Goal: Task Accomplishment & Management: Manage account settings

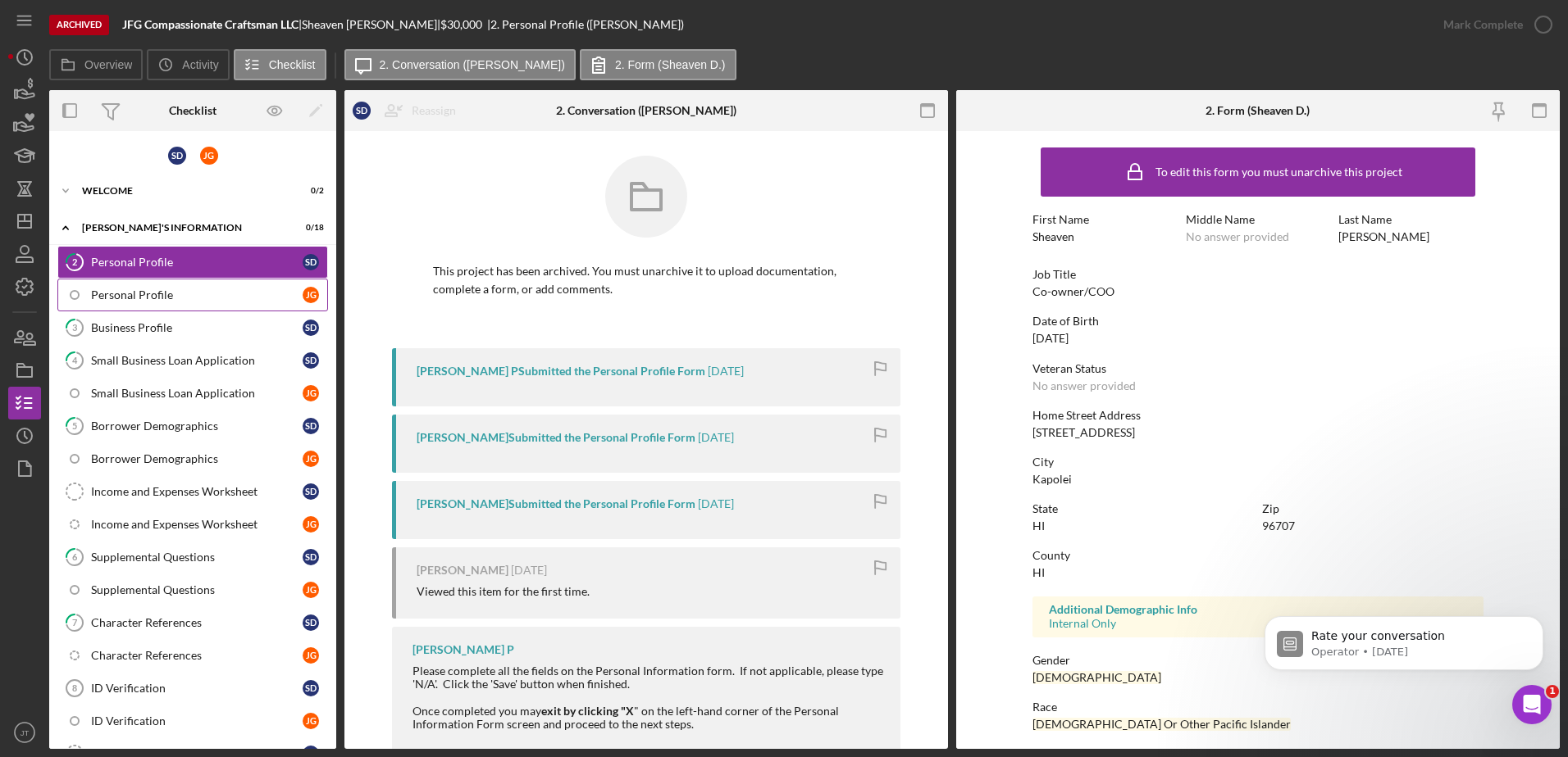
scroll to position [146, 0]
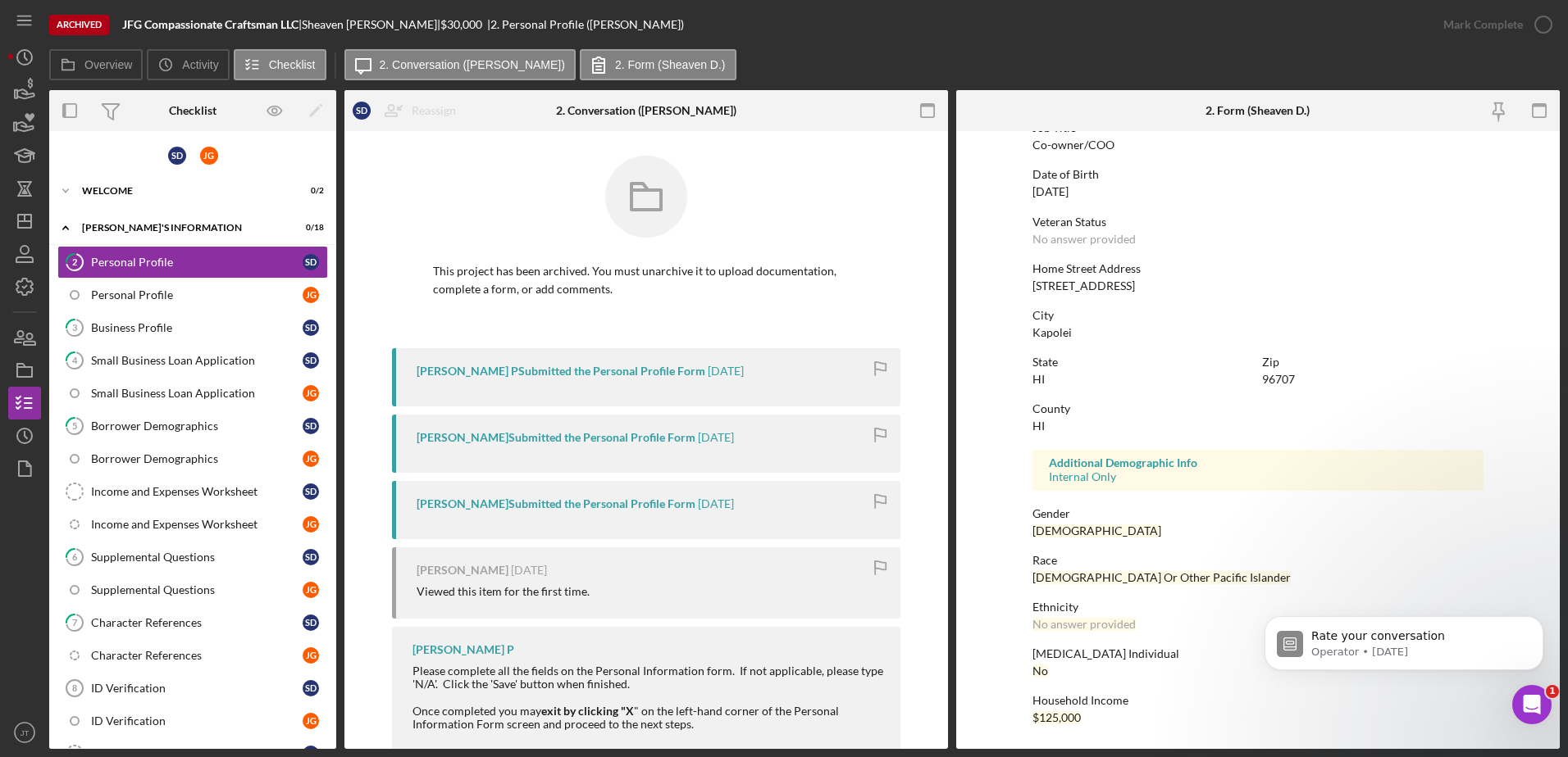
click at [41, 227] on nav "Icon/Menu Icon/Dashboard Dashboard Navigation Divider Mobile Checklist Navigati…" at bounding box center [29, 375] width 41 height 749
click at [26, 213] on icon "Icon/Dashboard" at bounding box center [24, 221] width 41 height 41
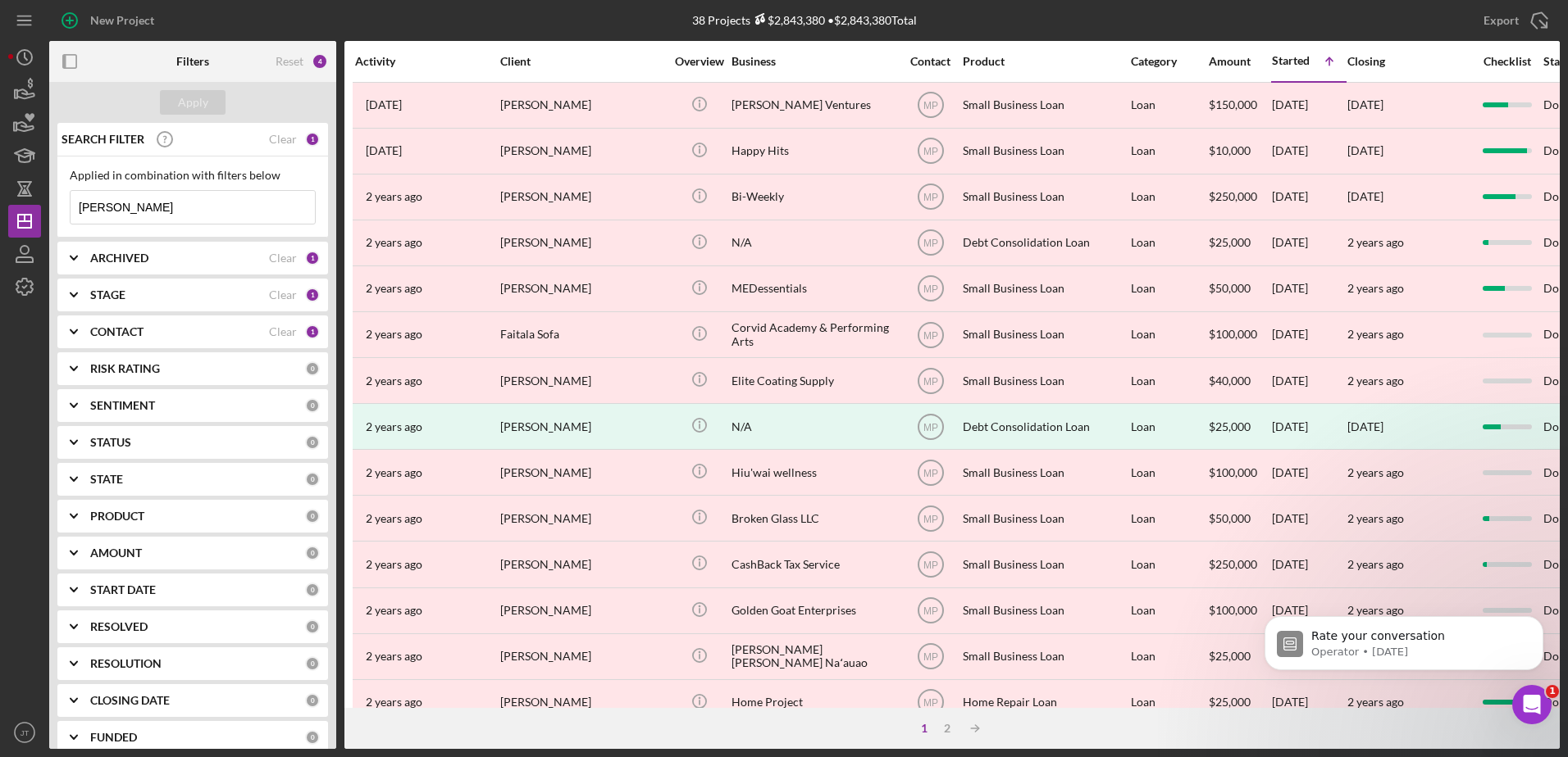
click at [225, 292] on div "STAGE" at bounding box center [179, 295] width 179 height 13
click at [81, 443] on input "Open" at bounding box center [78, 441] width 16 height 16
checkbox input "true"
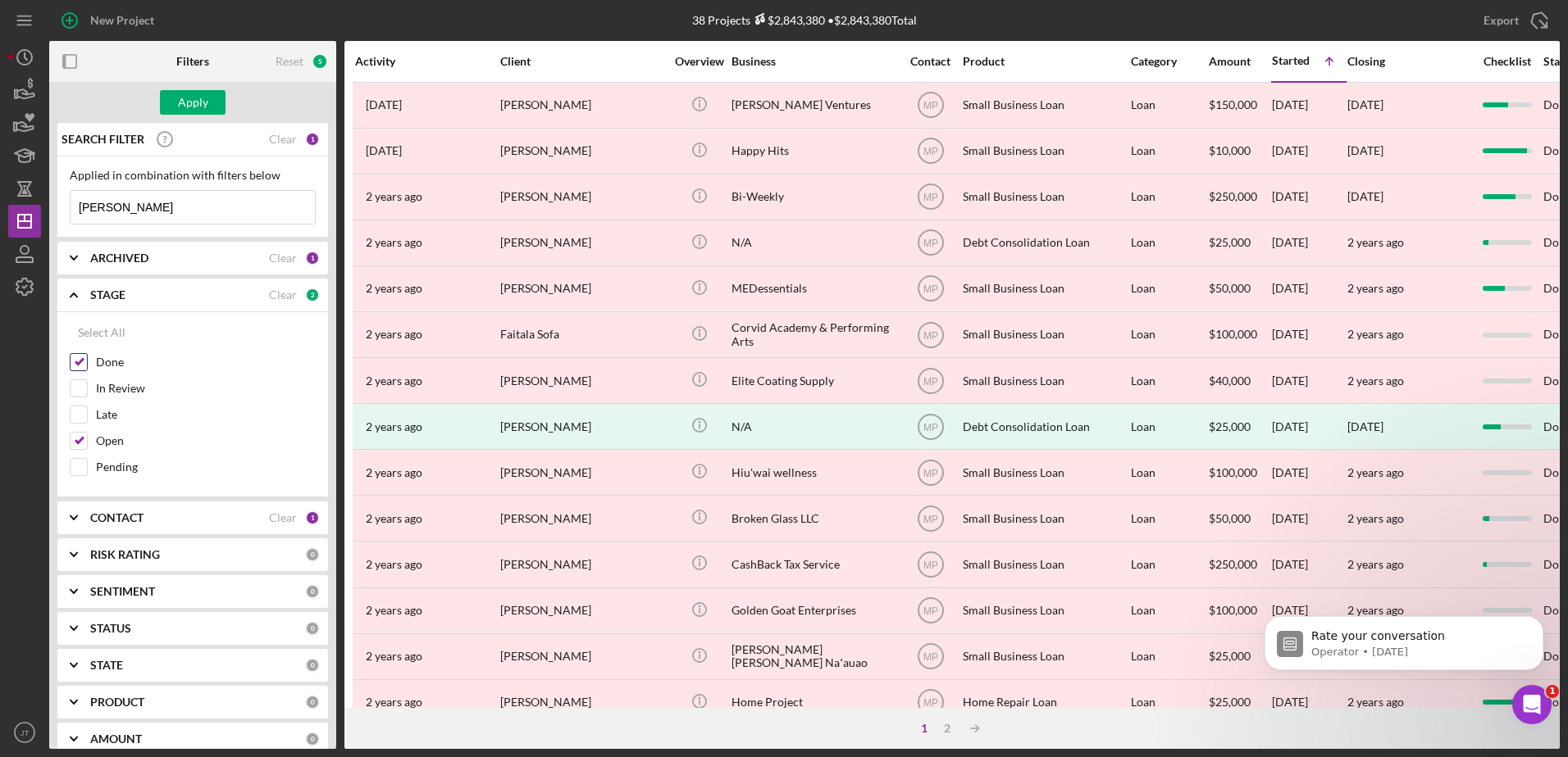
click at [83, 359] on input "Done" at bounding box center [78, 361] width 16 height 16
checkbox input "false"
click at [171, 294] on div "STAGE" at bounding box center [179, 295] width 179 height 13
click at [181, 254] on div "ARCHIVED" at bounding box center [179, 258] width 179 height 13
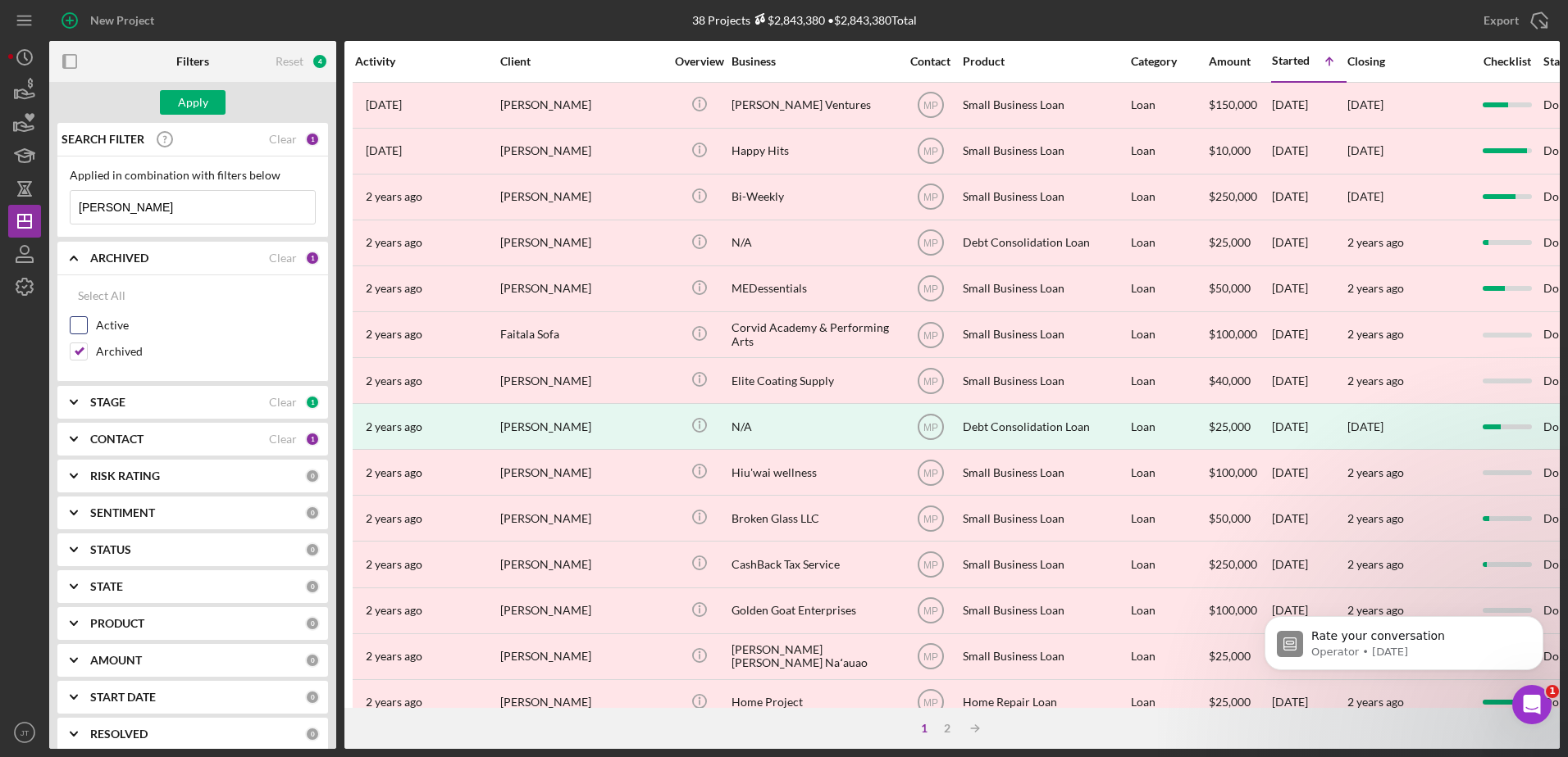
click at [83, 322] on input "Active" at bounding box center [78, 325] width 16 height 16
checkbox input "true"
click at [72, 349] on input "Archived" at bounding box center [78, 351] width 16 height 16
checkbox input "false"
click at [218, 443] on div "CONTACT" at bounding box center [179, 440] width 179 height 13
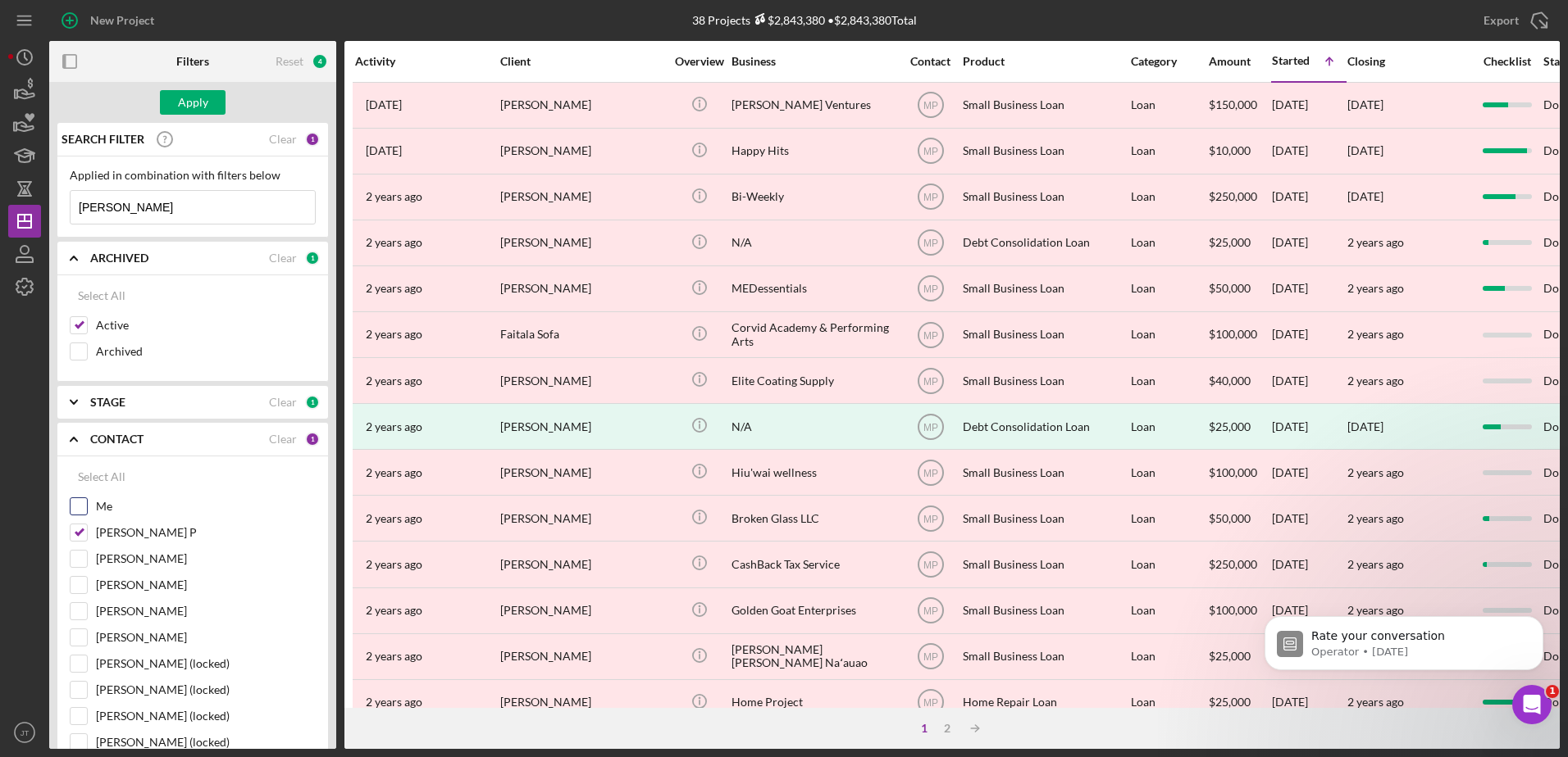
click at [82, 507] on input "Me" at bounding box center [78, 506] width 16 height 16
checkbox input "true"
click at [76, 537] on input "[PERSON_NAME] P" at bounding box center [78, 532] width 16 height 16
checkbox input "false"
drag, startPoint x: 134, startPoint y: 204, endPoint x: 66, endPoint y: 211, distance: 68.4
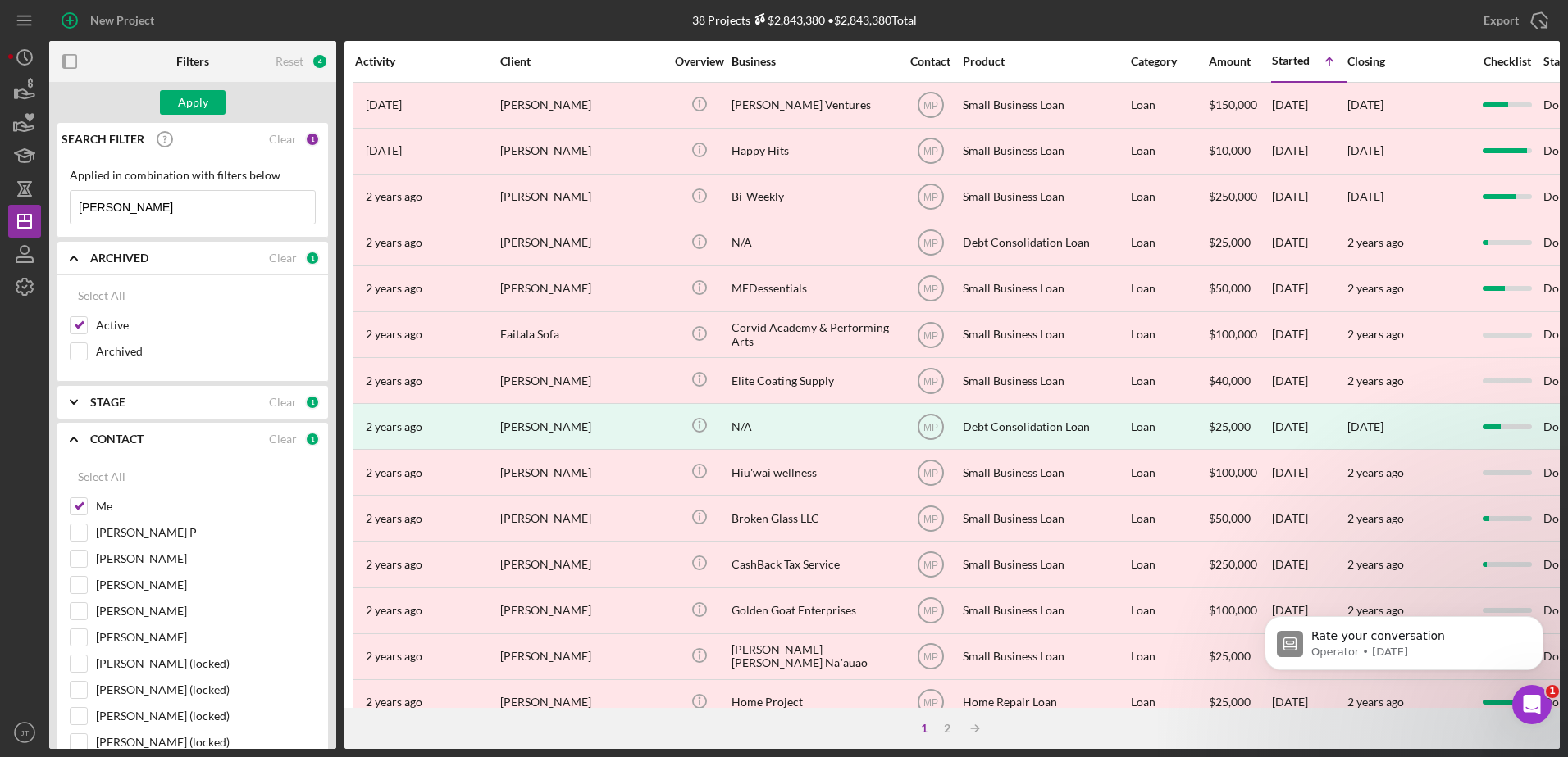
click at [67, 210] on div "Applied in combination with filters below de lima Icon/Menu Close" at bounding box center [192, 197] width 271 height 81
click at [187, 106] on div "Apply" at bounding box center [193, 102] width 31 height 25
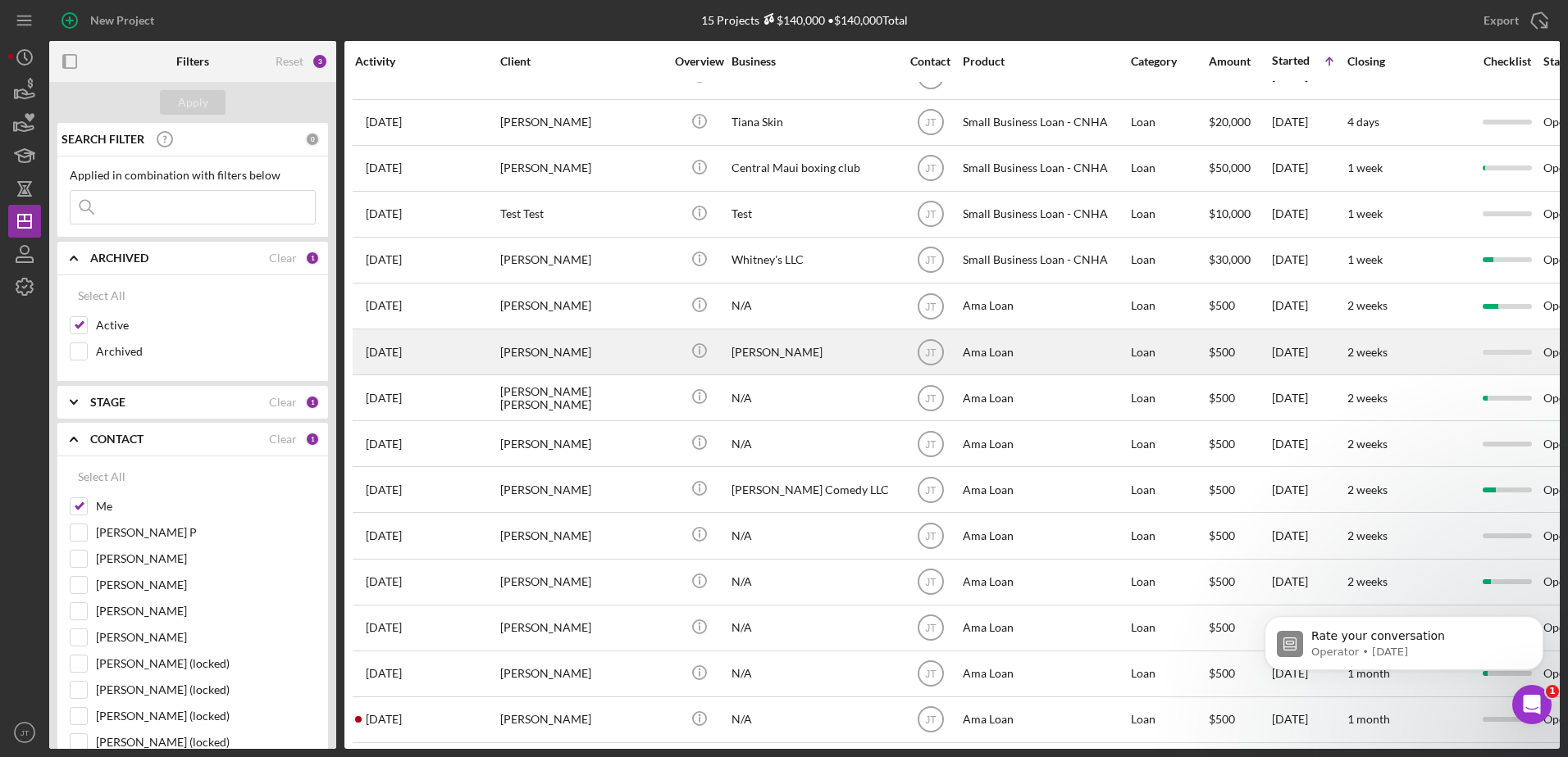
scroll to position [43, 0]
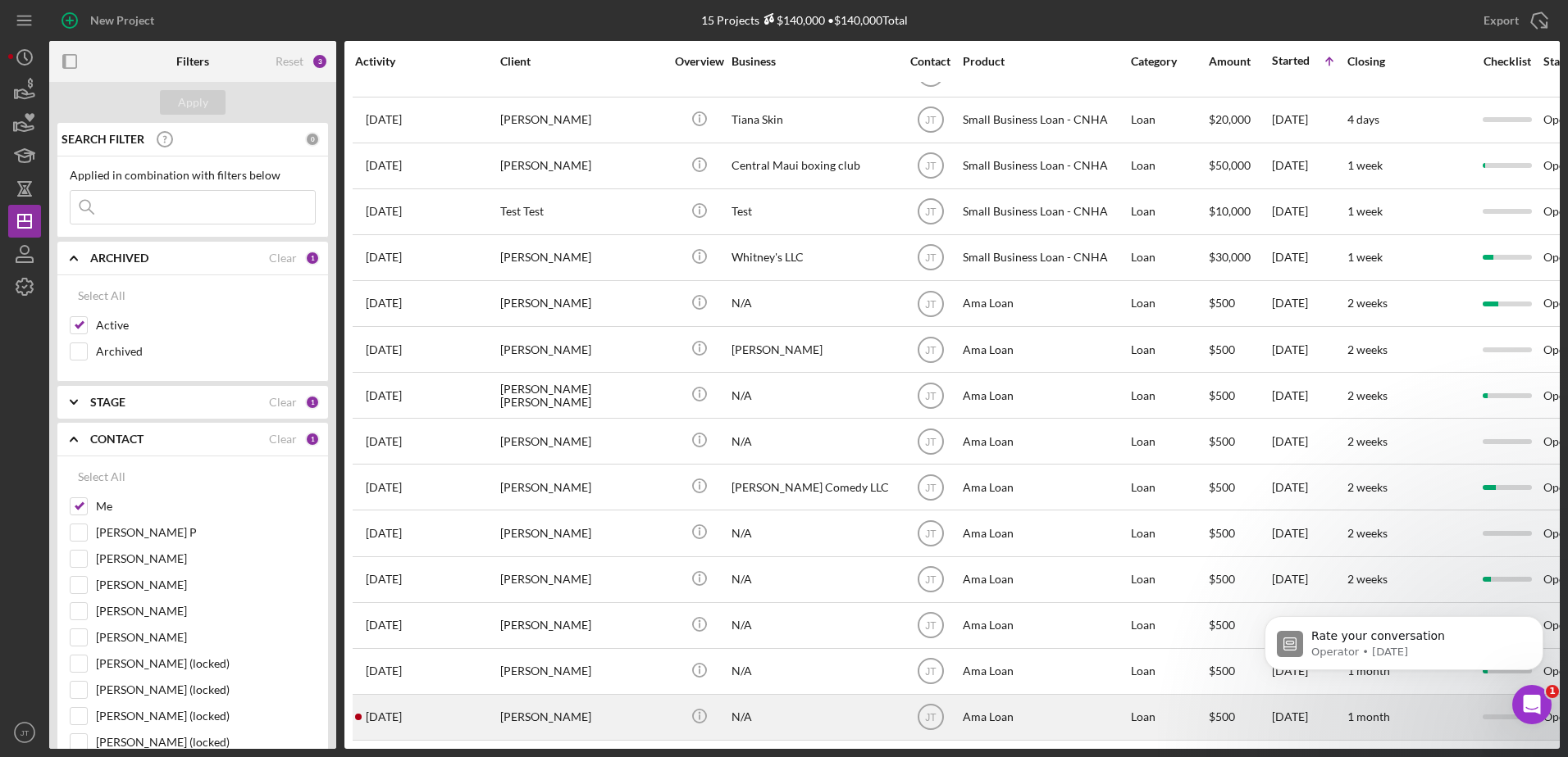
click at [515, 705] on div "[PERSON_NAME]" at bounding box center [582, 717] width 164 height 43
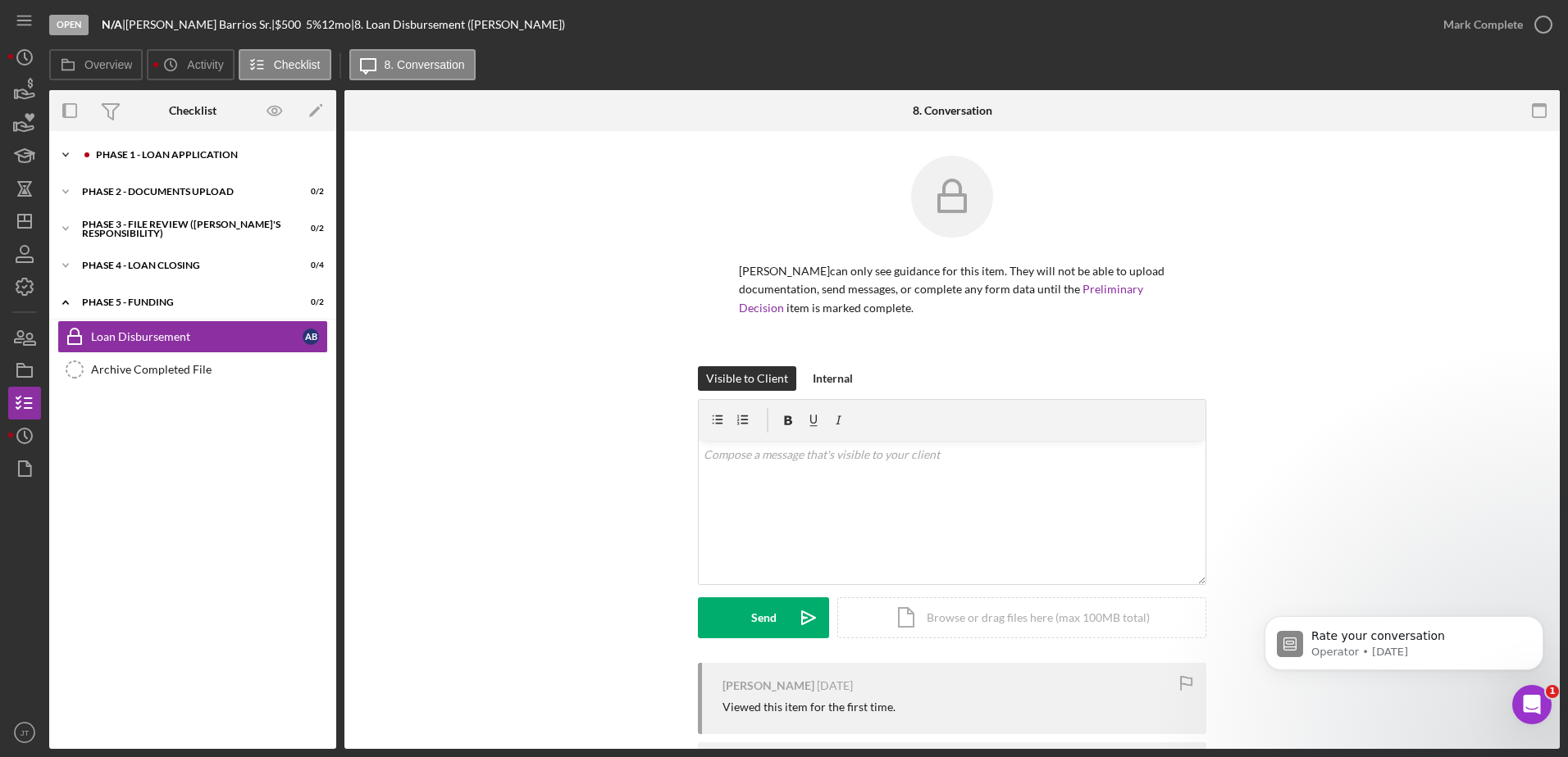
click at [59, 151] on icon "Icon/Expander" at bounding box center [65, 155] width 33 height 32
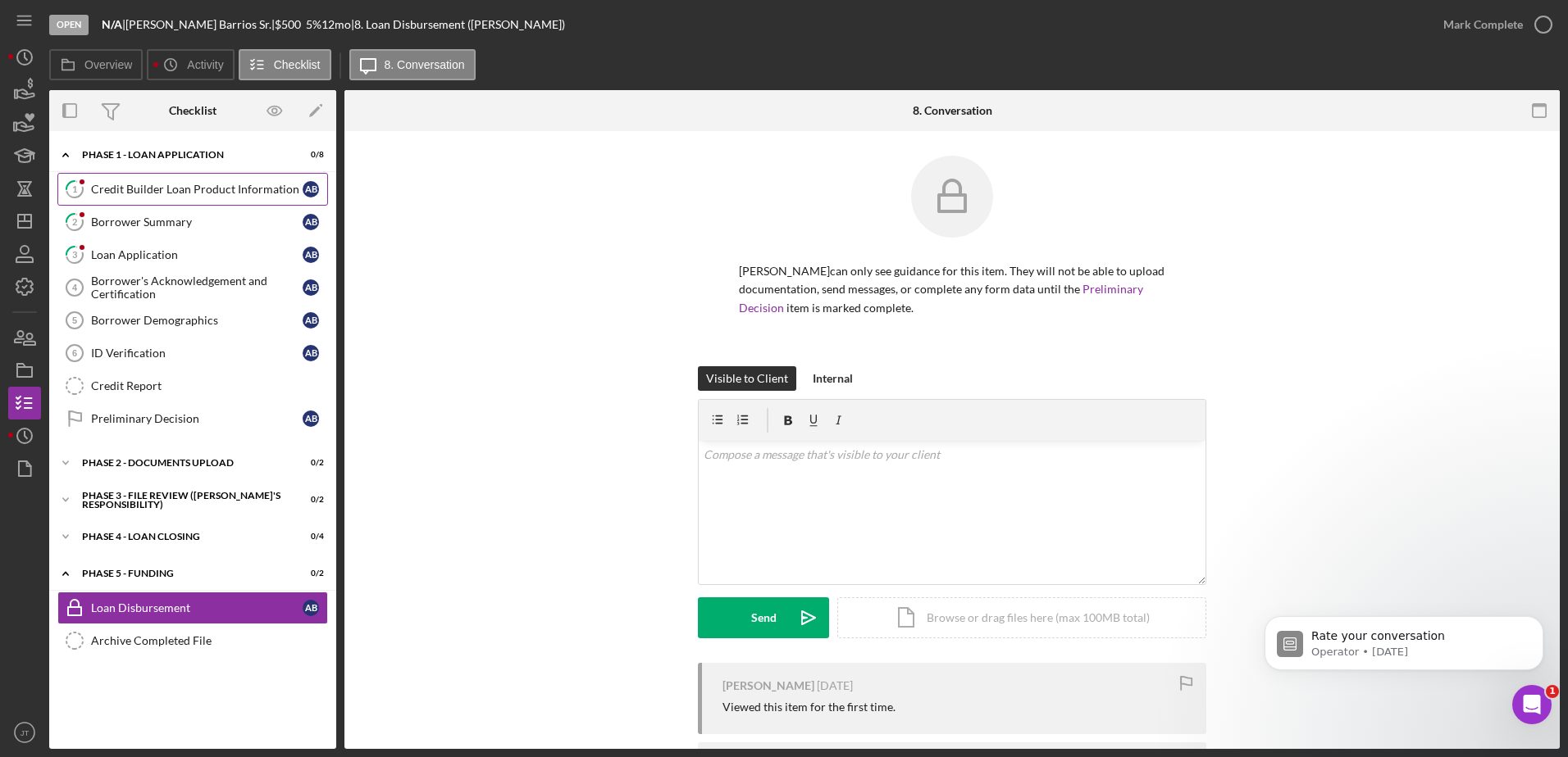
click at [188, 190] on div "Credit Builder Loan Product Information" at bounding box center [196, 189] width 211 height 13
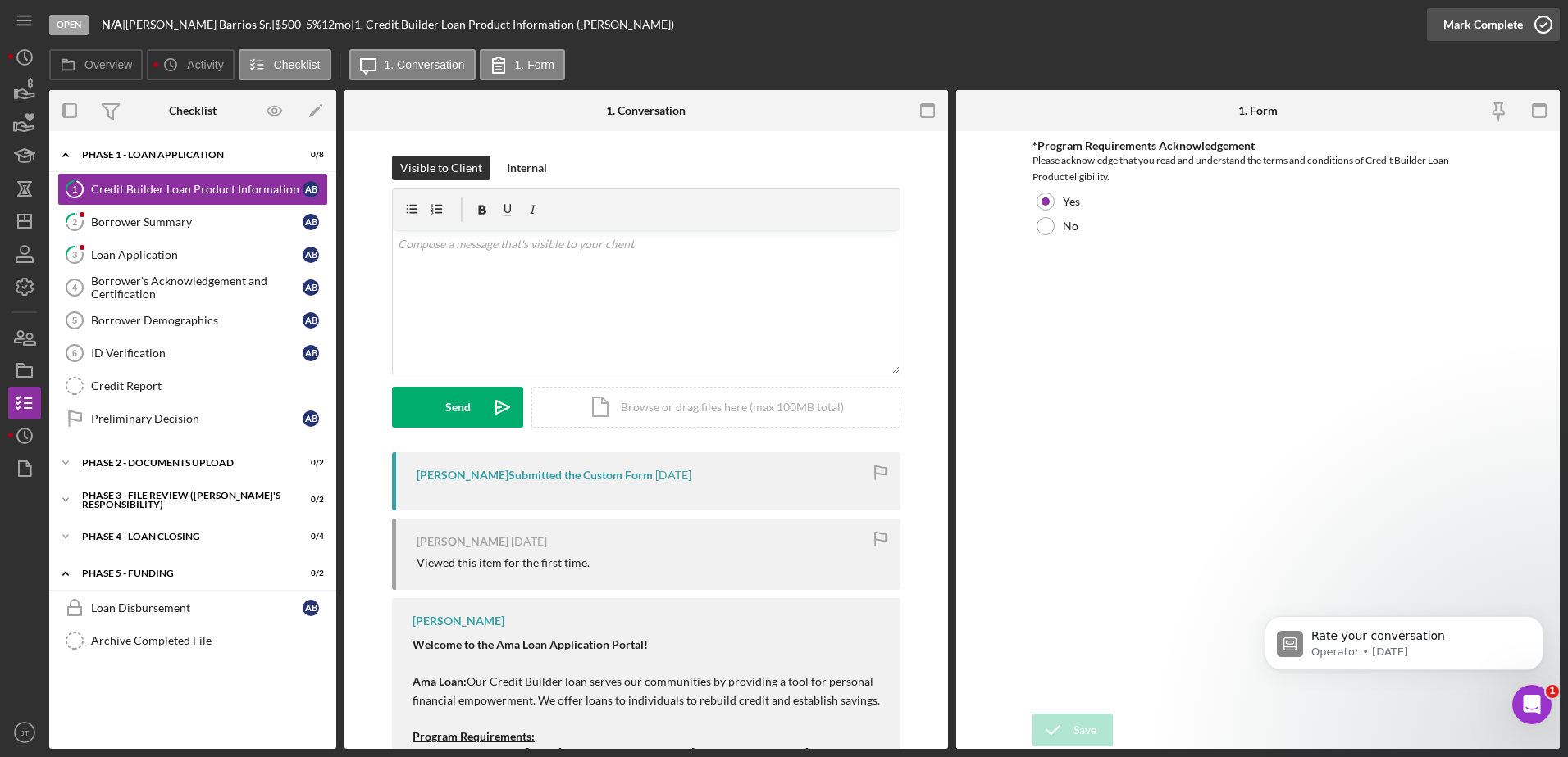
click at [1544, 32] on icon "button" at bounding box center [1542, 24] width 41 height 41
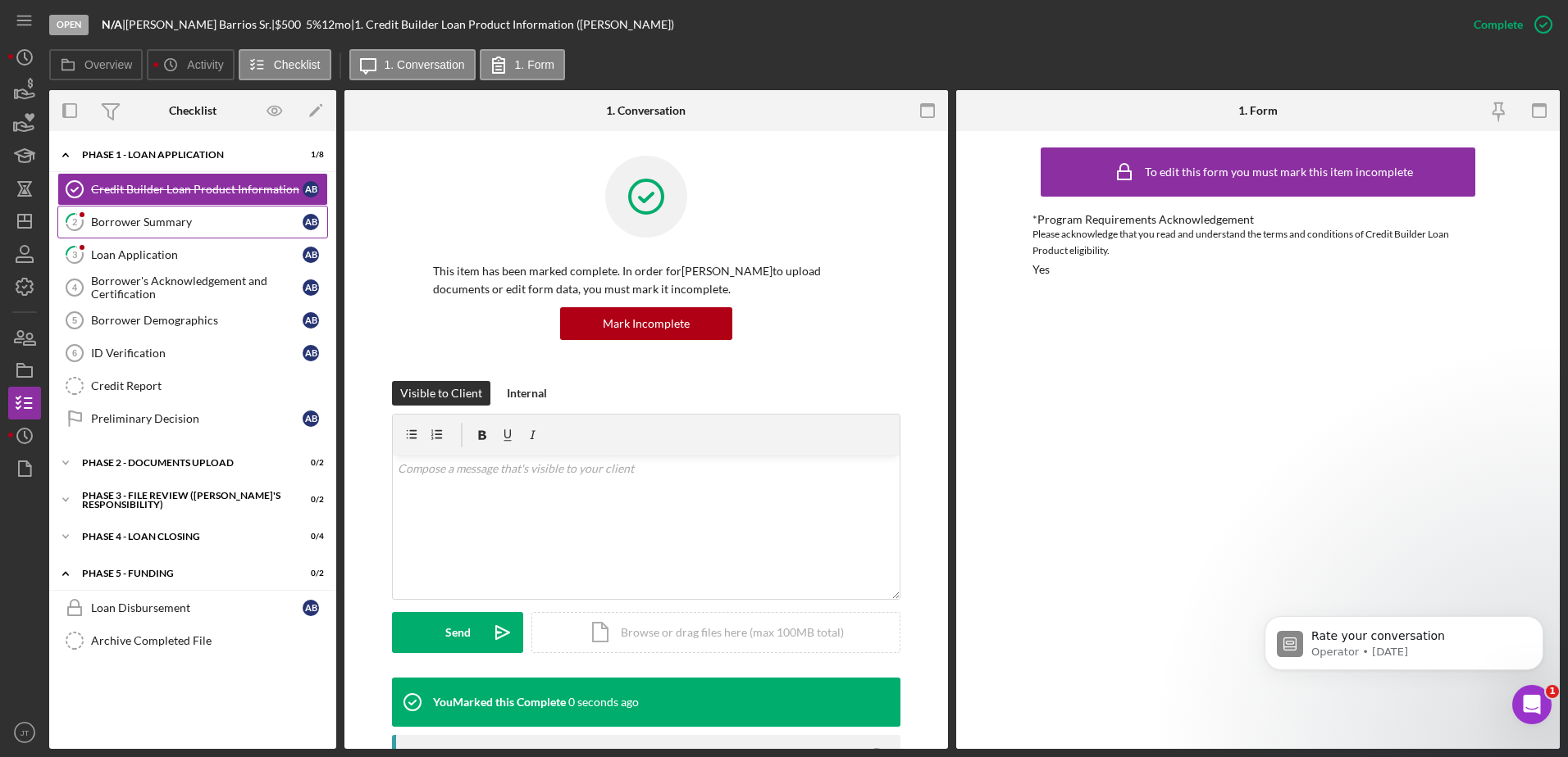
click at [177, 222] on div "Borrower Summary" at bounding box center [196, 223] width 211 height 13
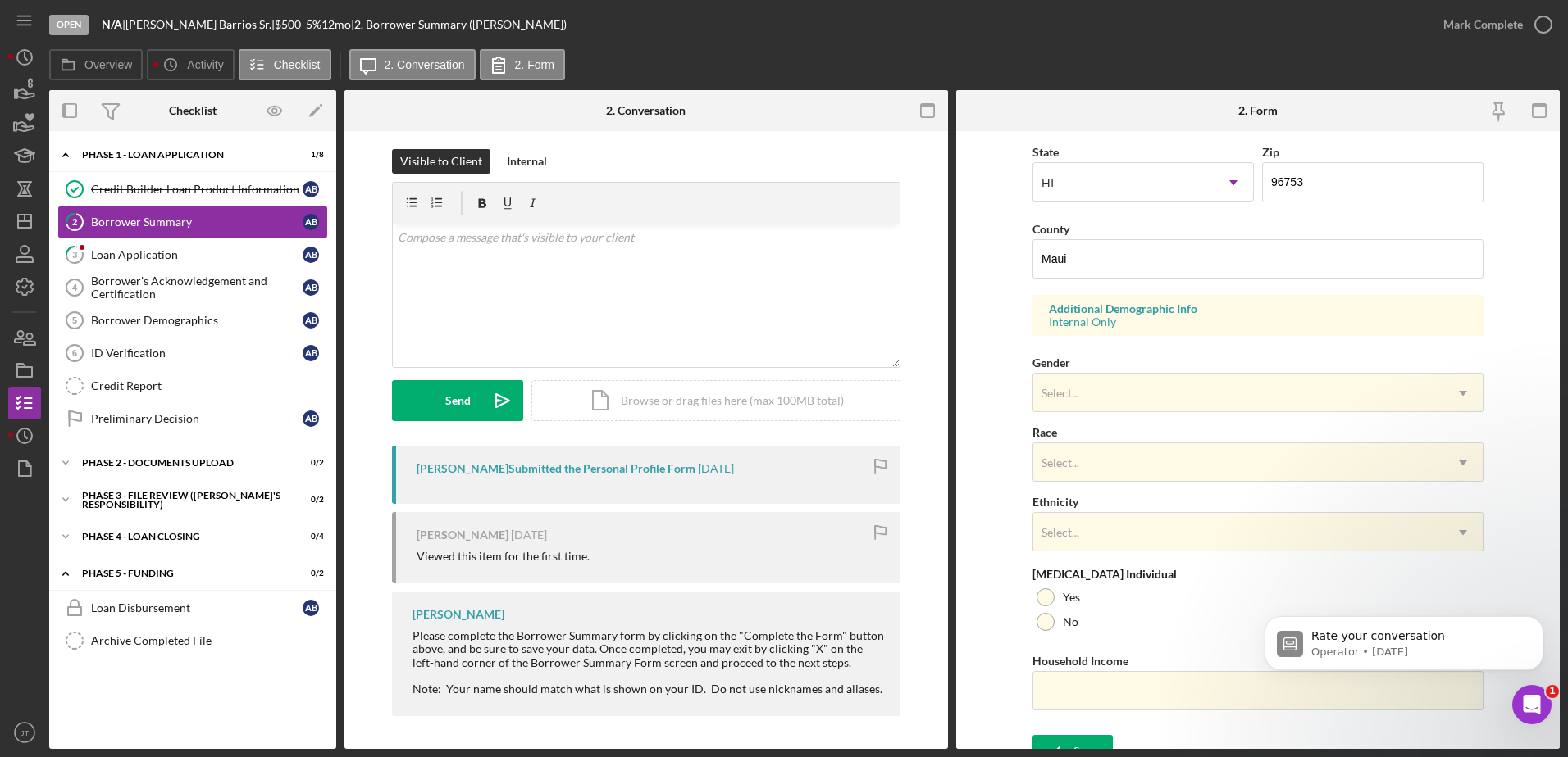
scroll to position [476, 0]
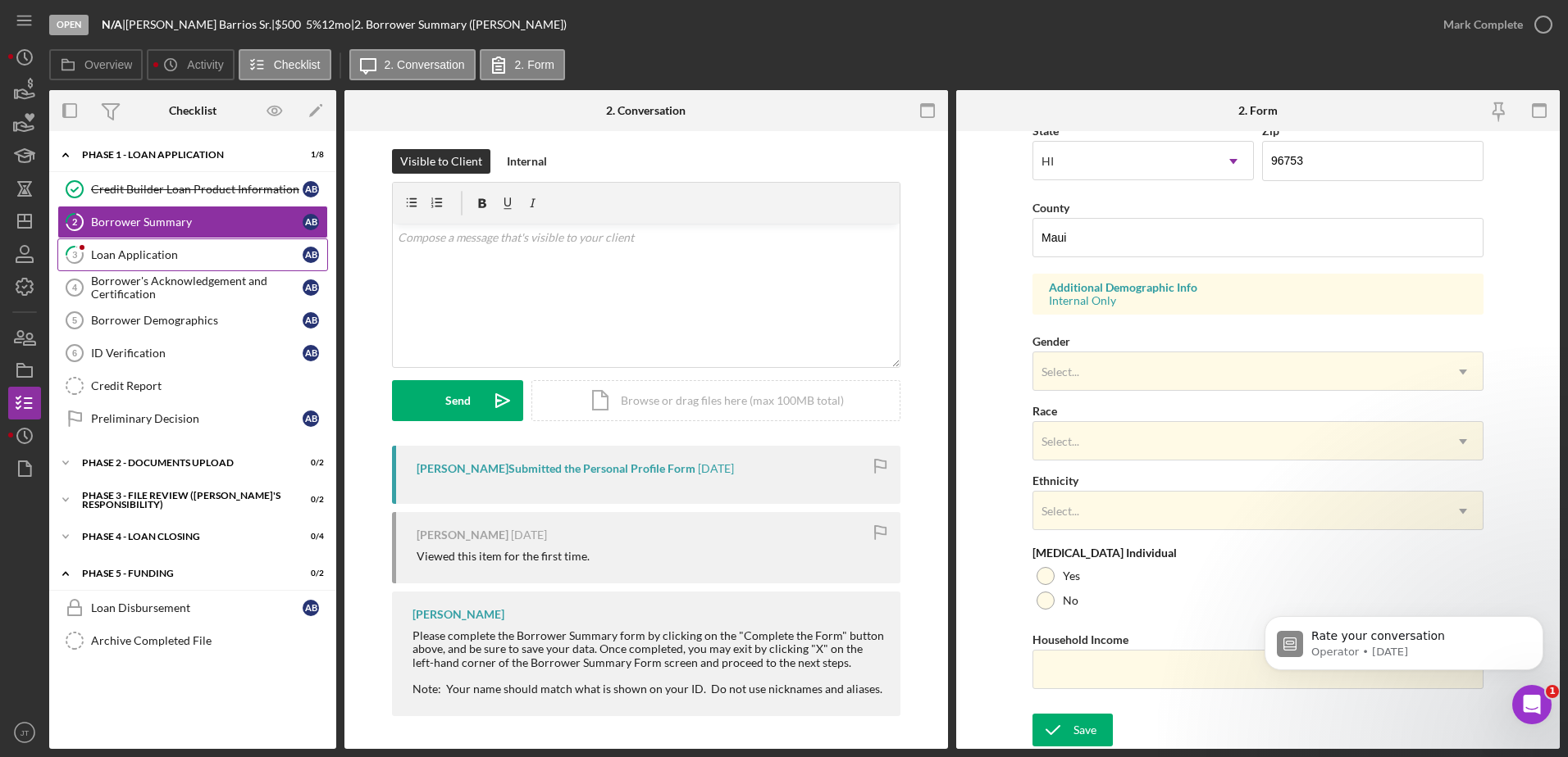
click at [202, 253] on div "Loan Application" at bounding box center [196, 255] width 211 height 13
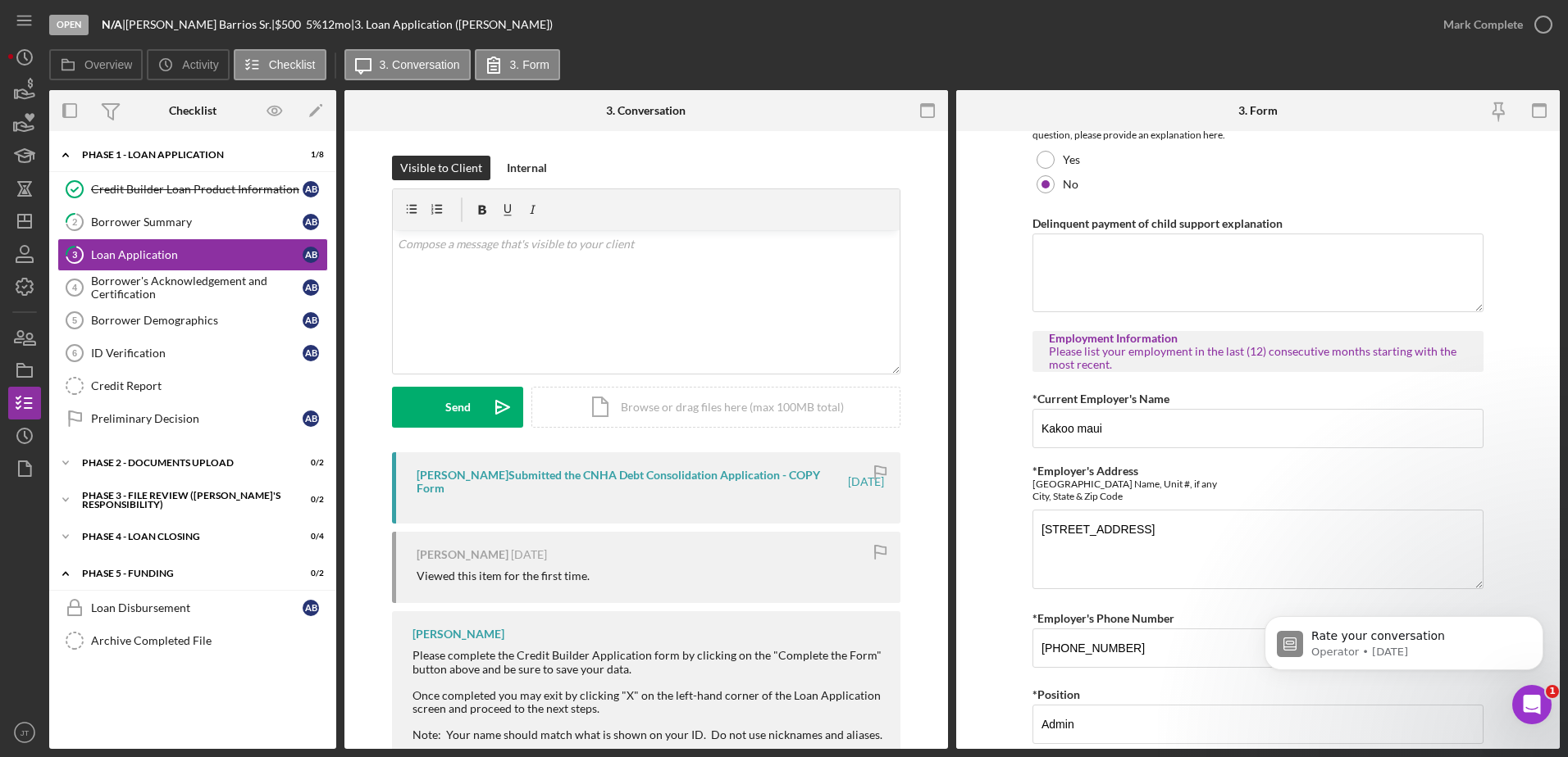
scroll to position [1229, 0]
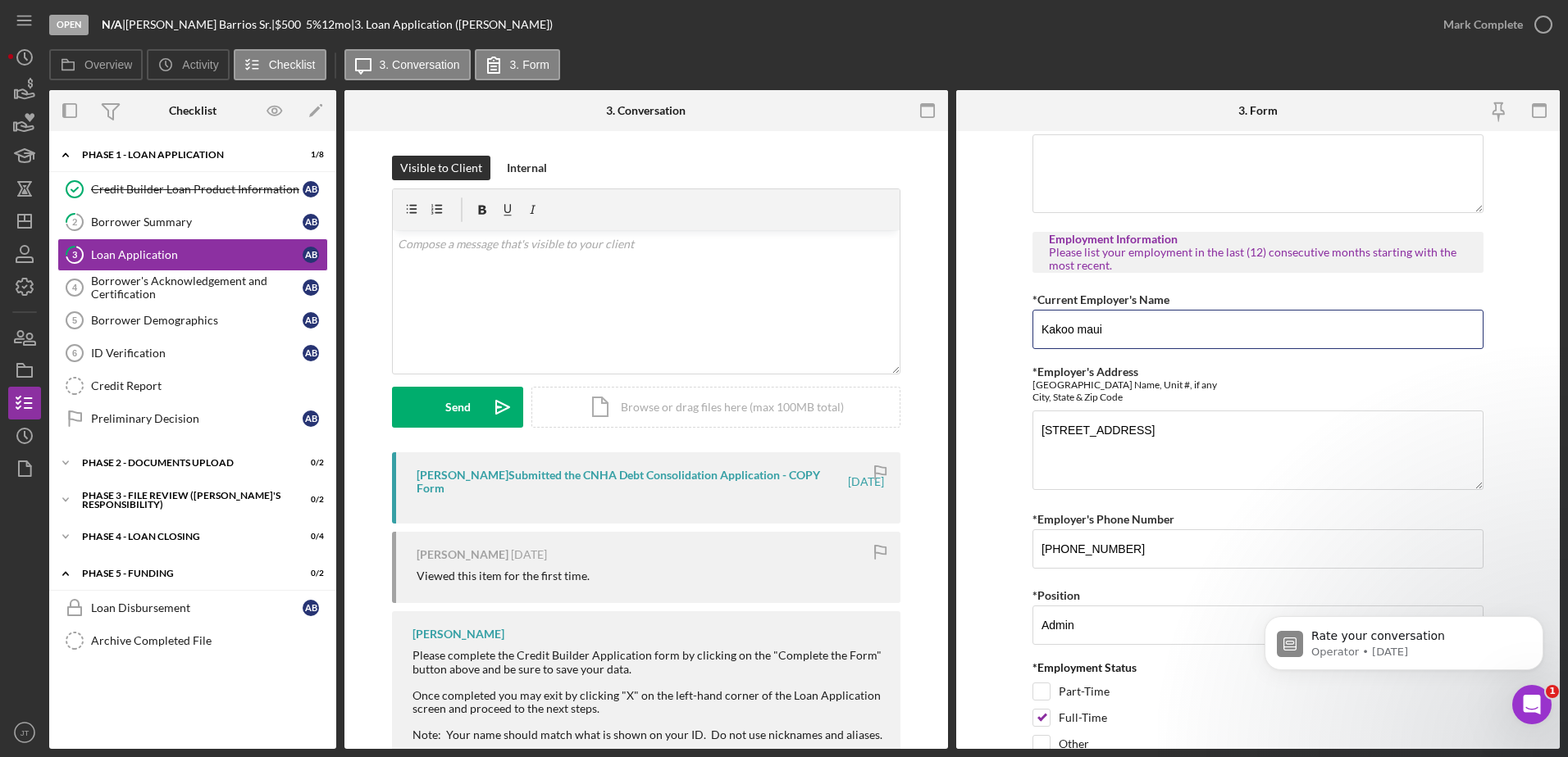
drag, startPoint x: 1115, startPoint y: 328, endPoint x: 1015, endPoint y: 329, distance: 100.0
click at [1015, 329] on form "*Personal Financial Empowerment Please explain what you hope to achieve by taki…" at bounding box center [1257, 440] width 603 height 618
click at [986, 346] on form "*Personal Financial Empowerment Please explain what you hope to achieve by taki…" at bounding box center [1257, 440] width 603 height 618
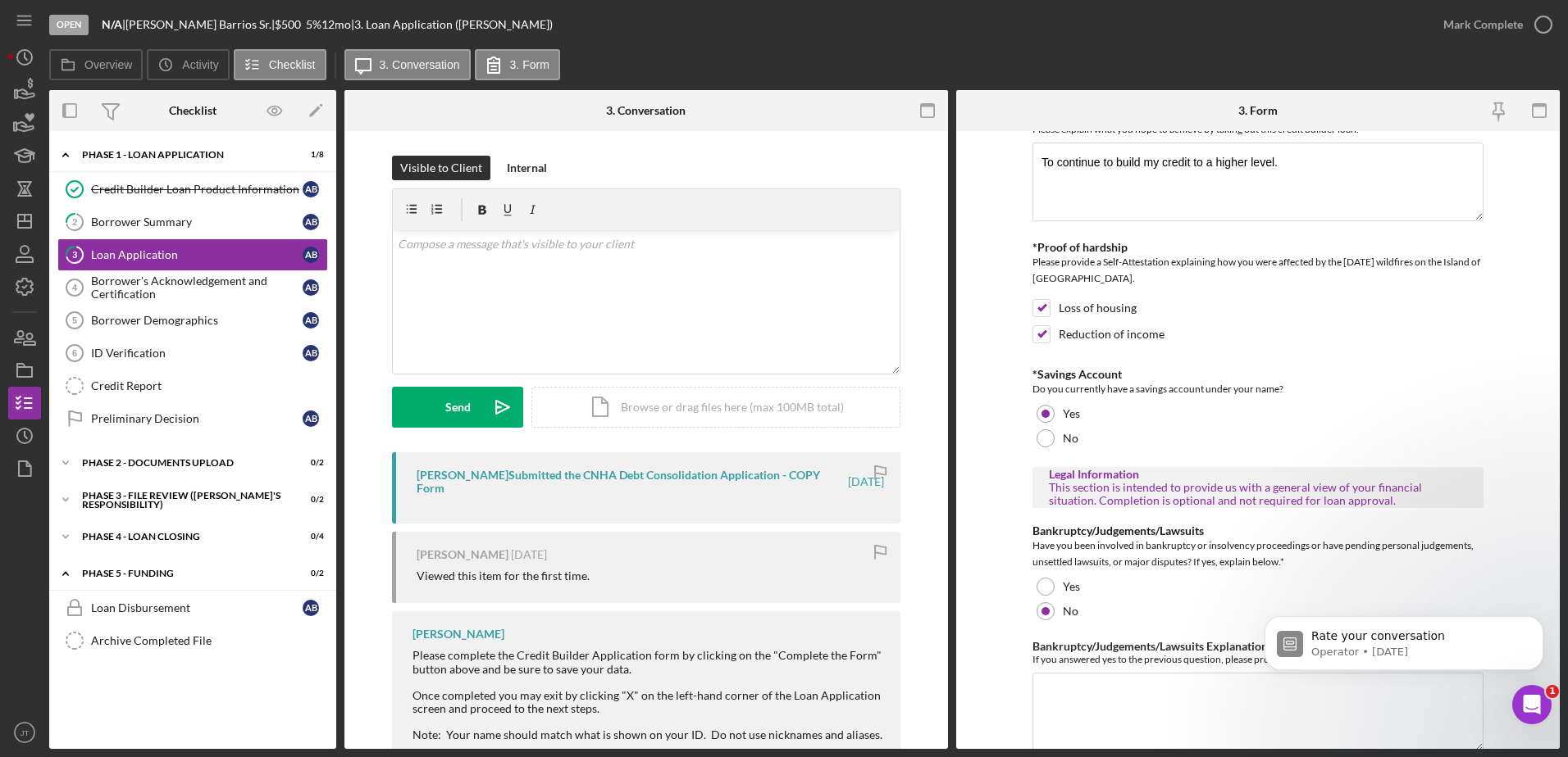
scroll to position [0, 0]
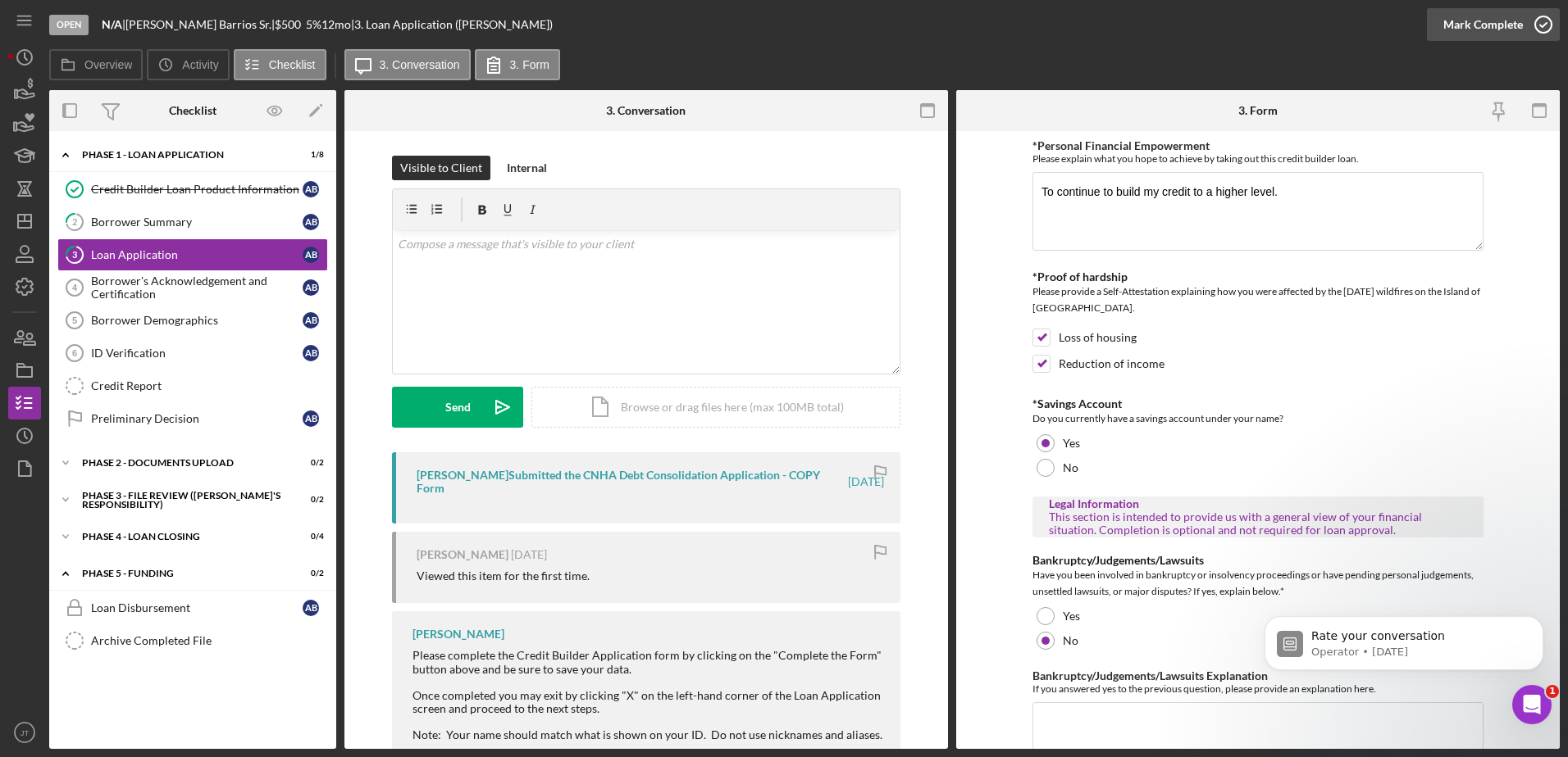
click at [1546, 30] on icon "button" at bounding box center [1542, 24] width 41 height 41
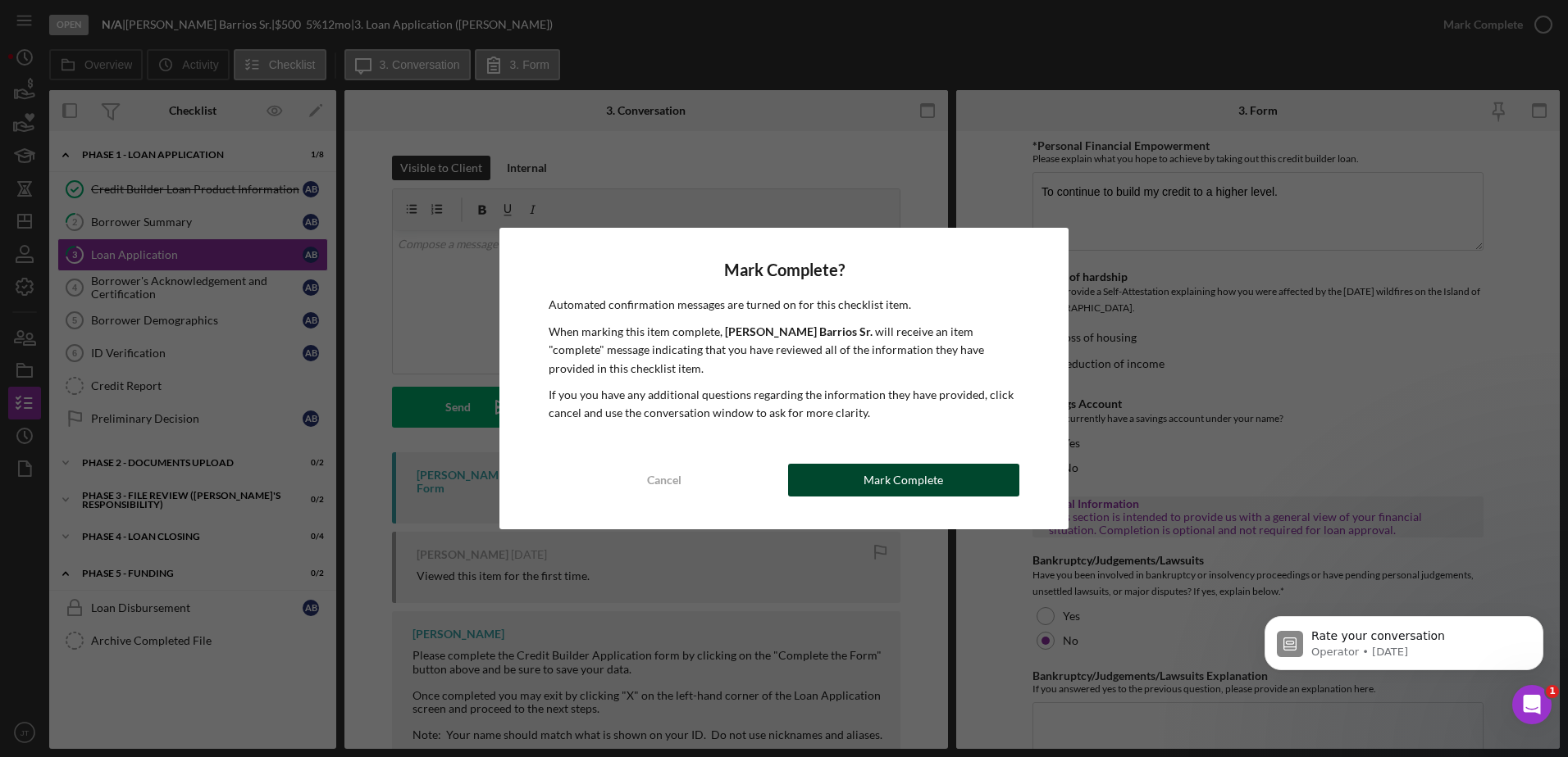
click at [872, 487] on div "Mark Complete" at bounding box center [903, 480] width 79 height 32
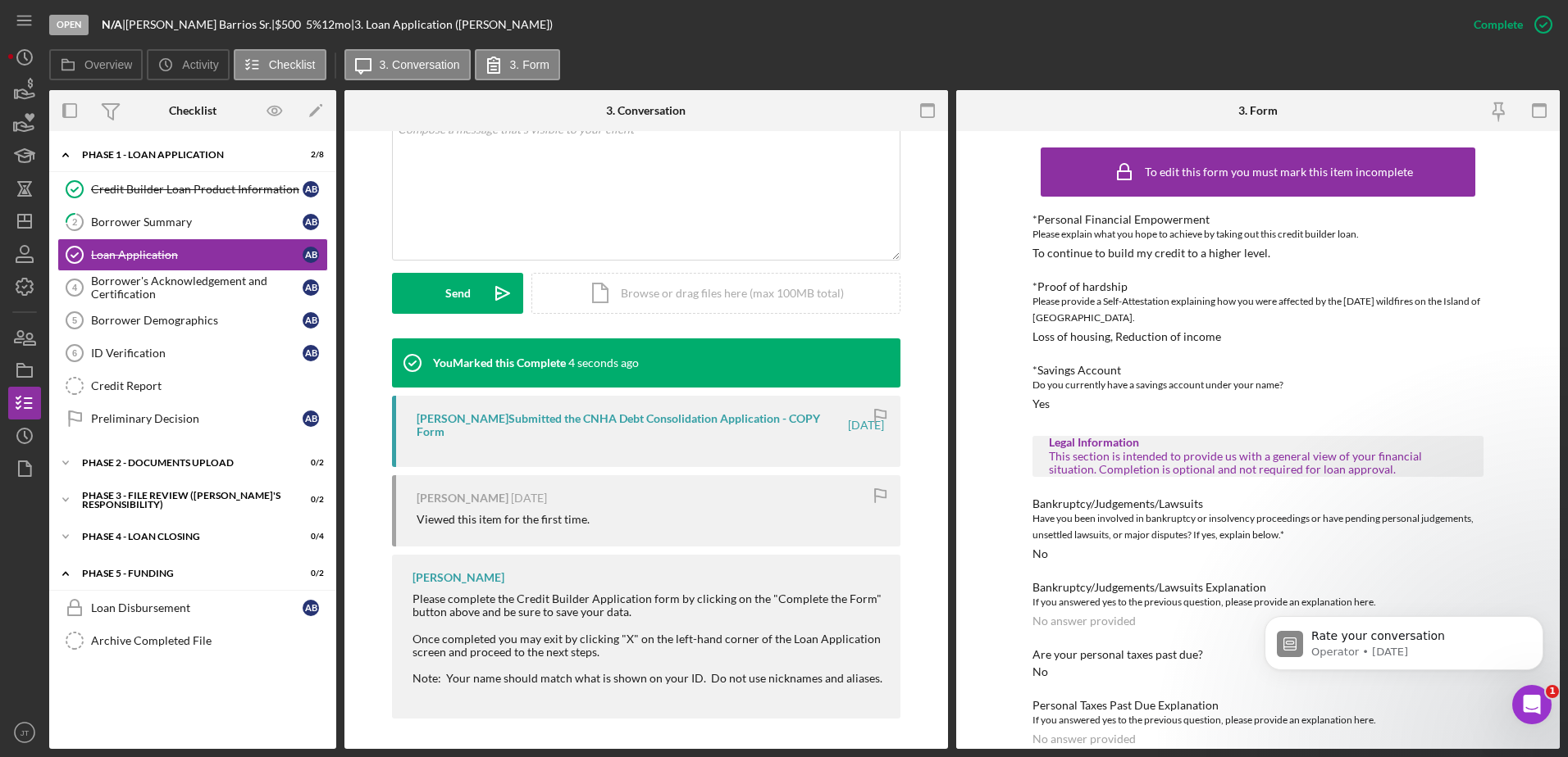
scroll to position [342, 0]
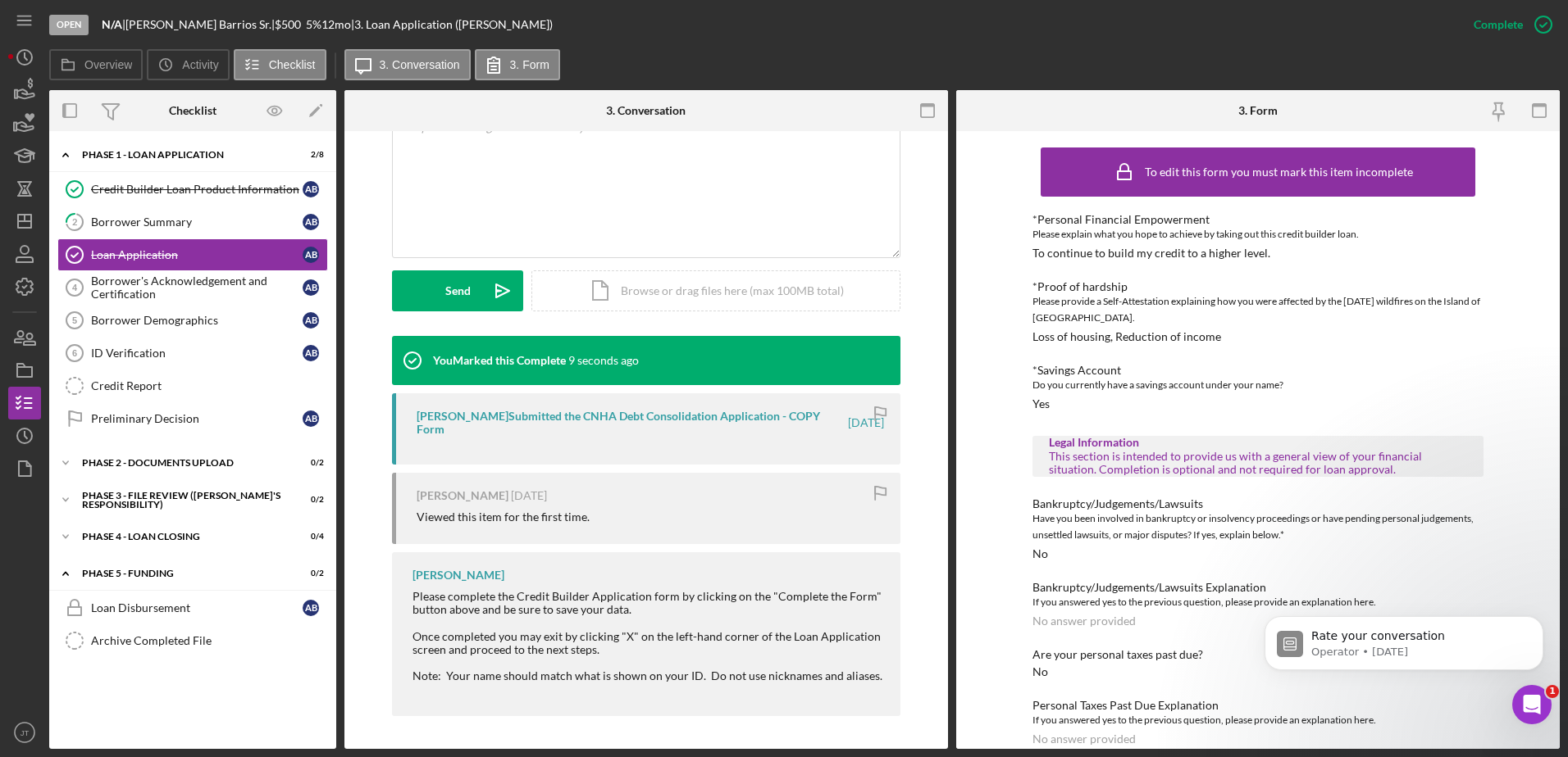
click at [651, 417] on div "[PERSON_NAME] Submitted the CNHA Debt Consolidation Application - COPY Form" at bounding box center [631, 422] width 428 height 26
click at [534, 421] on div "[PERSON_NAME] Submitted the CNHA Debt Consolidation Application - COPY Form" at bounding box center [631, 422] width 428 height 26
click at [185, 292] on div "Borrower's Acknowledgement and Certification" at bounding box center [196, 287] width 211 height 26
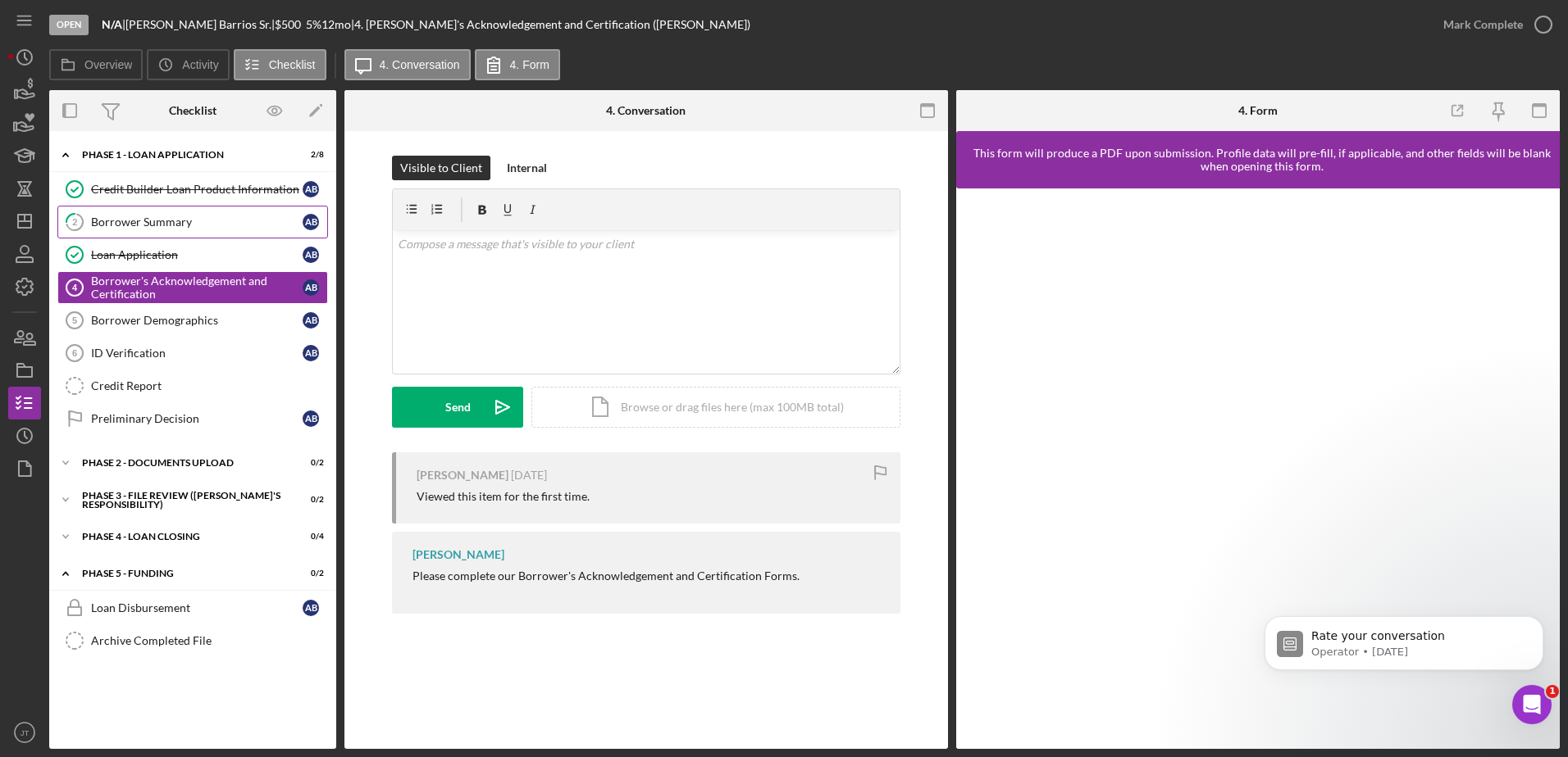
click at [223, 225] on div "Borrower Summary" at bounding box center [196, 223] width 211 height 13
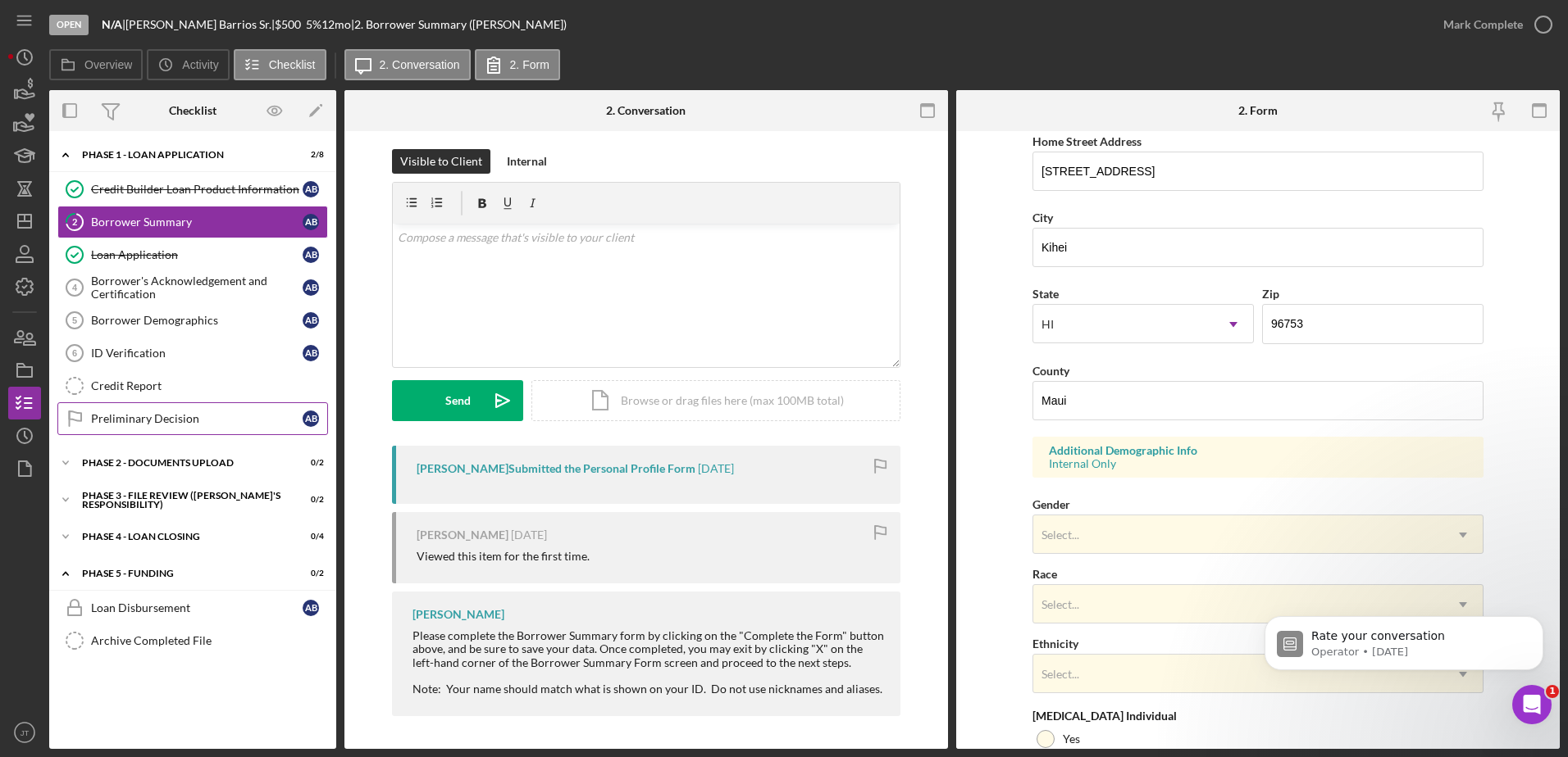
scroll to position [313, 0]
click at [186, 294] on div "Borrower's Acknowledgement and Certification" at bounding box center [196, 287] width 211 height 26
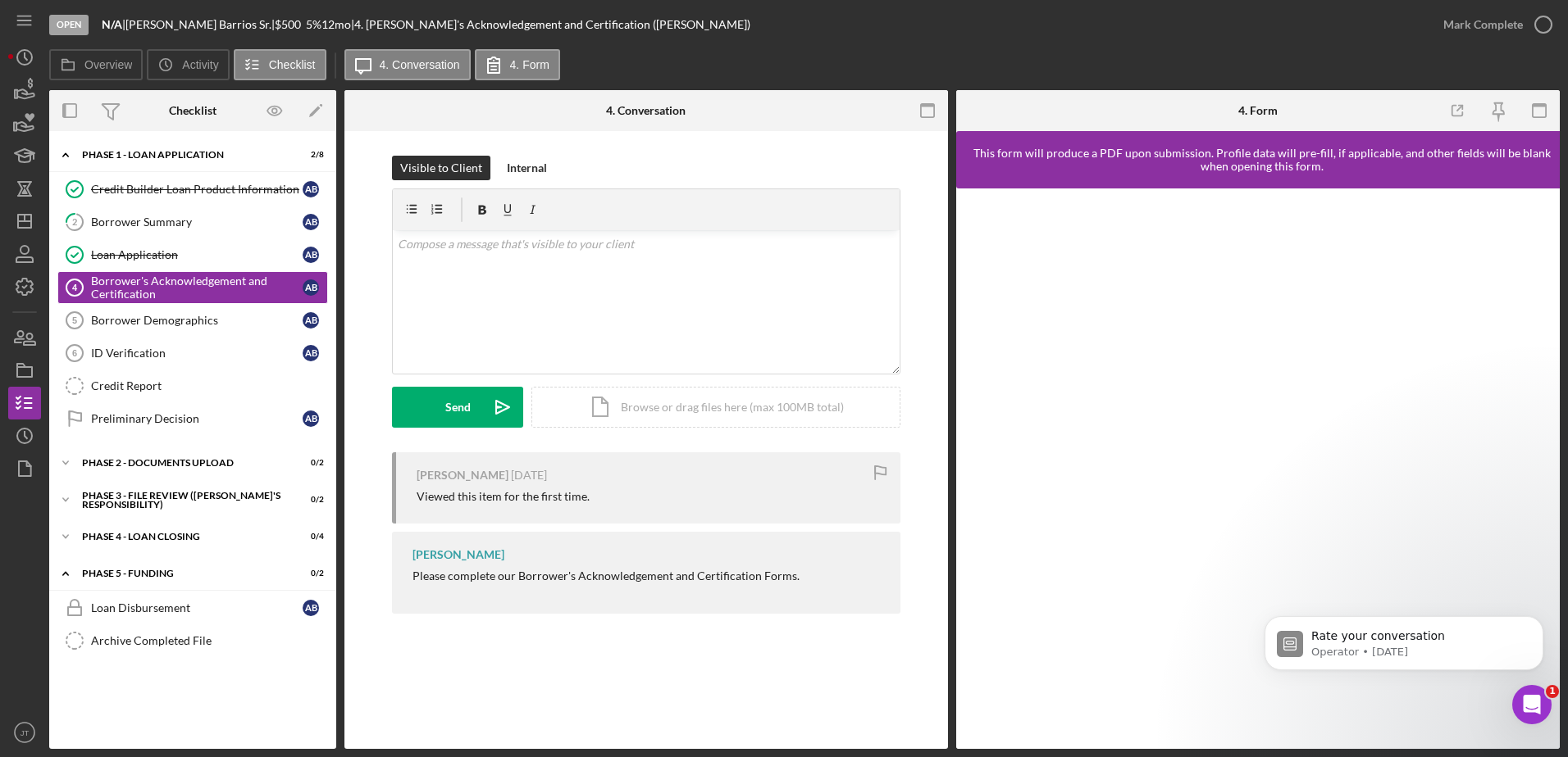
click at [551, 664] on div "Borrower's Acknowledgement and Certification 4 Borrower's Acknowledgement and C…" at bounding box center [645, 440] width 603 height 618
click at [756, 706] on div "Borrower's Acknowledgement and Certification 4 Borrower's Acknowledgement and C…" at bounding box center [645, 440] width 603 height 618
click at [735, 675] on div "Borrower's Acknowledgement and Certification 4 Borrower's Acknowledgement and C…" at bounding box center [645, 440] width 603 height 618
click at [480, 282] on div "v Color teal Color pink Remove color Add row above Add row below Add column bef…" at bounding box center [646, 302] width 507 height 143
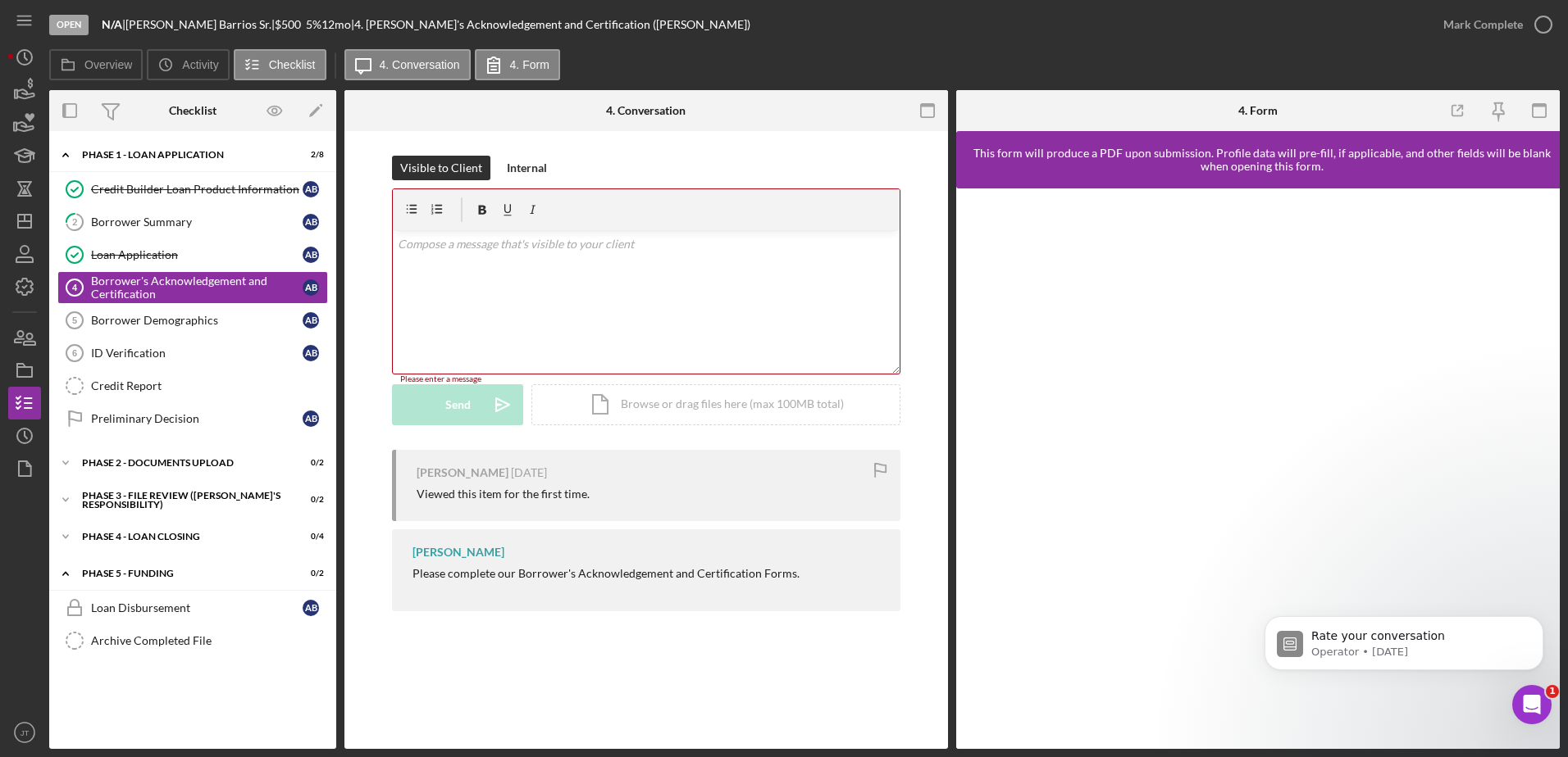
click at [488, 256] on div "v Color teal Color pink Remove color Add row above Add row below Add column bef…" at bounding box center [646, 302] width 507 height 143
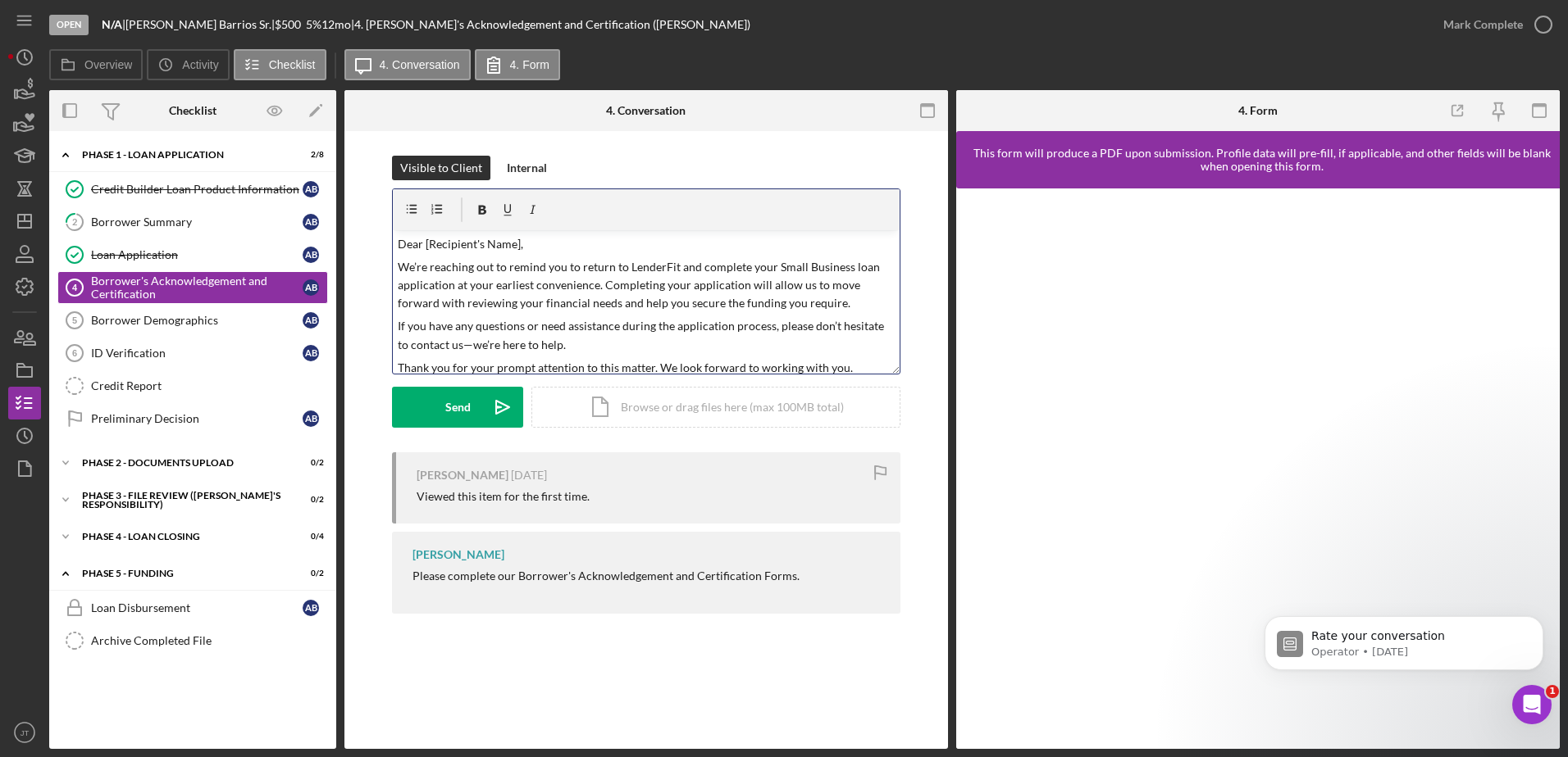
click at [518, 245] on p "Dear [Recipient's Name]," at bounding box center [646, 244] width 498 height 18
click at [770, 270] on p "We’re reaching out to remind you to return to LenderFit and complete your Small…" at bounding box center [646, 285] width 498 height 54
click at [696, 266] on p "We’re reaching out to remind you to return to LenderFit and complete the Borrow…" at bounding box center [646, 294] width 498 height 74
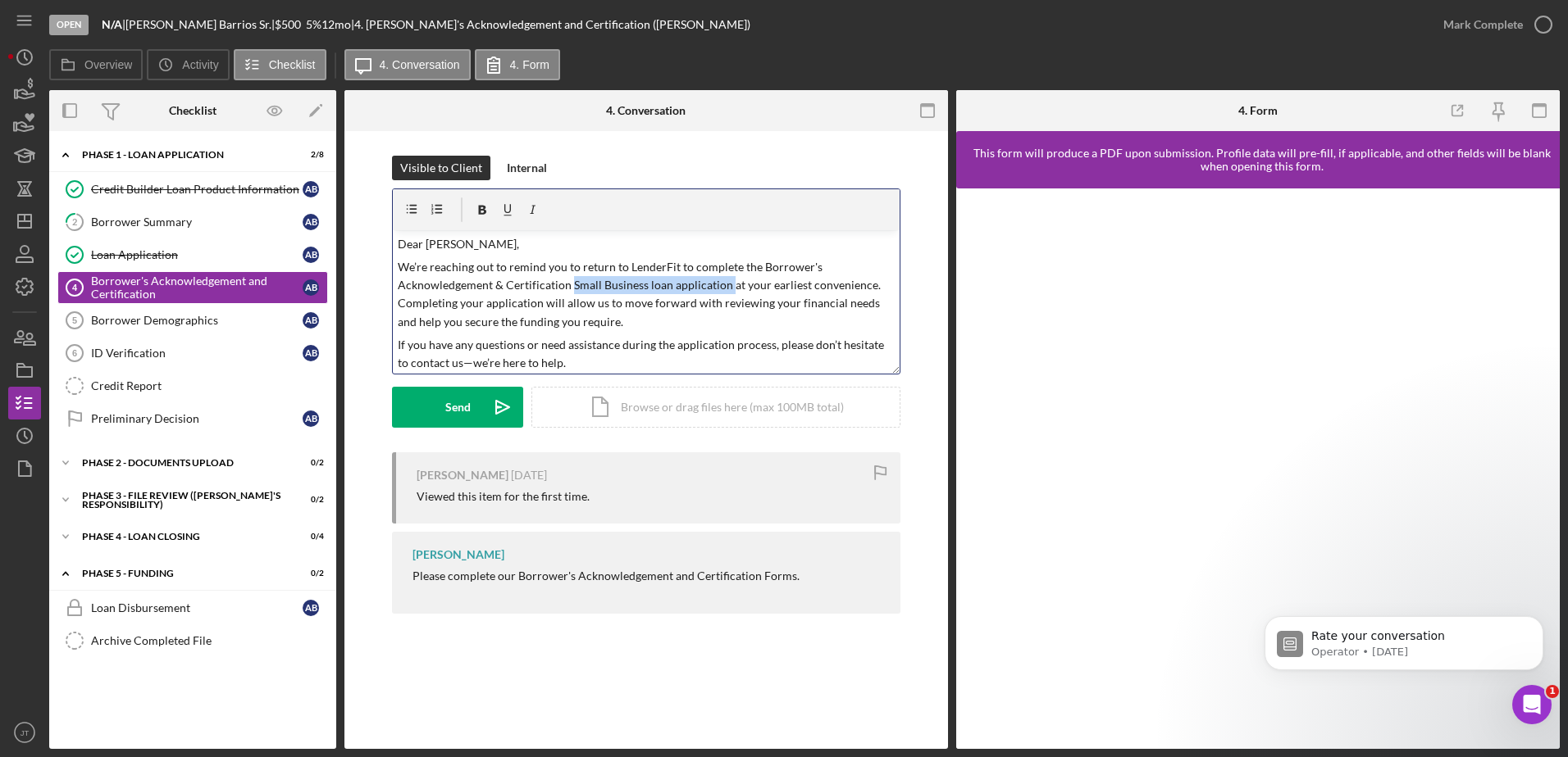
drag, startPoint x: 572, startPoint y: 289, endPoint x: 730, endPoint y: 292, distance: 158.0
click at [730, 292] on p "We’re reaching out to remind you to return to LenderFit to complete the Borrowe…" at bounding box center [646, 294] width 498 height 74
click at [462, 305] on p "We’re reaching out to remind you to return to LenderFit to complete the Borrowe…" at bounding box center [646, 294] width 498 height 74
click at [659, 320] on p "We’re reaching out to remind you to return to LenderFit to complete the Borrowe…" at bounding box center [646, 294] width 498 height 74
click at [570, 285] on p "We’re reaching out to remind you to return to LenderFit to complete the Borrowe…" at bounding box center [646, 294] width 498 height 74
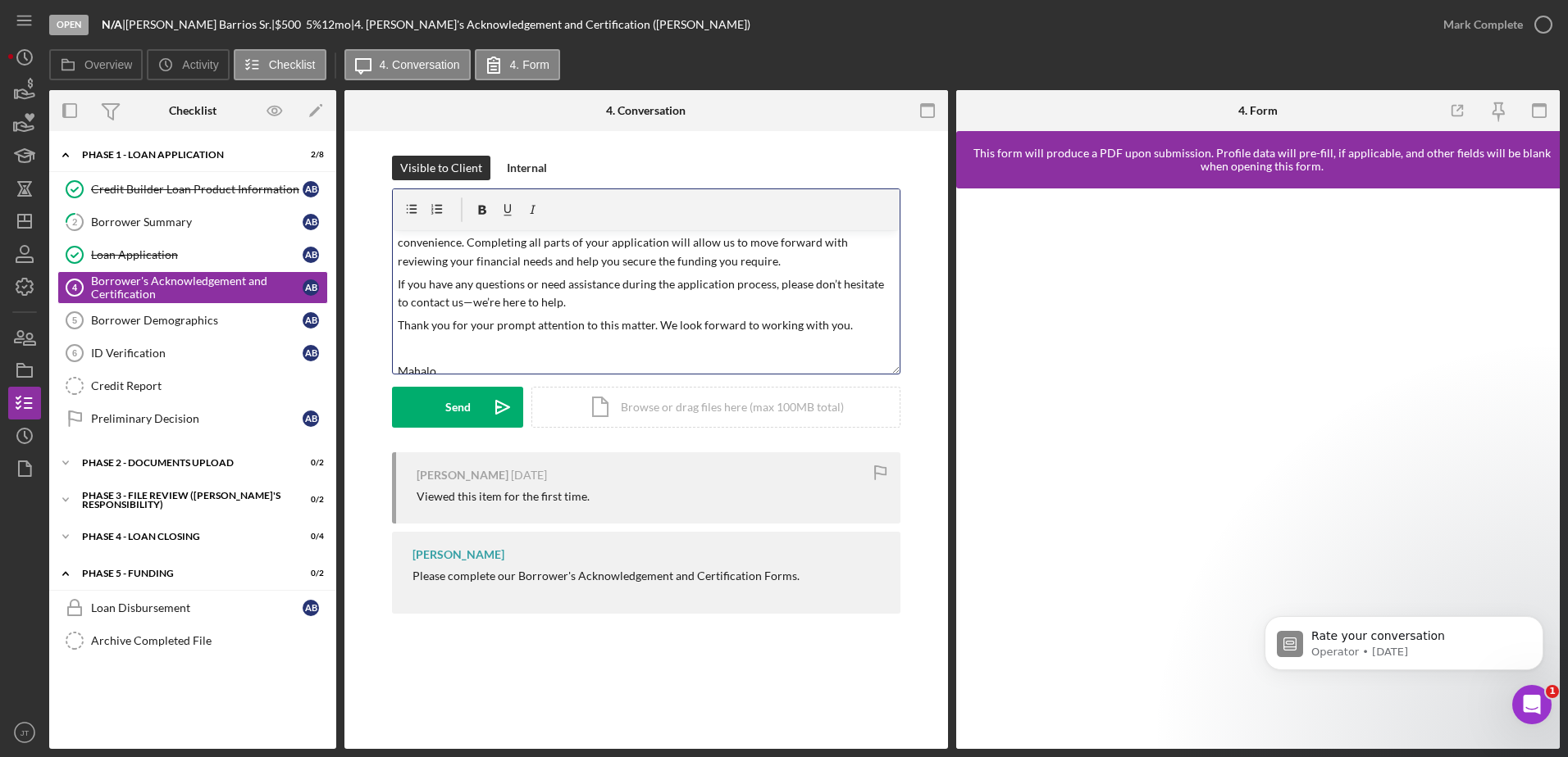
scroll to position [118, 0]
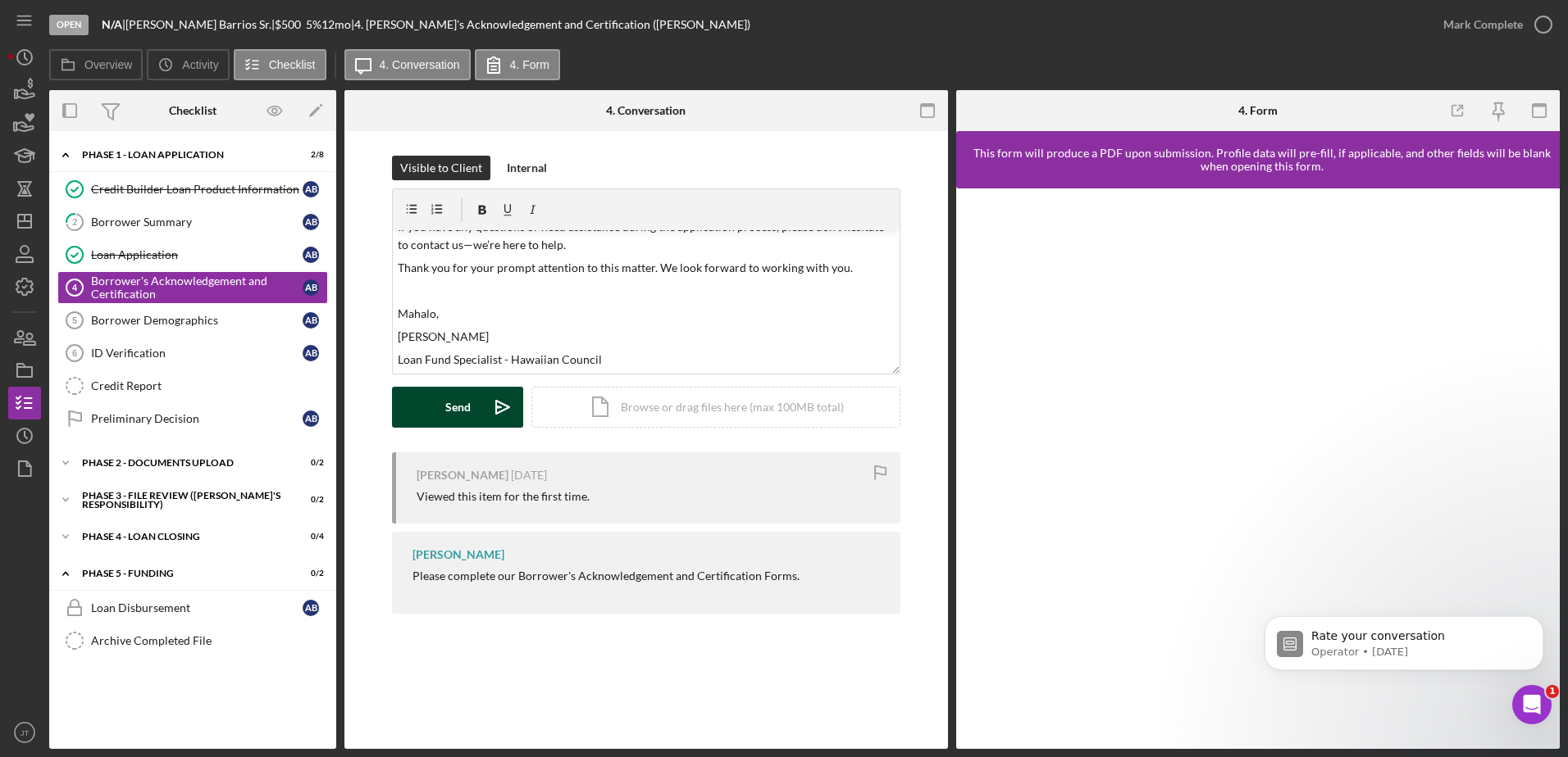
click at [449, 405] on div "Send" at bounding box center [458, 407] width 26 height 41
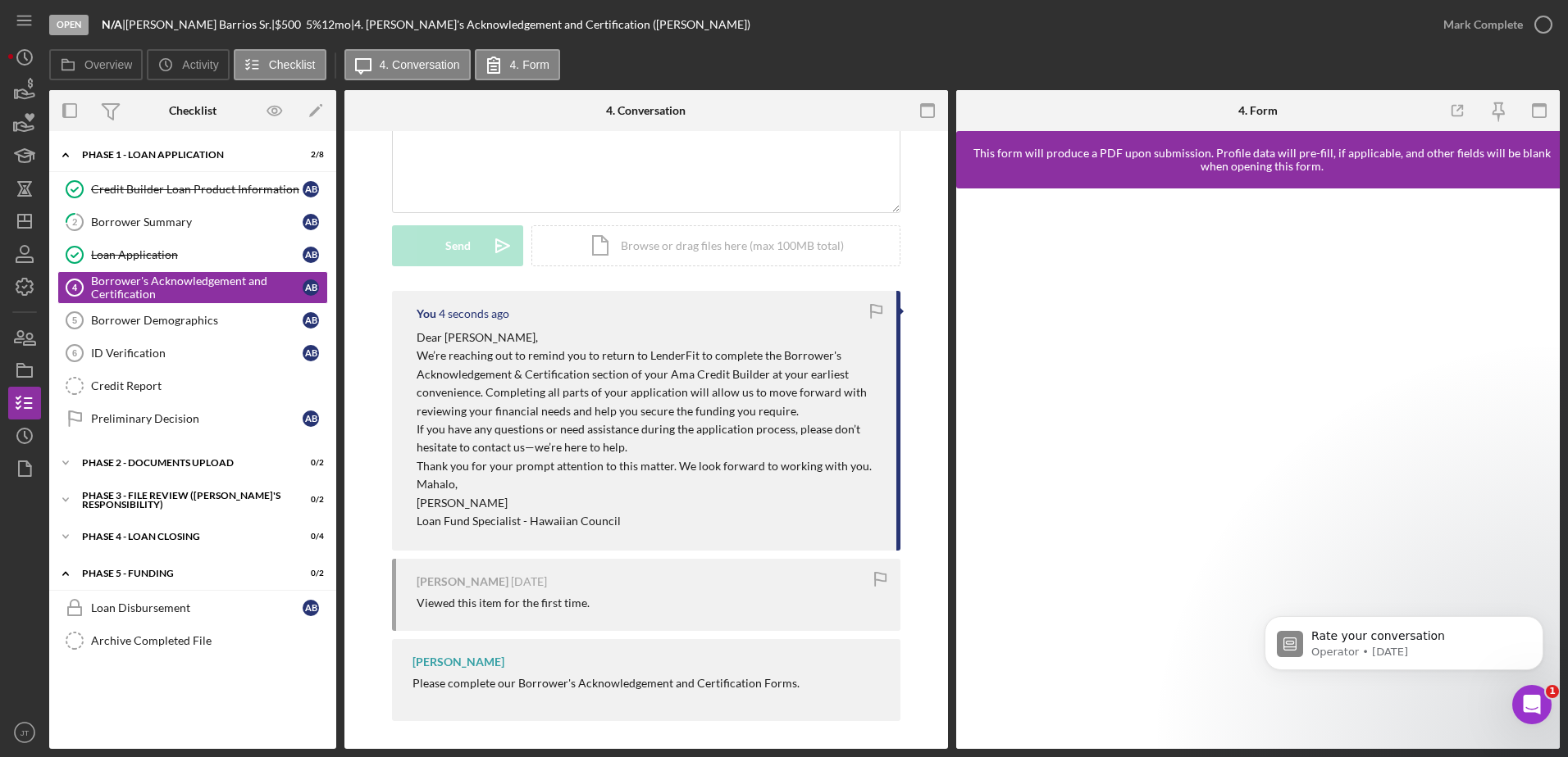
scroll to position [166, 0]
click at [1017, 59] on div "Overview Icon/History Activity Checklist Icon/Message 4. Conversation 4. Form" at bounding box center [804, 65] width 1511 height 32
click at [29, 222] on line "button" at bounding box center [25, 222] width 13 height 0
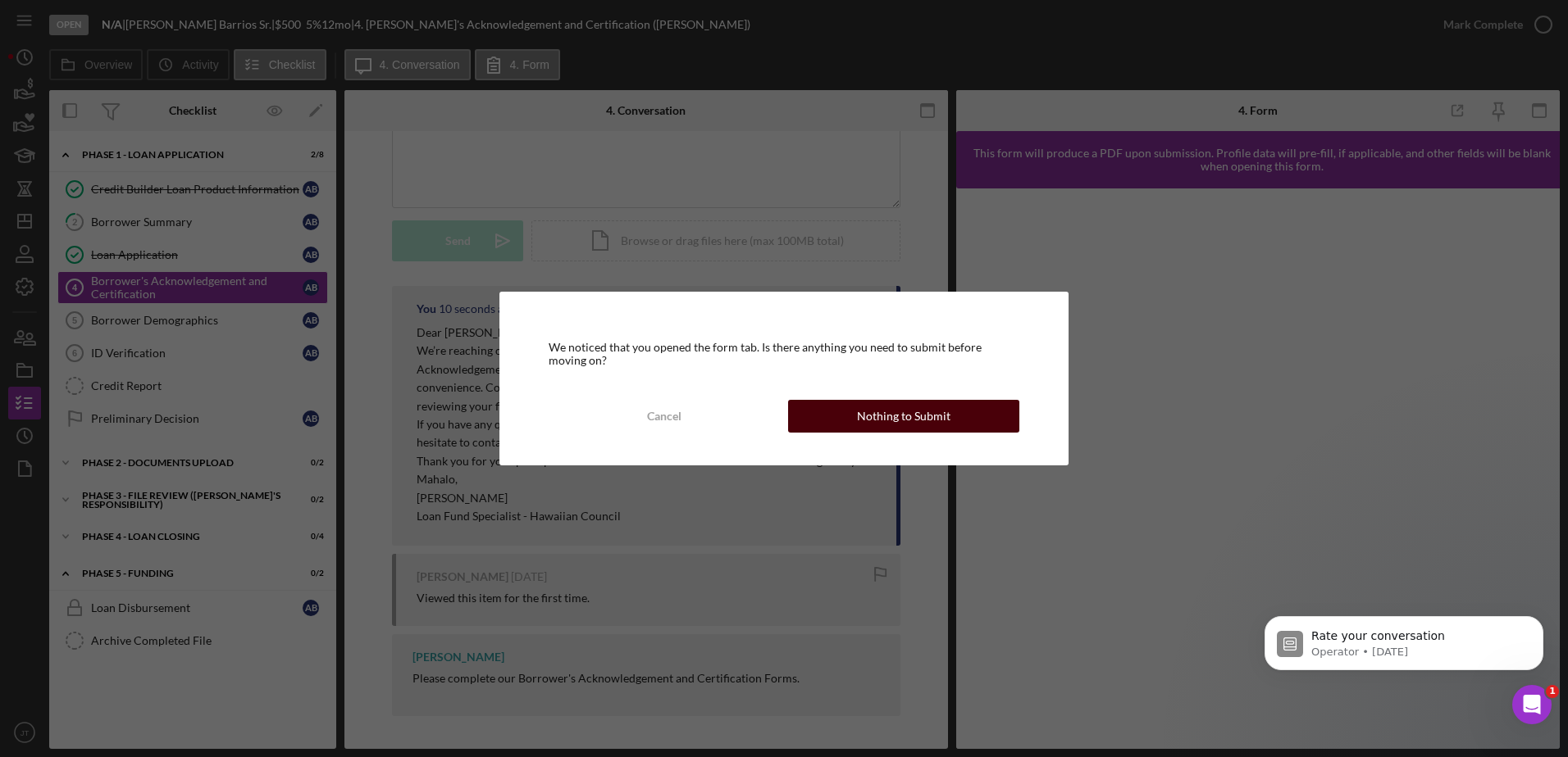
click at [882, 424] on div "Nothing to Submit" at bounding box center [904, 416] width 94 height 32
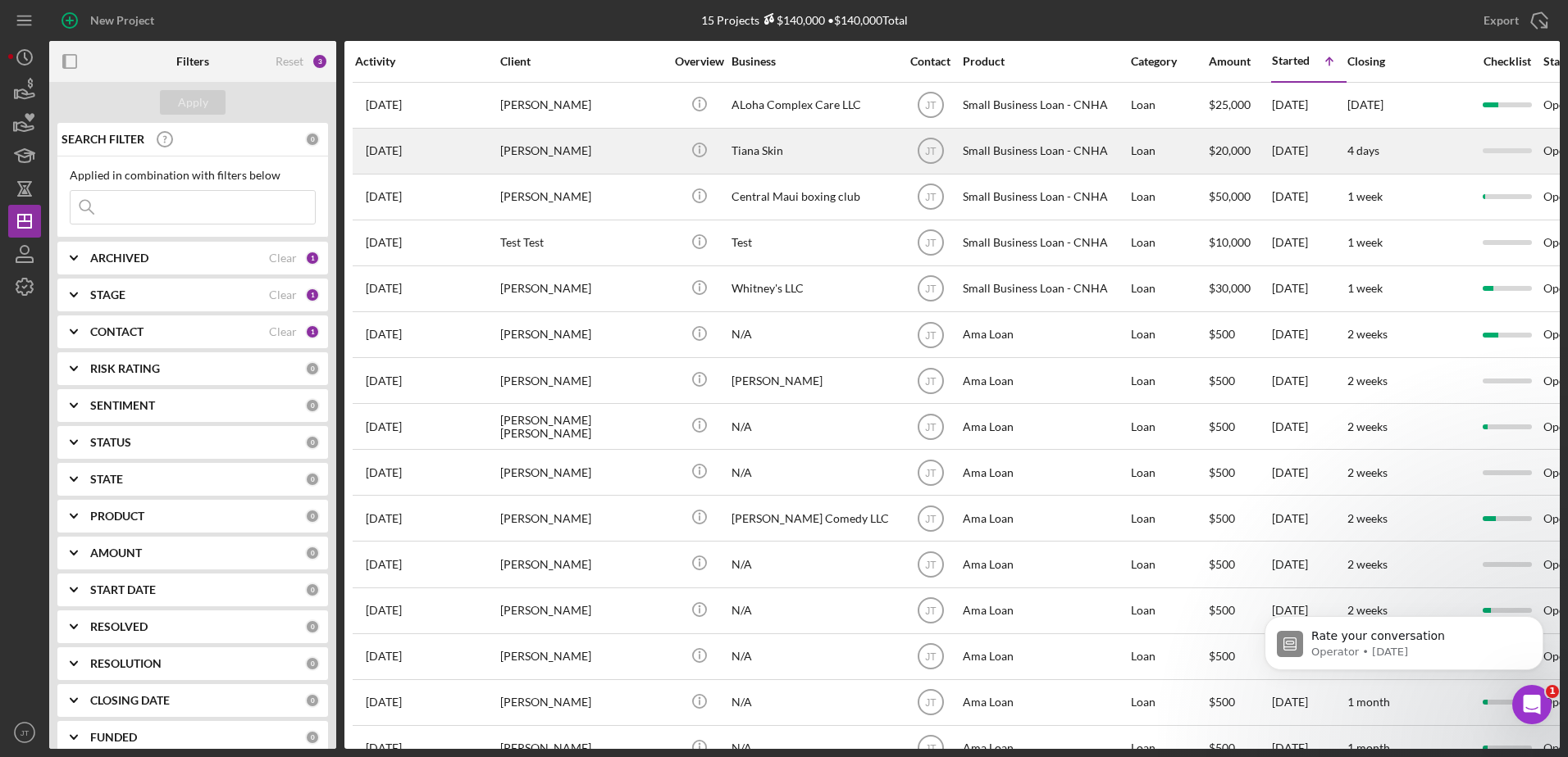
click at [572, 155] on div "[PERSON_NAME]" at bounding box center [582, 150] width 164 height 43
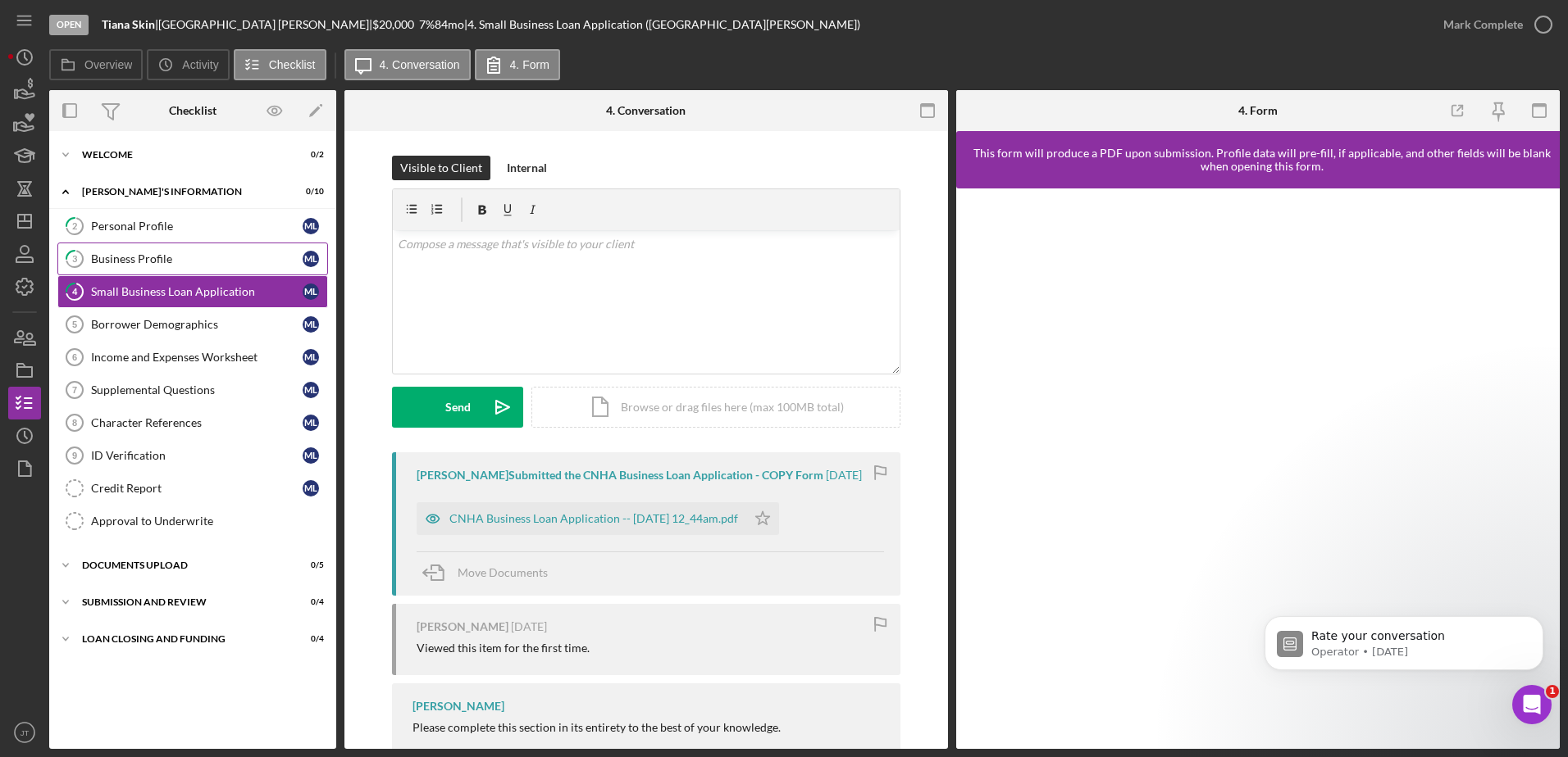
click at [162, 259] on div "Business Profile" at bounding box center [196, 259] width 211 height 13
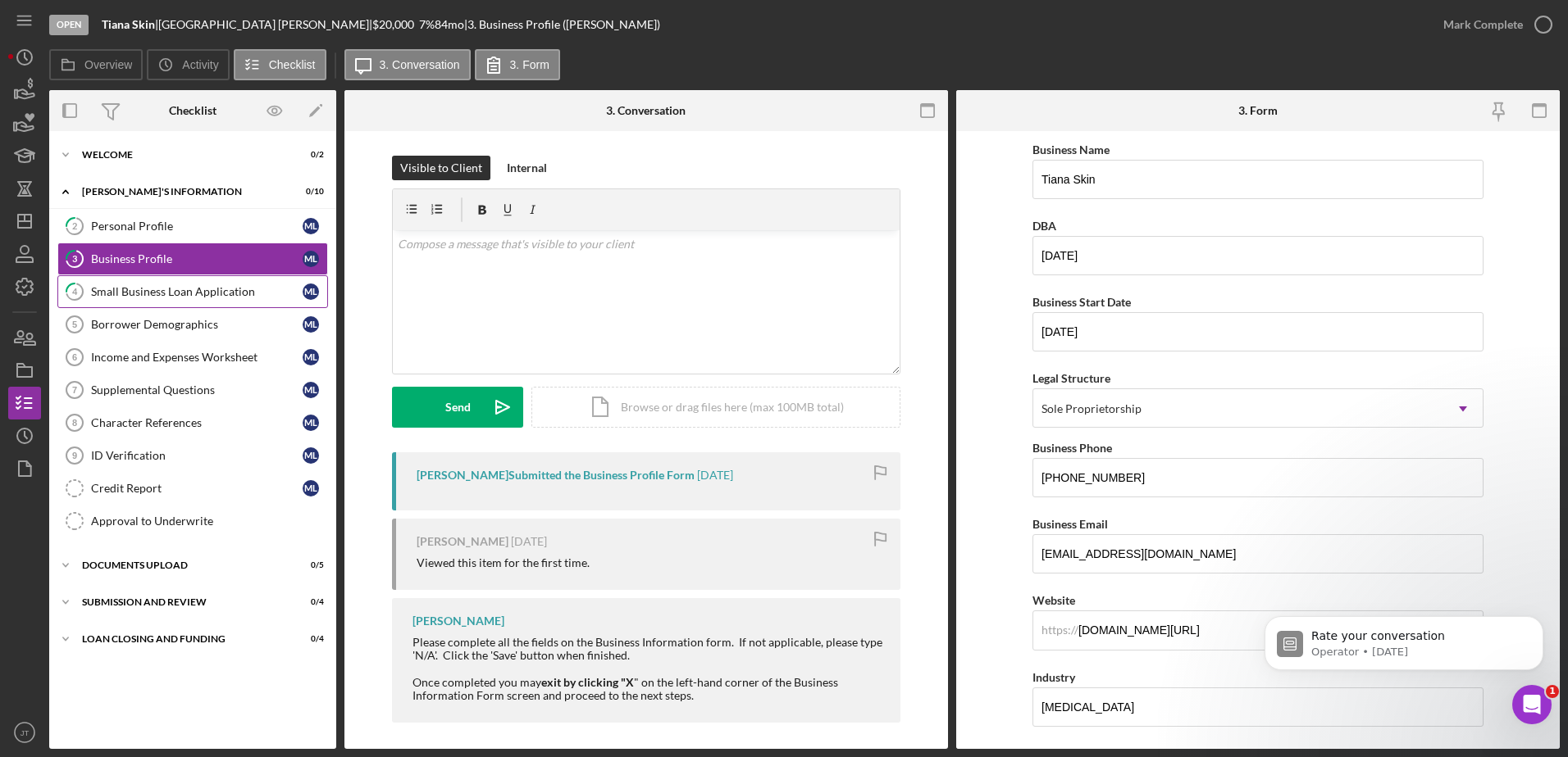
click at [194, 298] on div "Small Business Loan Application" at bounding box center [196, 292] width 211 height 13
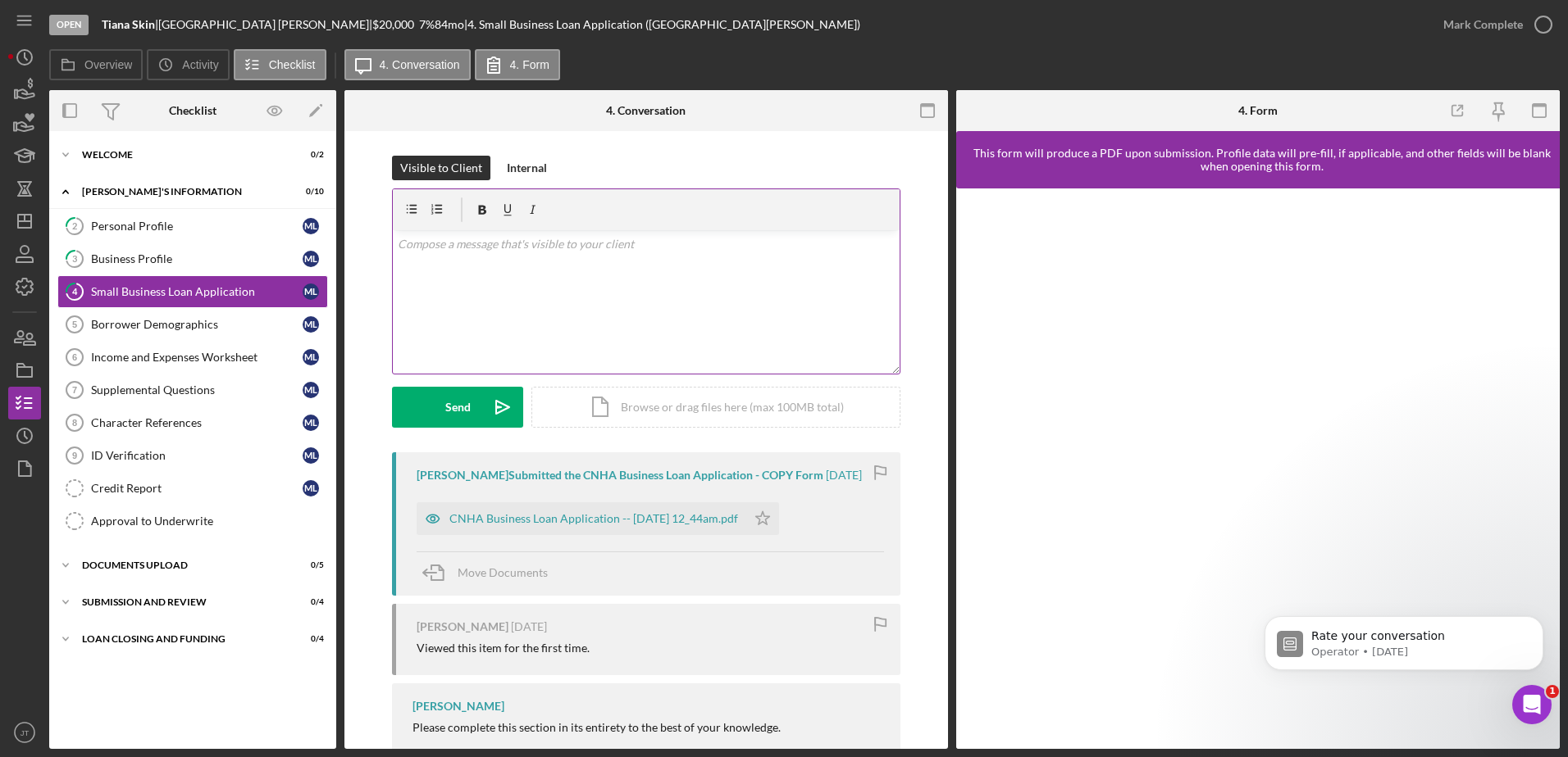
click at [423, 253] on div "v Color teal Color pink Remove color Add row above Add row below Add column bef…" at bounding box center [646, 302] width 507 height 143
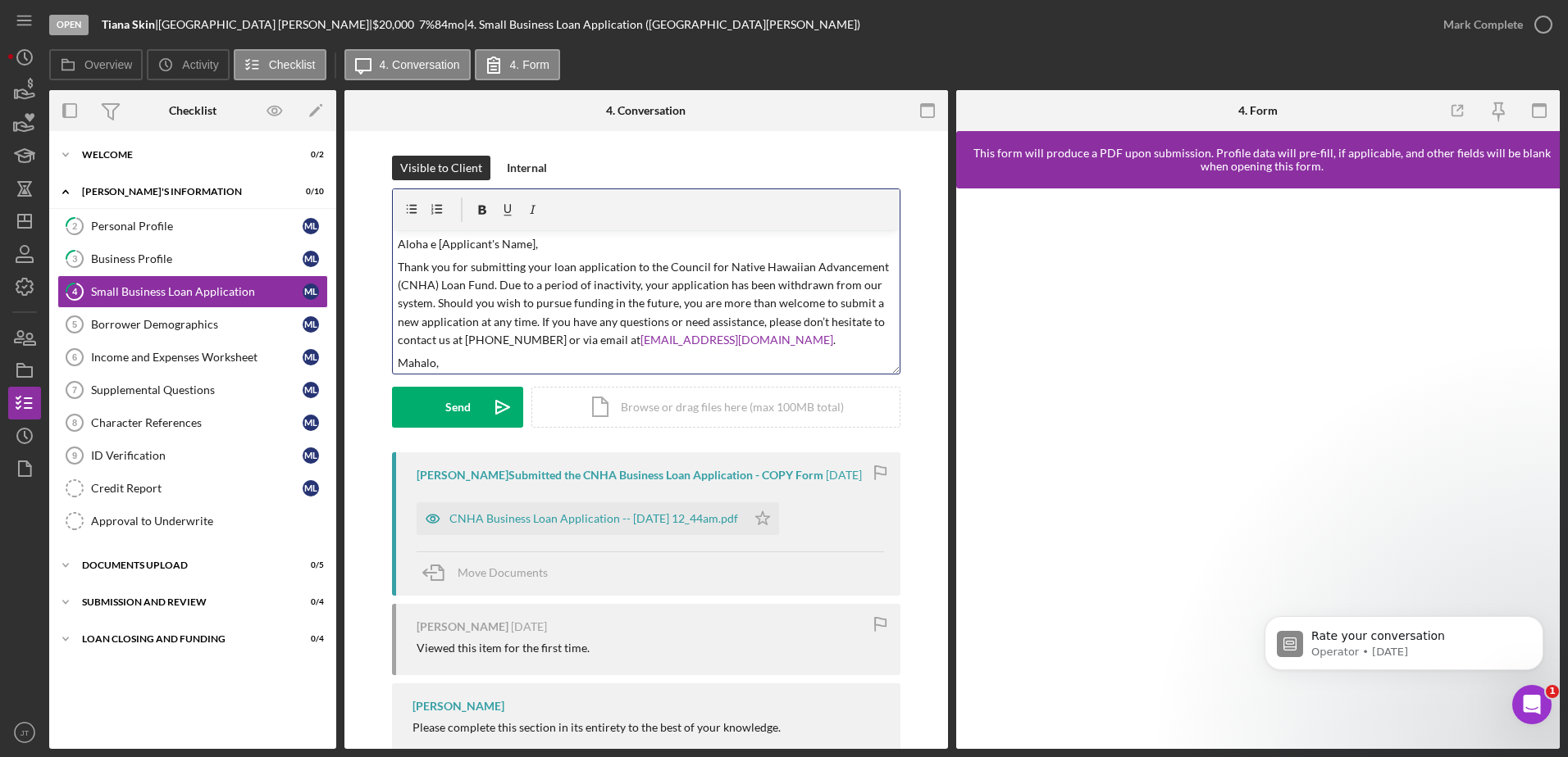
click at [528, 243] on p "Aloha e [Applicant's Name]," at bounding box center [646, 244] width 498 height 18
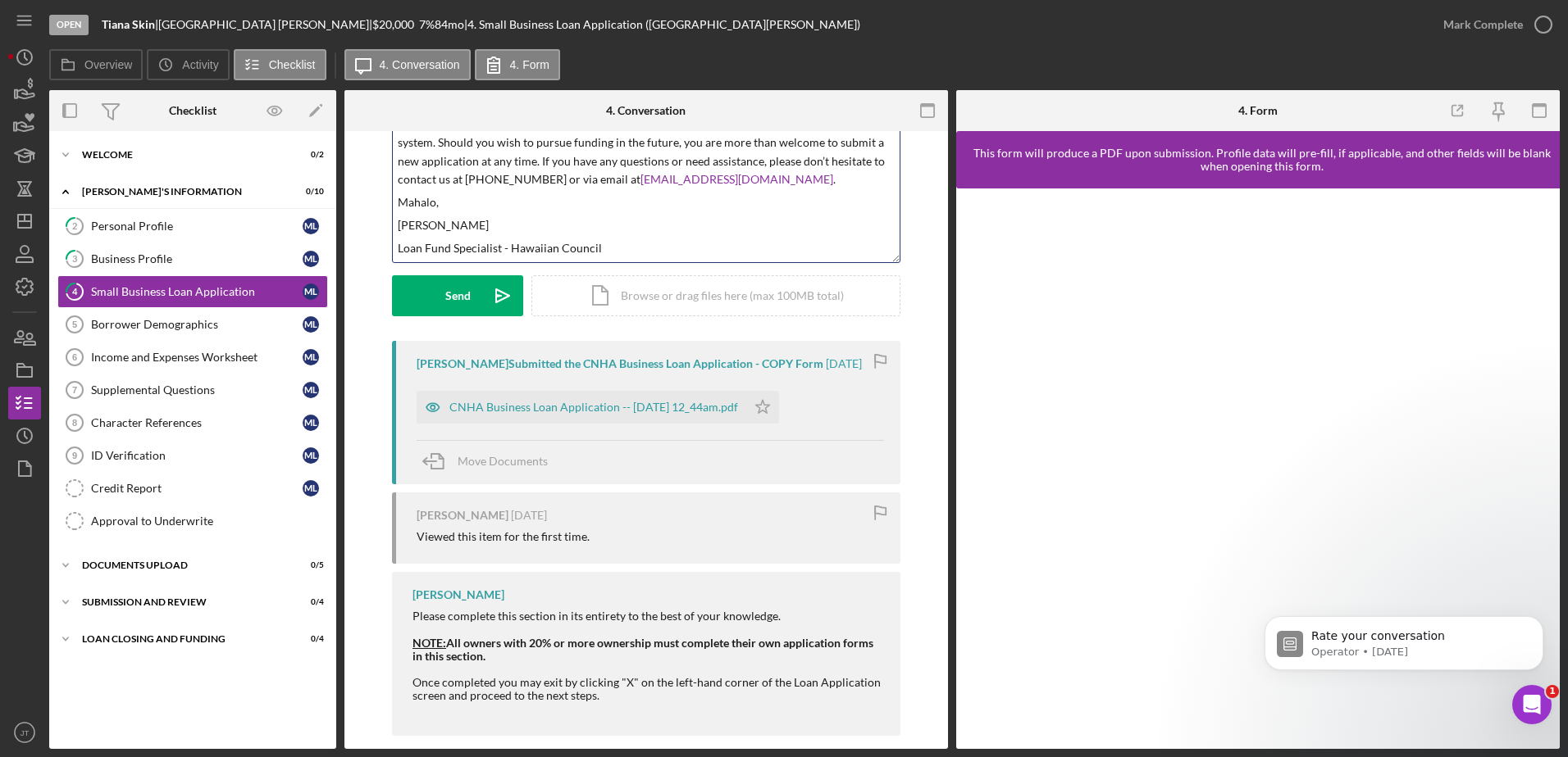
scroll to position [131, 0]
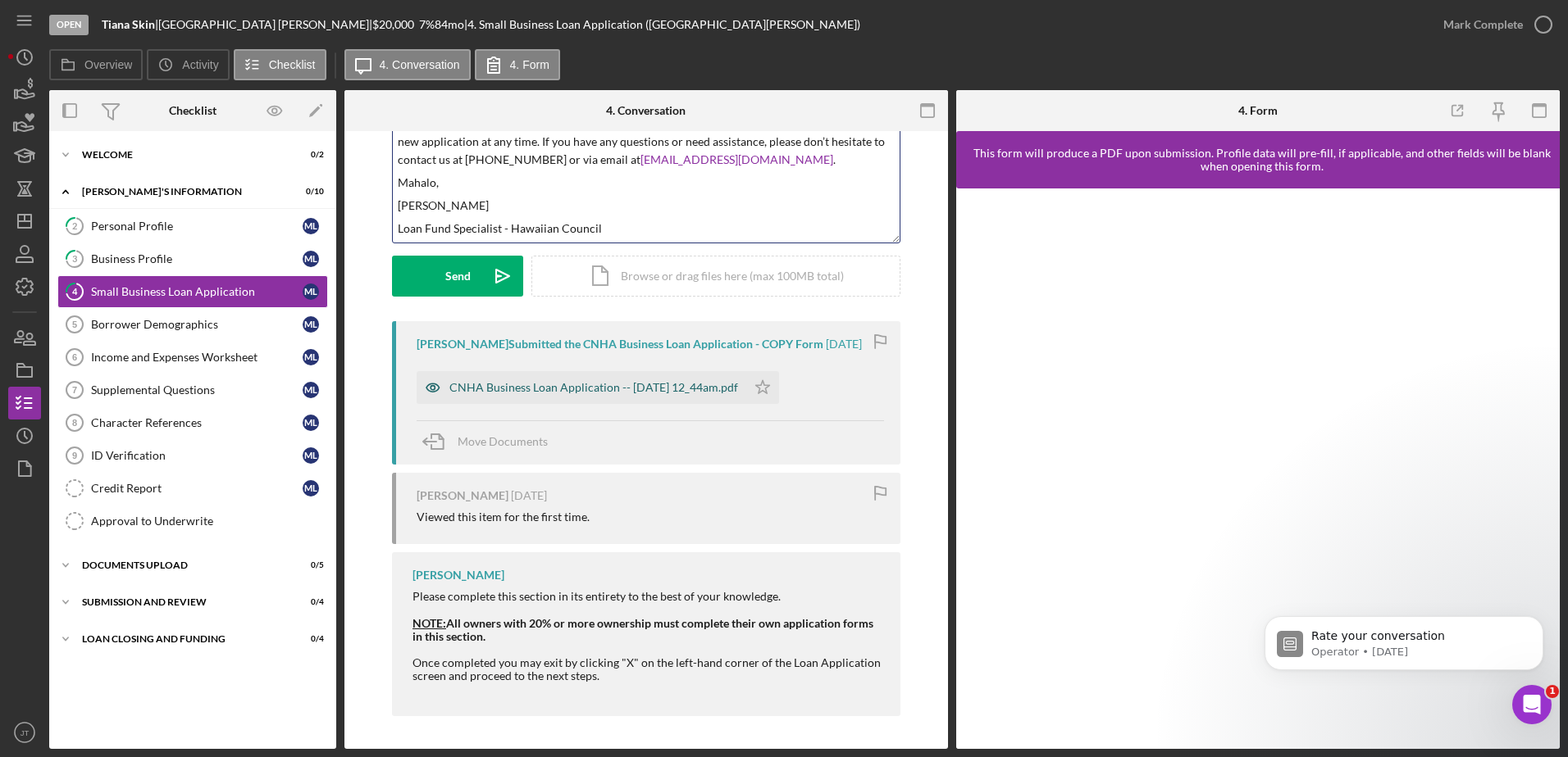
click at [676, 388] on div "CNHA Business Loan Application -- [DATE] 12_44am.pdf" at bounding box center [594, 388] width 289 height 13
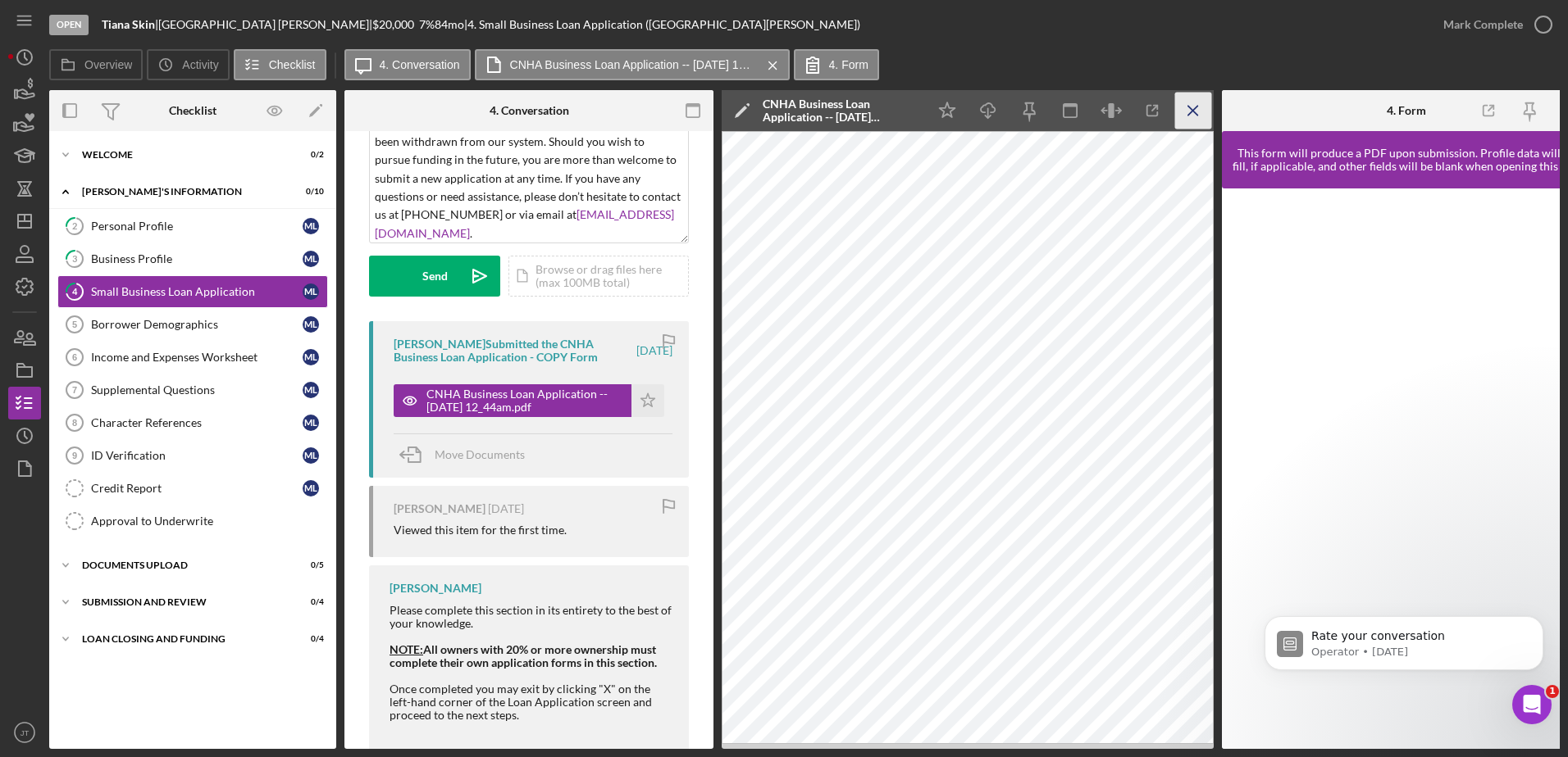
click at [1196, 111] on icon "Icon/Menu Close" at bounding box center [1193, 111] width 37 height 37
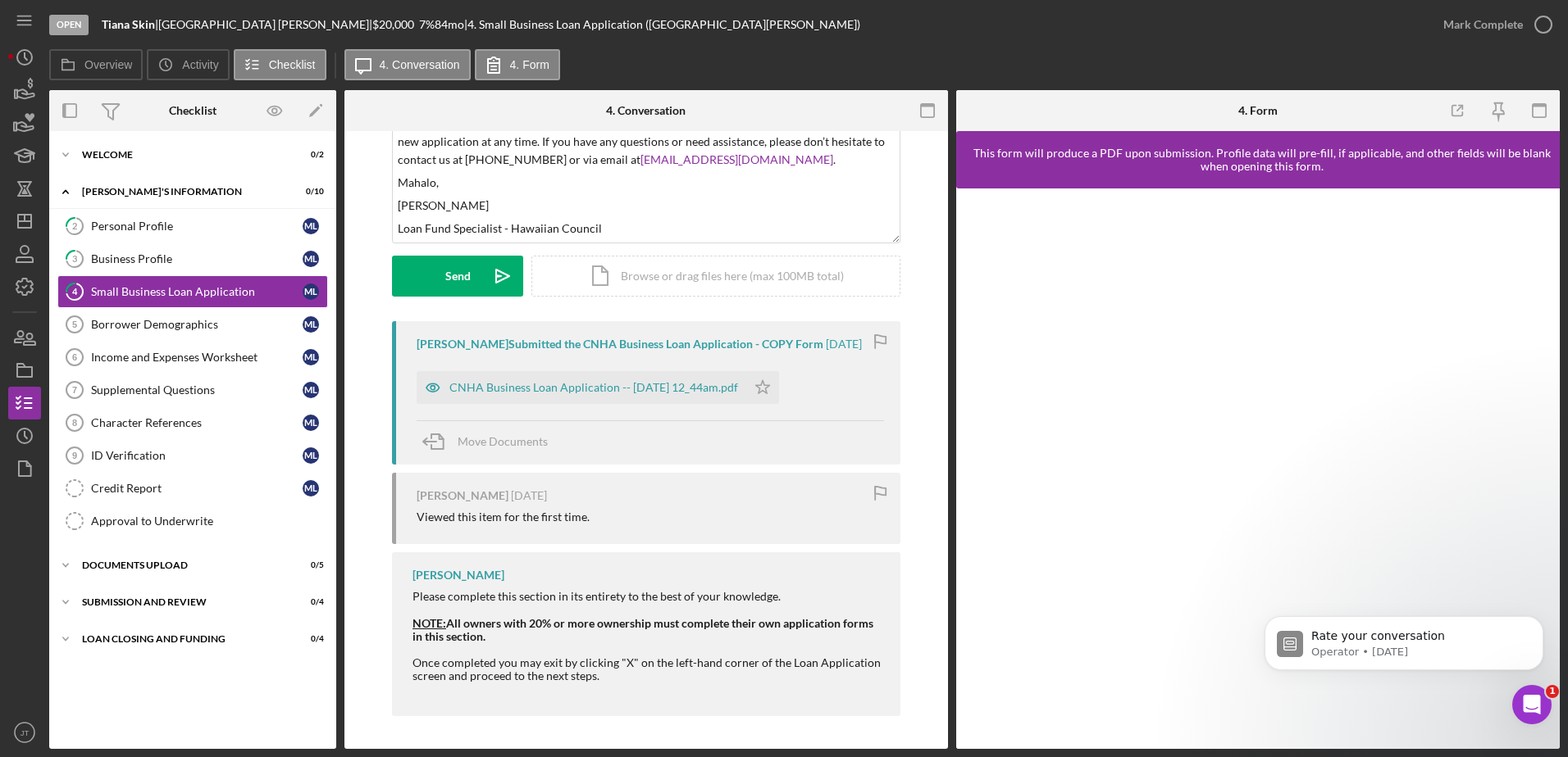
click at [1172, 54] on div "Overview Icon/History Activity Checklist Icon/Message 4. Conversation 4. Form" at bounding box center [804, 65] width 1511 height 32
click at [205, 319] on div "Borrower Demographics" at bounding box center [196, 325] width 211 height 13
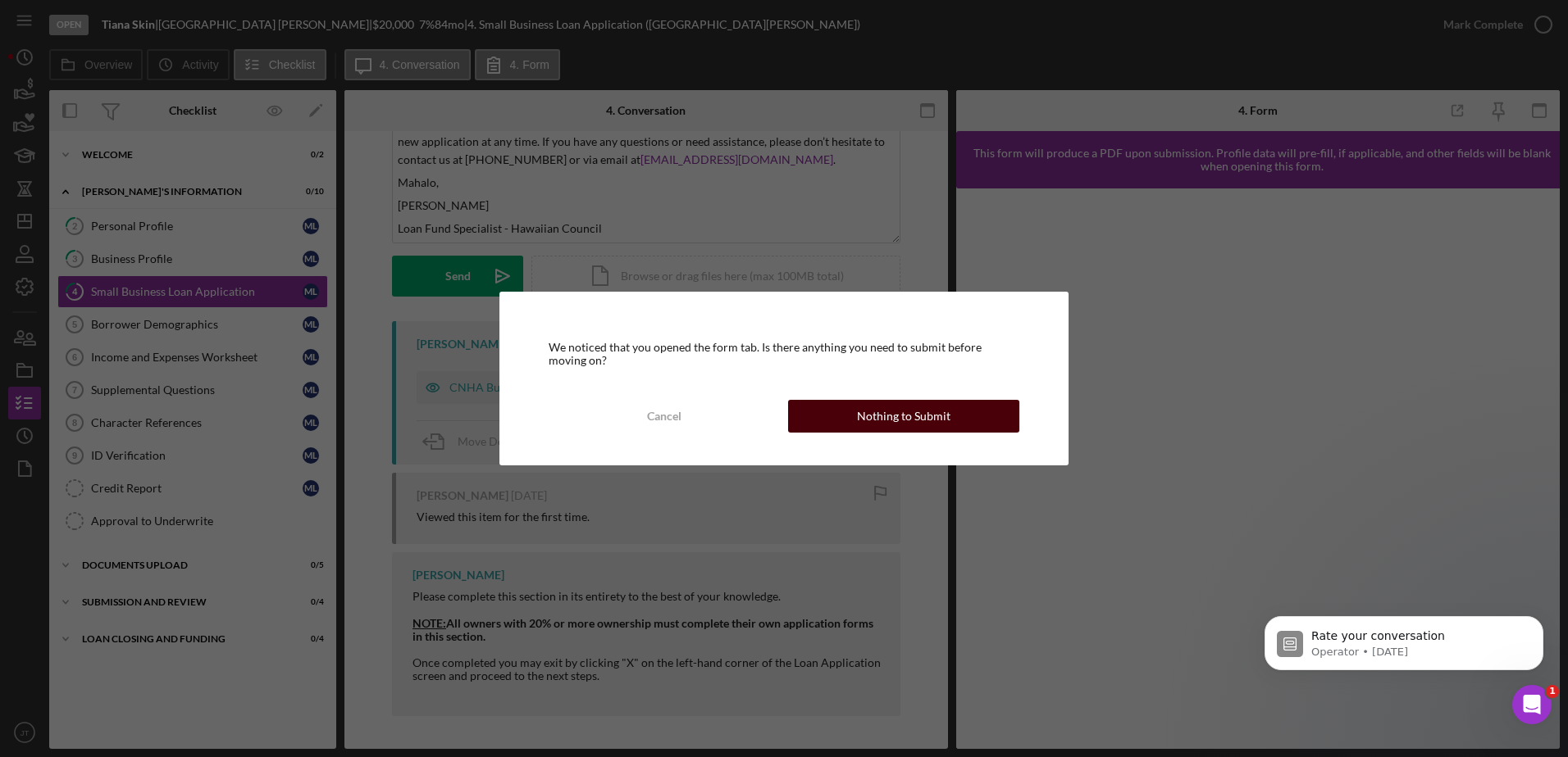
click at [891, 424] on div "Nothing to Submit" at bounding box center [904, 416] width 94 height 32
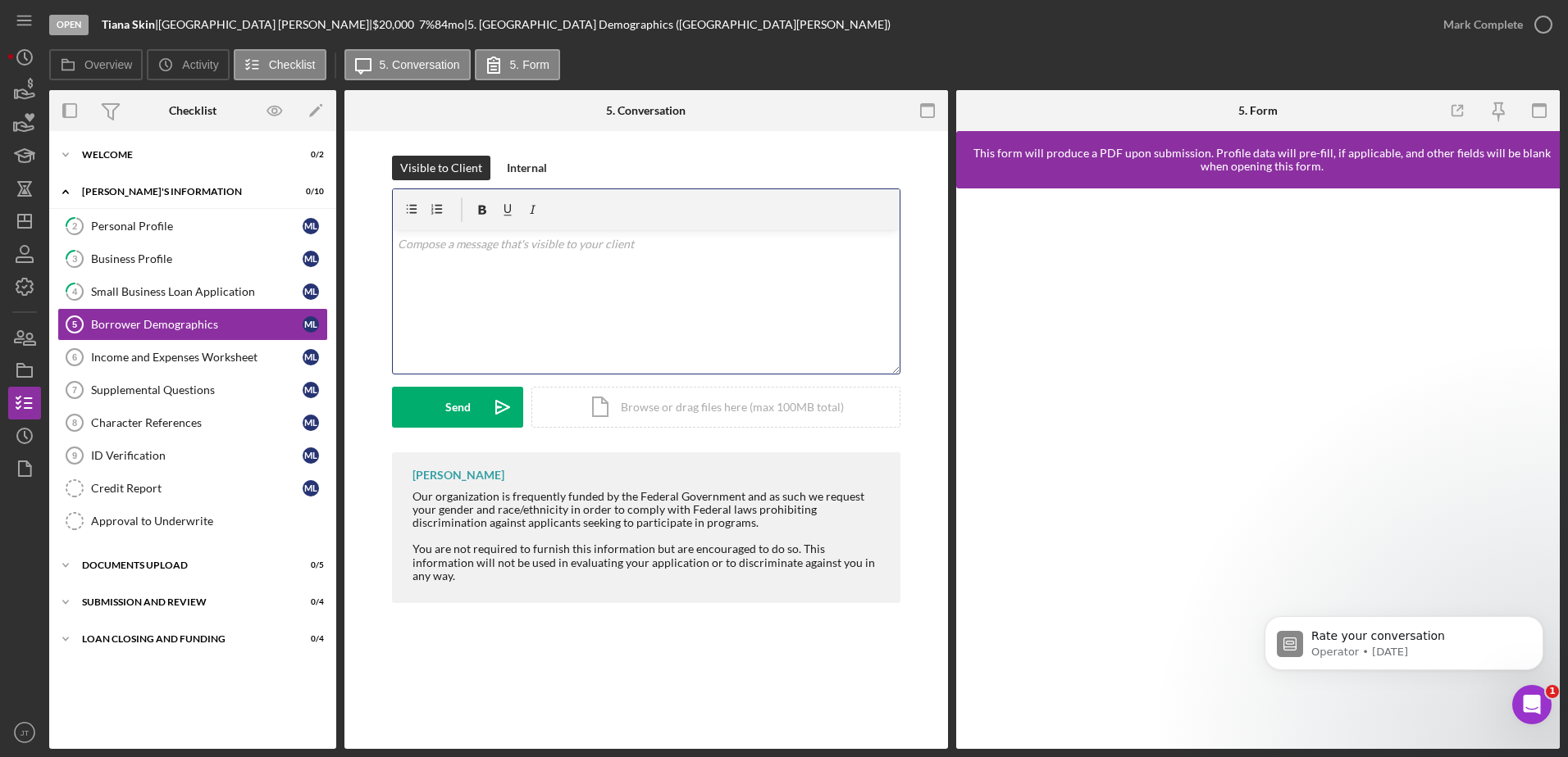
click at [448, 260] on div "v Color teal Color pink Remove color Add row above Add row below Add column bef…" at bounding box center [646, 302] width 507 height 143
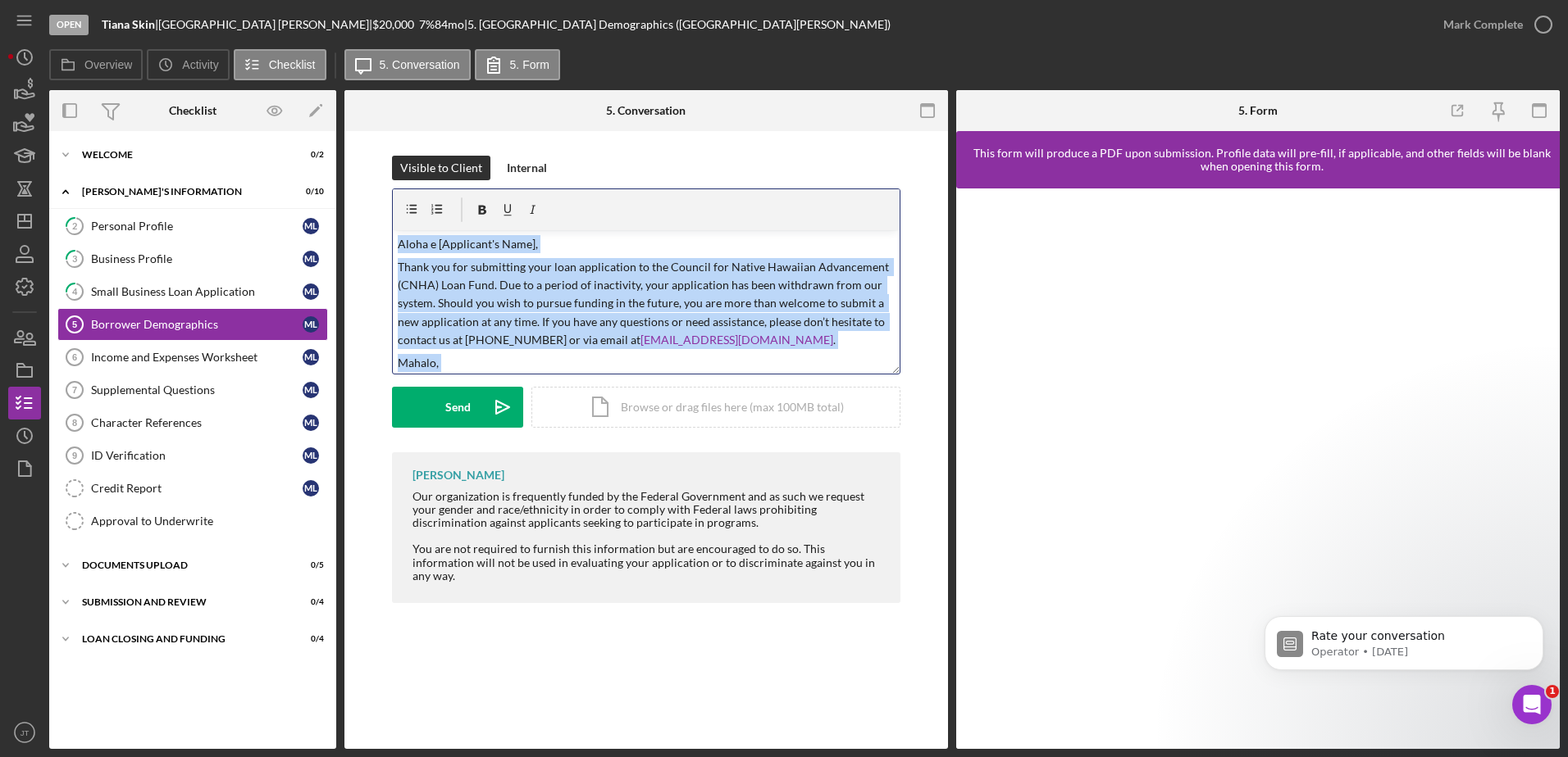
drag, startPoint x: 610, startPoint y: 359, endPoint x: 388, endPoint y: 205, distance: 270.2
click at [388, 205] on div "Visible to Client Internal v Color teal Color pink Remove color Add row above A…" at bounding box center [646, 304] width 555 height 296
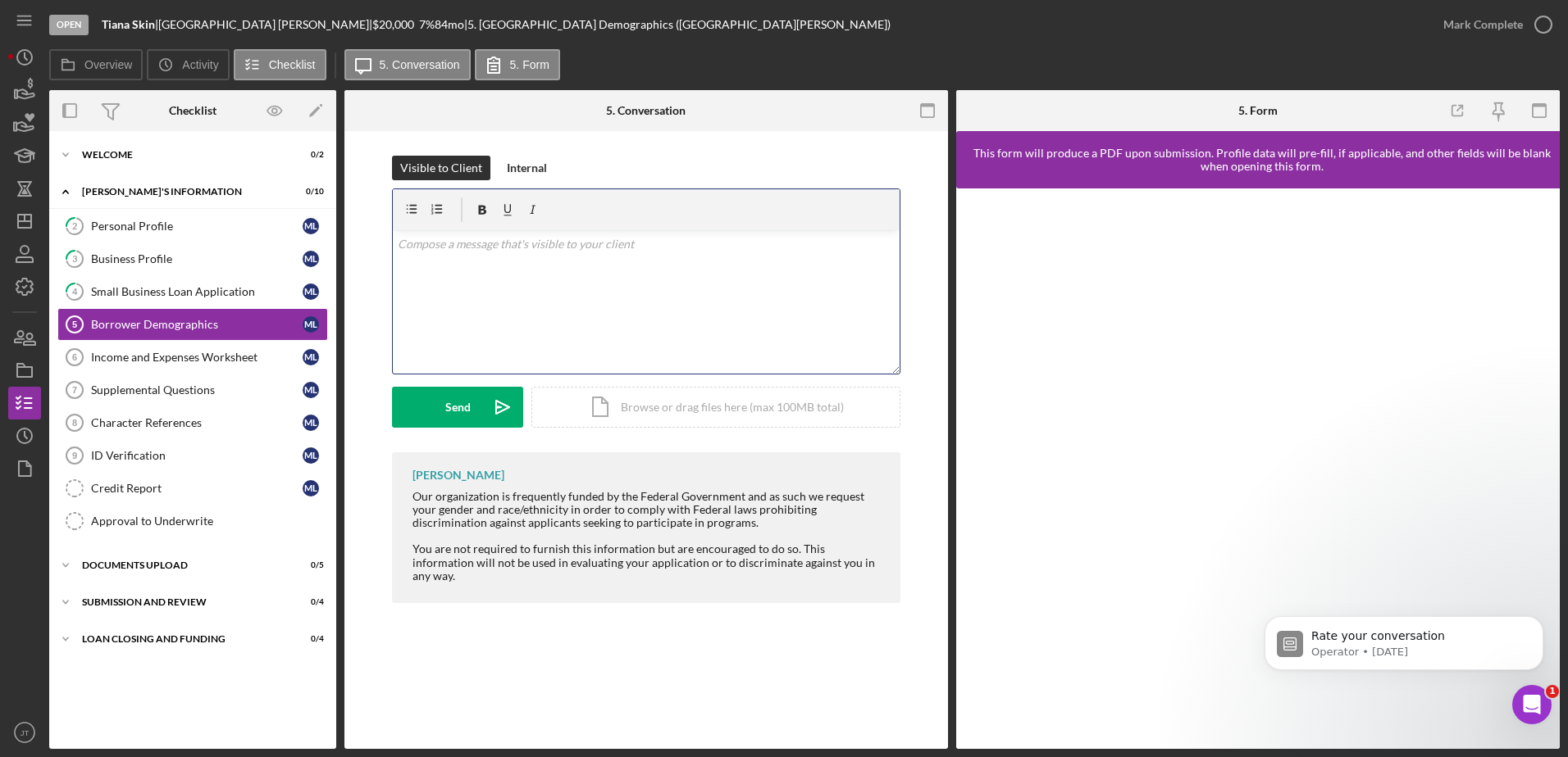
click at [431, 261] on div "v Color teal Color pink Remove color Add row above Add row below Add column bef…" at bounding box center [646, 302] width 507 height 143
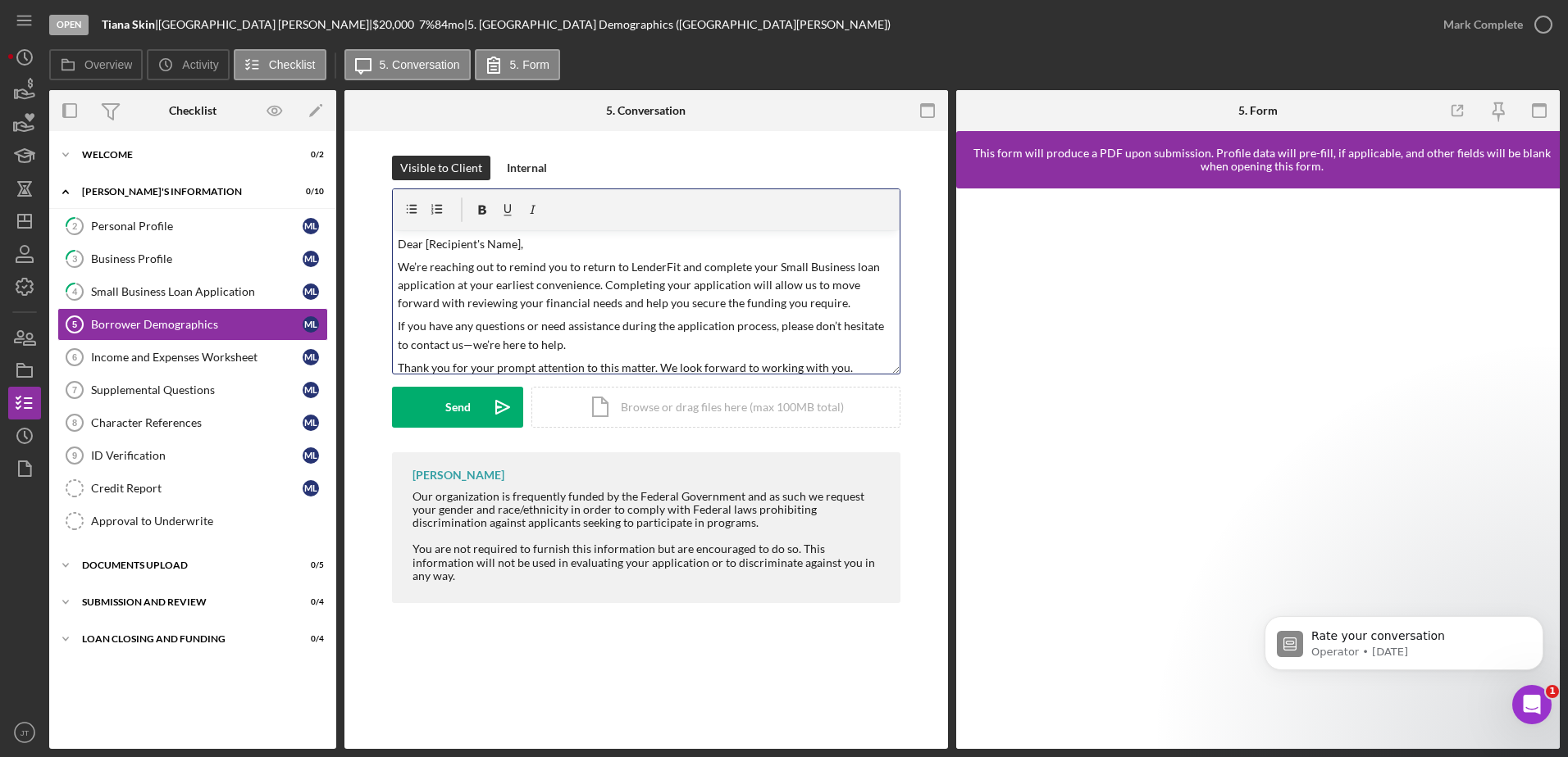
click at [515, 244] on p "Dear [Recipient's Name]," at bounding box center [646, 244] width 498 height 18
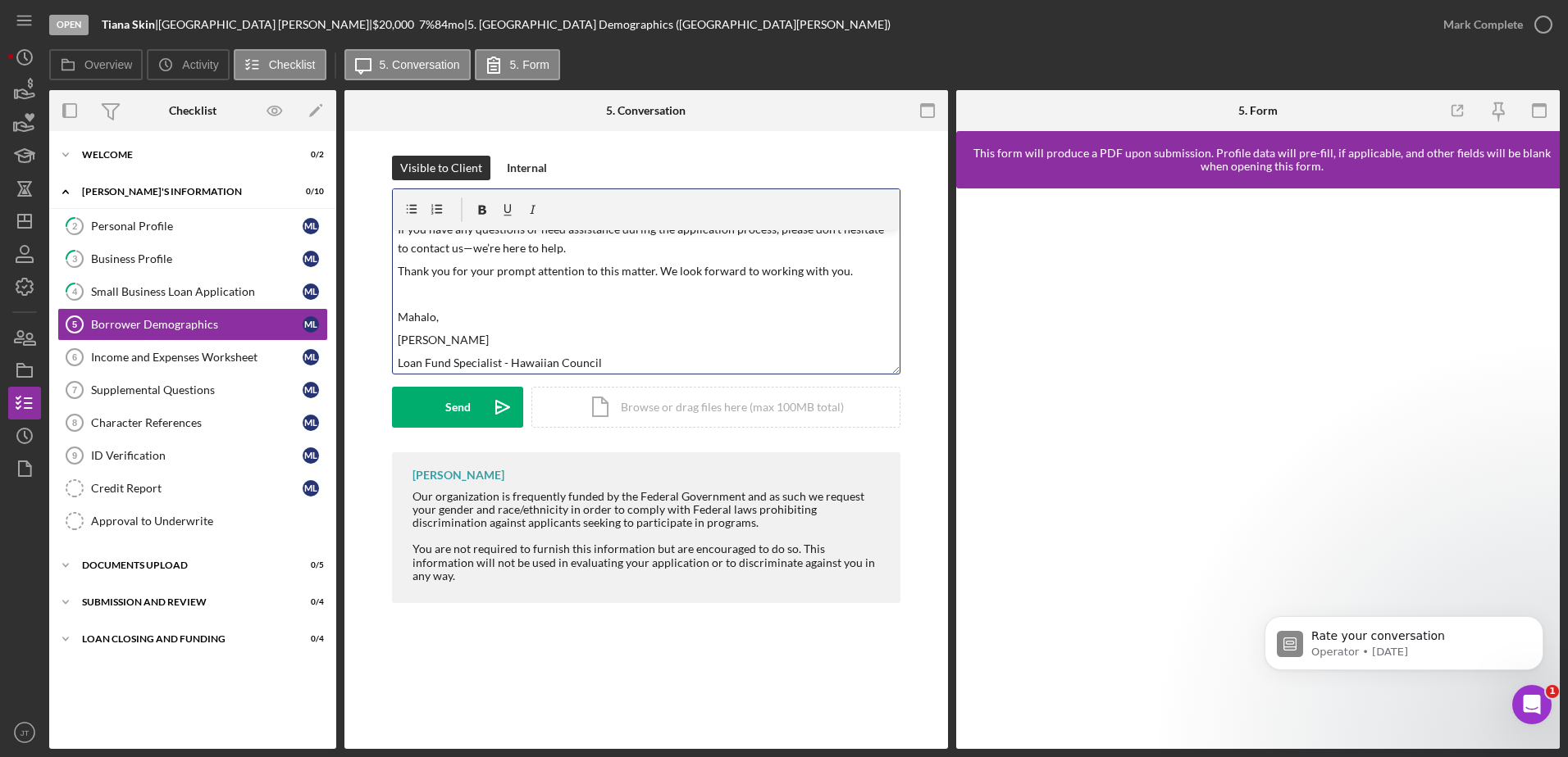
scroll to position [100, 0]
click at [466, 404] on div "Send" at bounding box center [458, 407] width 26 height 41
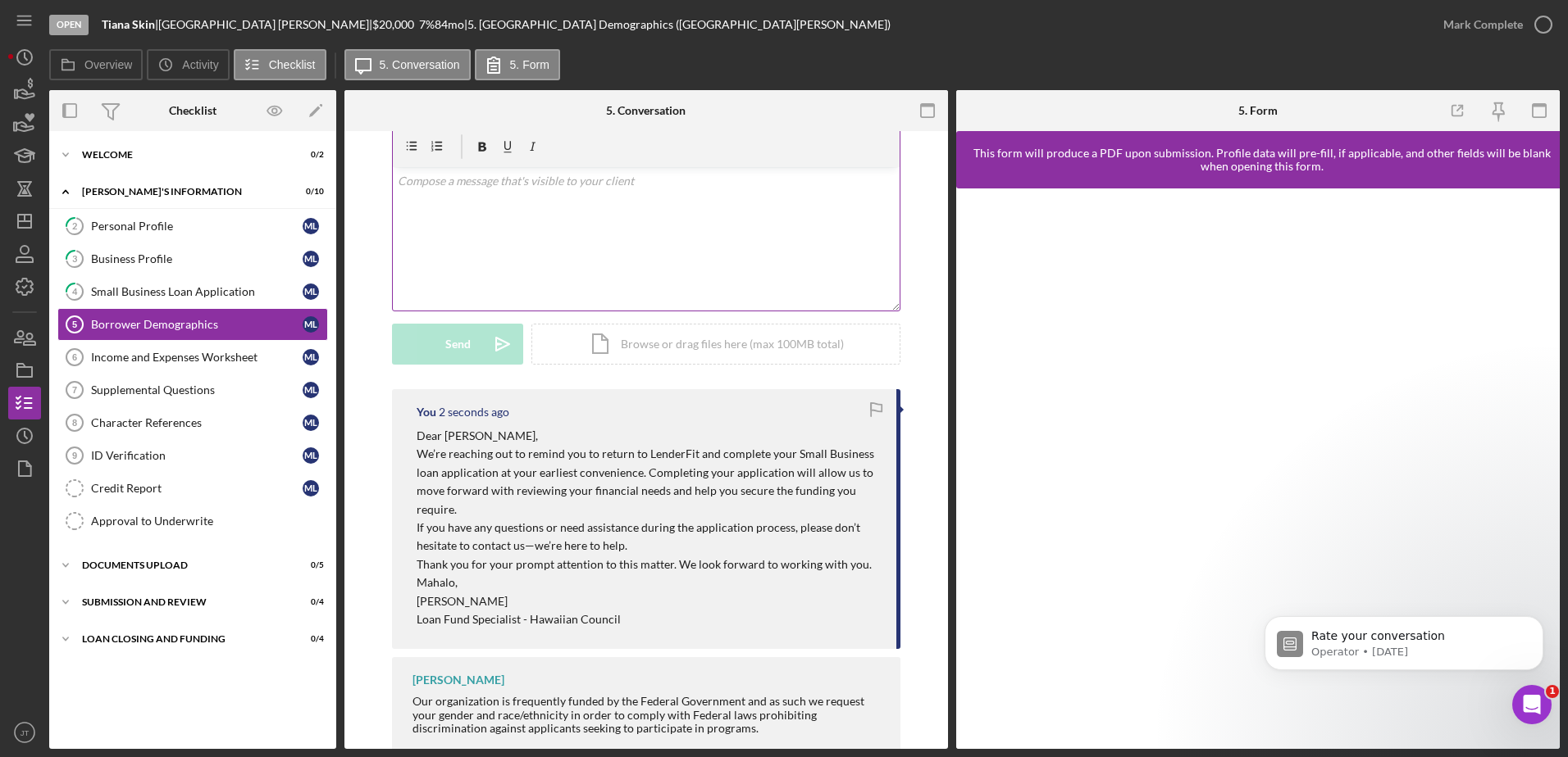
scroll to position [0, 0]
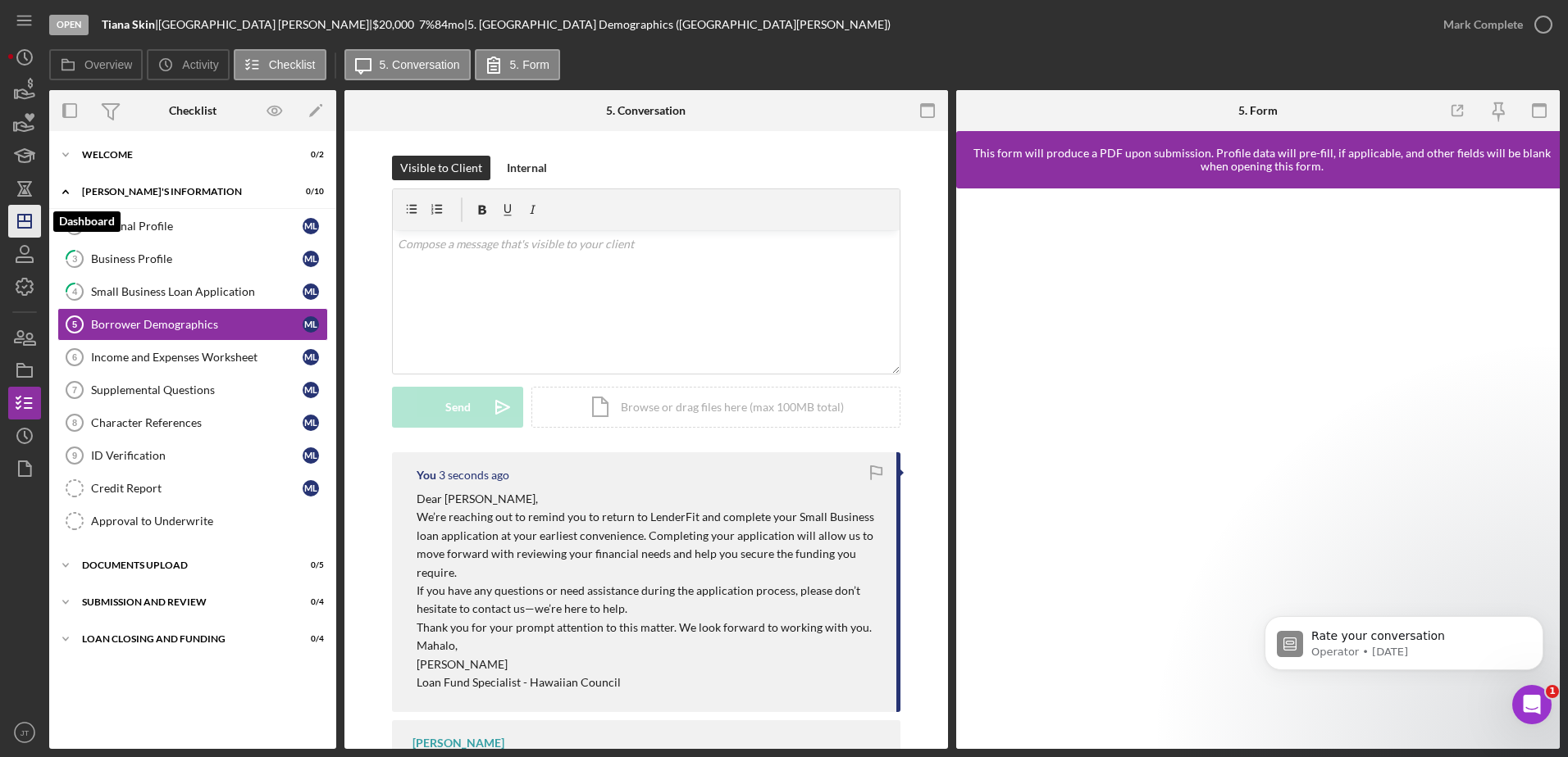
click at [23, 225] on icon "Icon/Dashboard" at bounding box center [24, 221] width 41 height 41
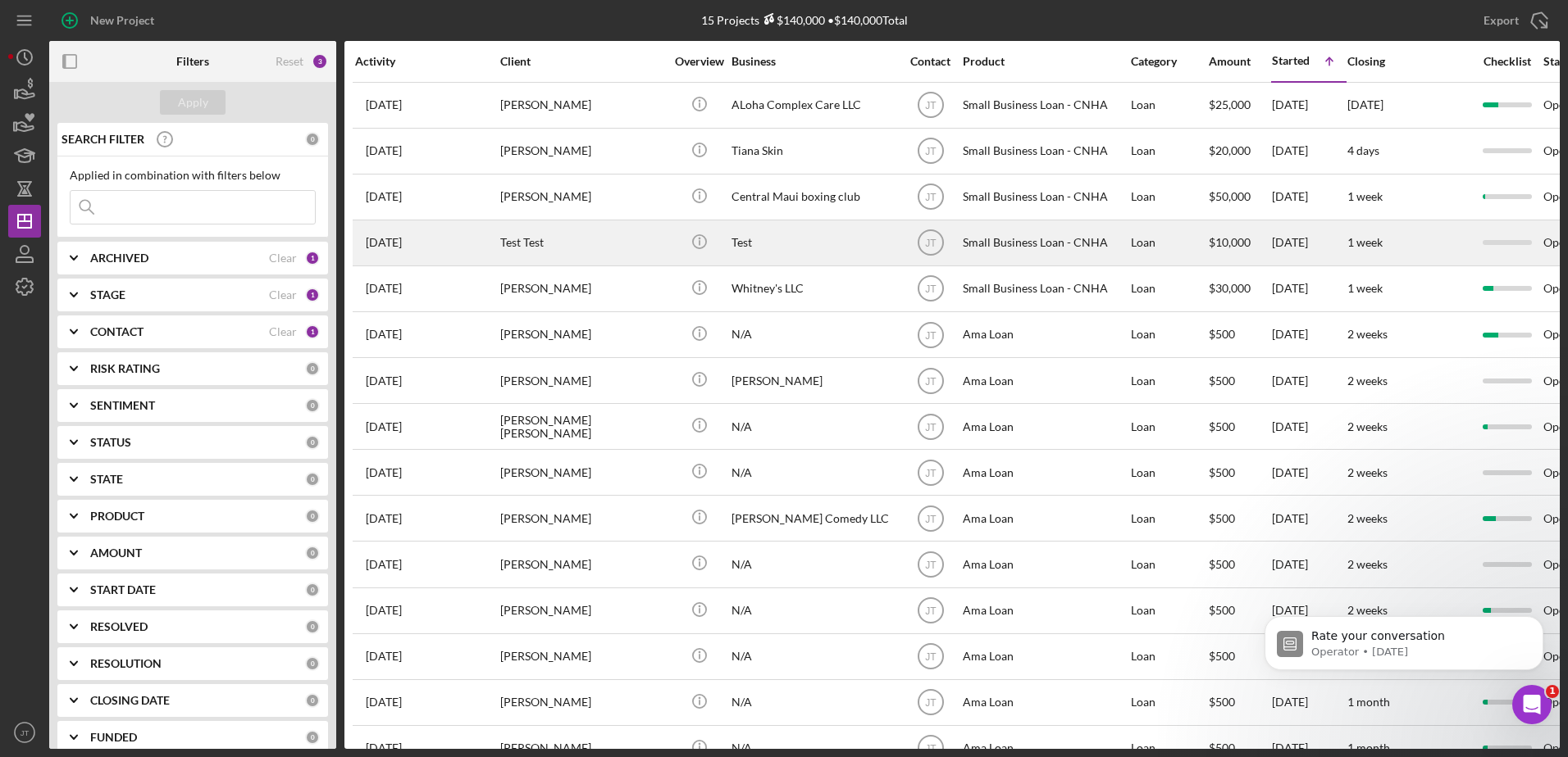
click at [538, 249] on div "Test Test" at bounding box center [582, 243] width 164 height 43
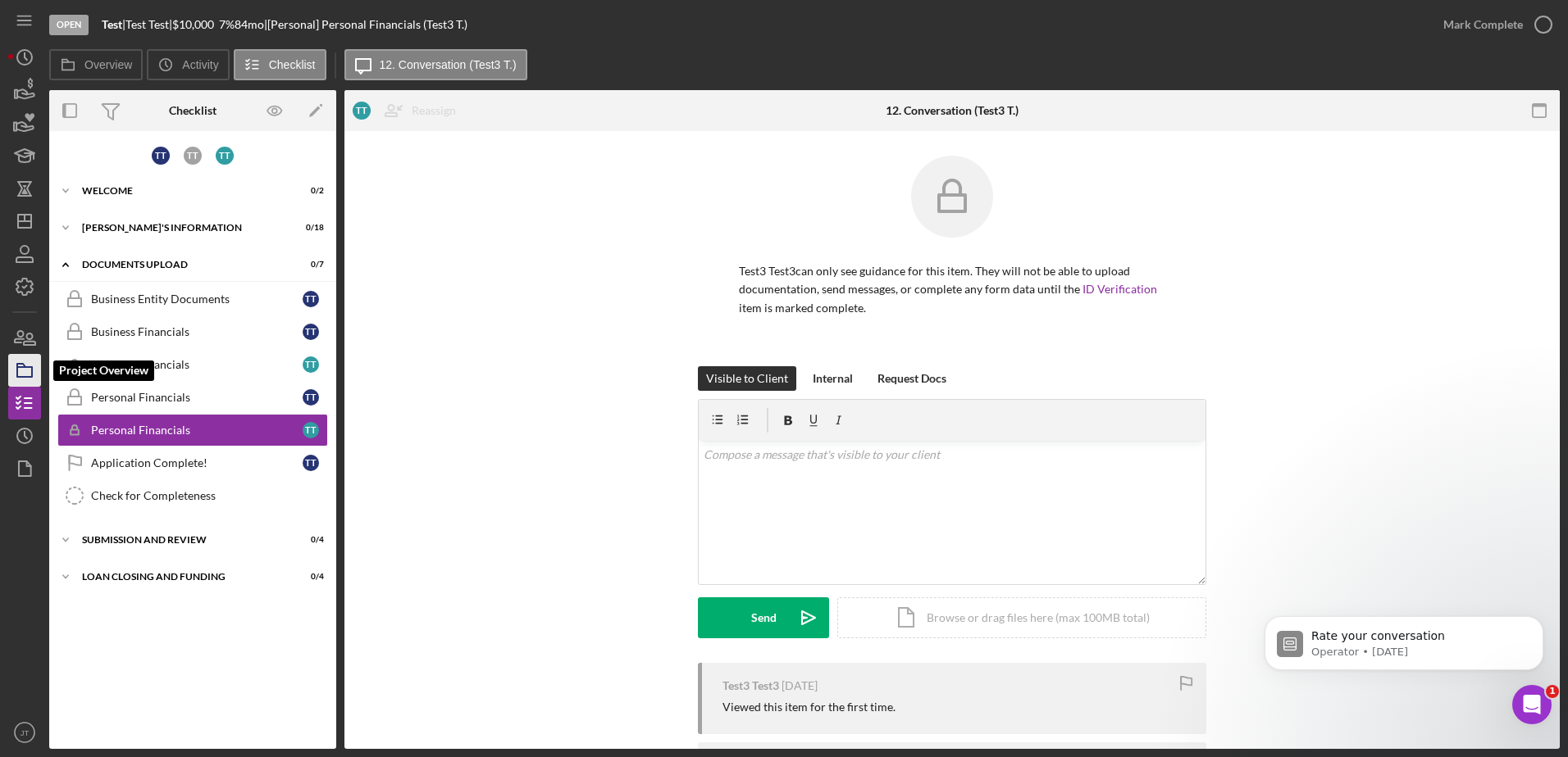
click at [31, 372] on icon "button" at bounding box center [24, 370] width 41 height 41
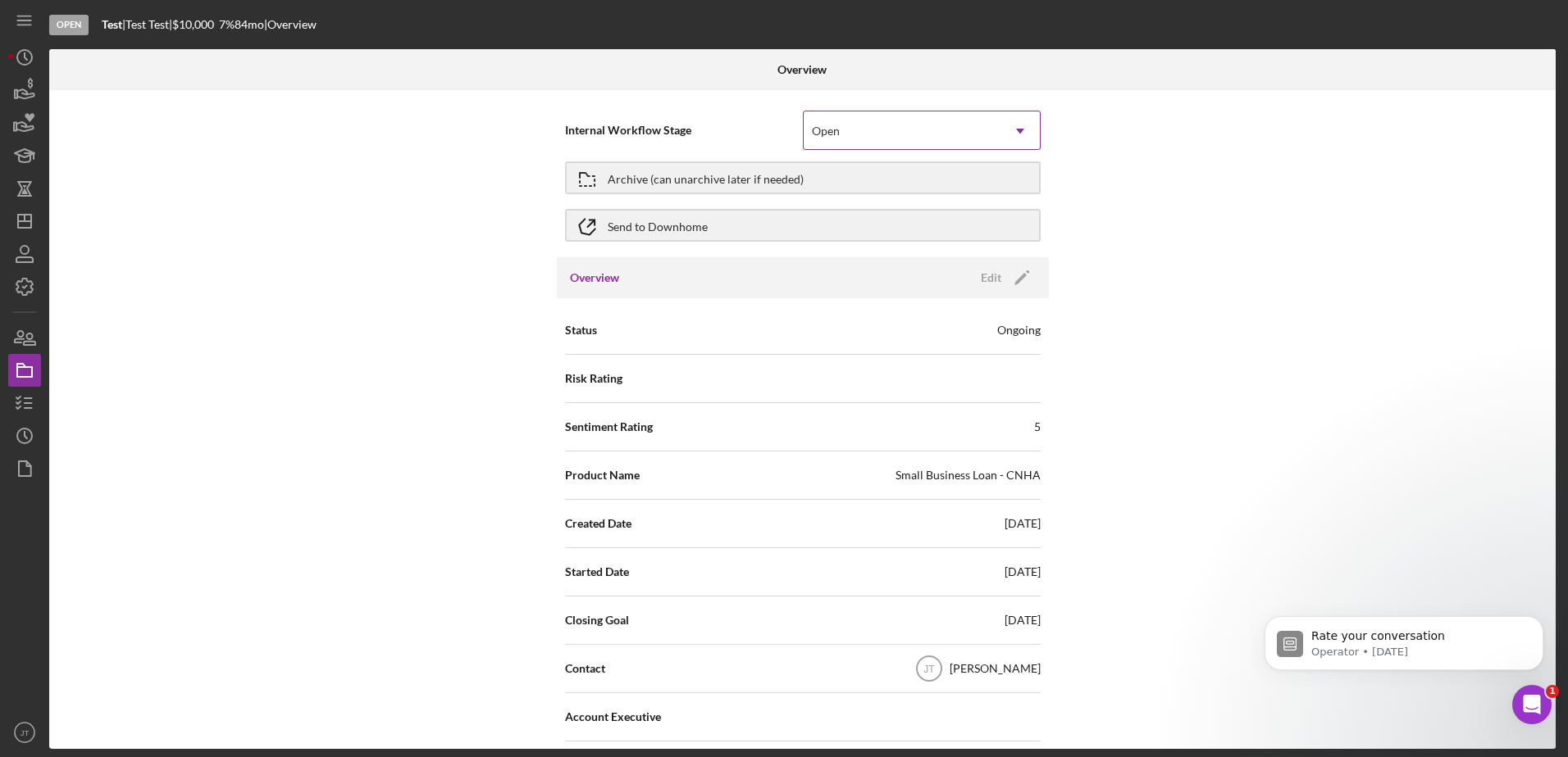
click at [1011, 128] on icon "Icon/Dropdown Arrow" at bounding box center [1019, 131] width 39 height 39
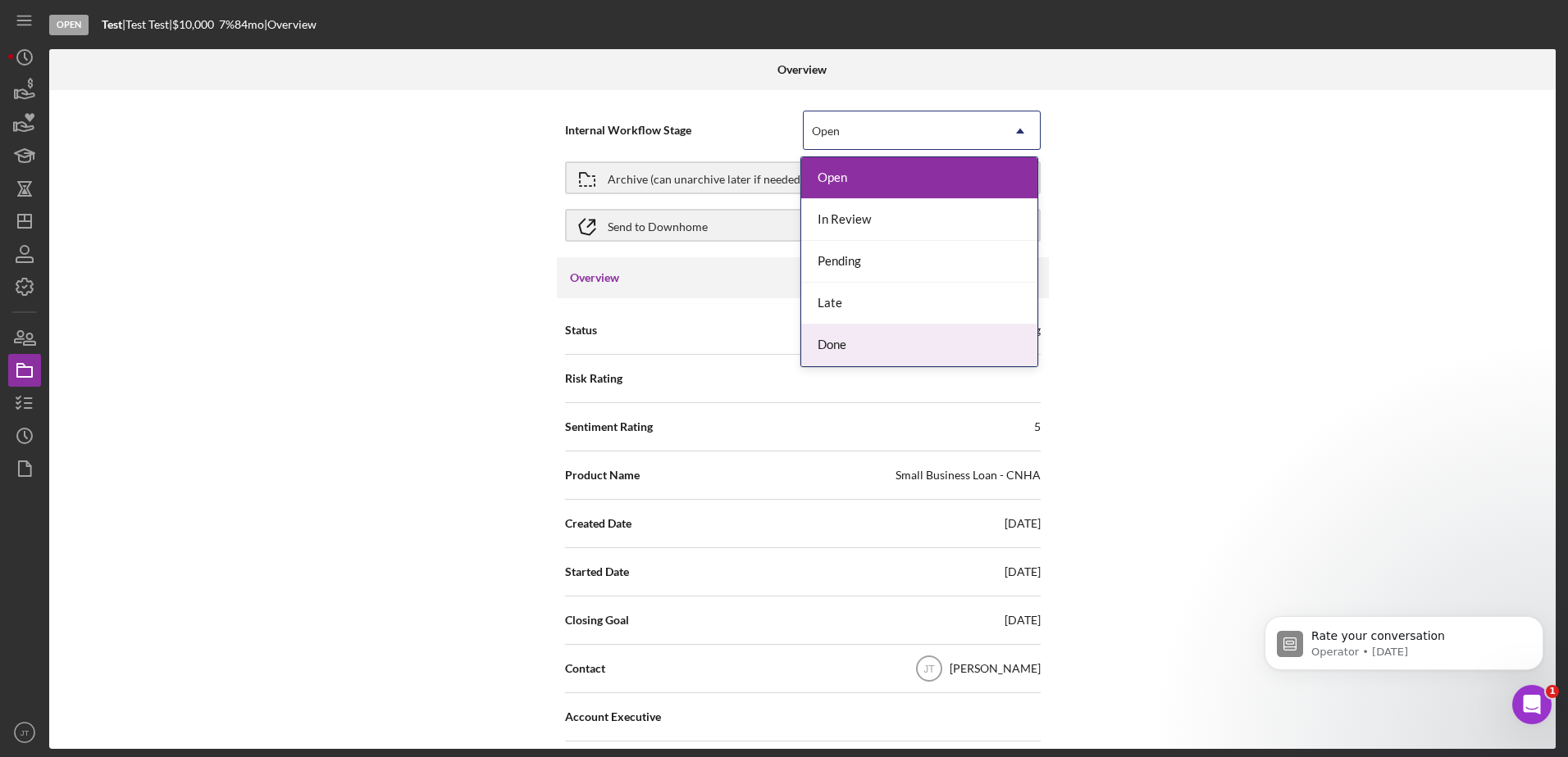
click at [935, 341] on div "Done" at bounding box center [919, 346] width 236 height 42
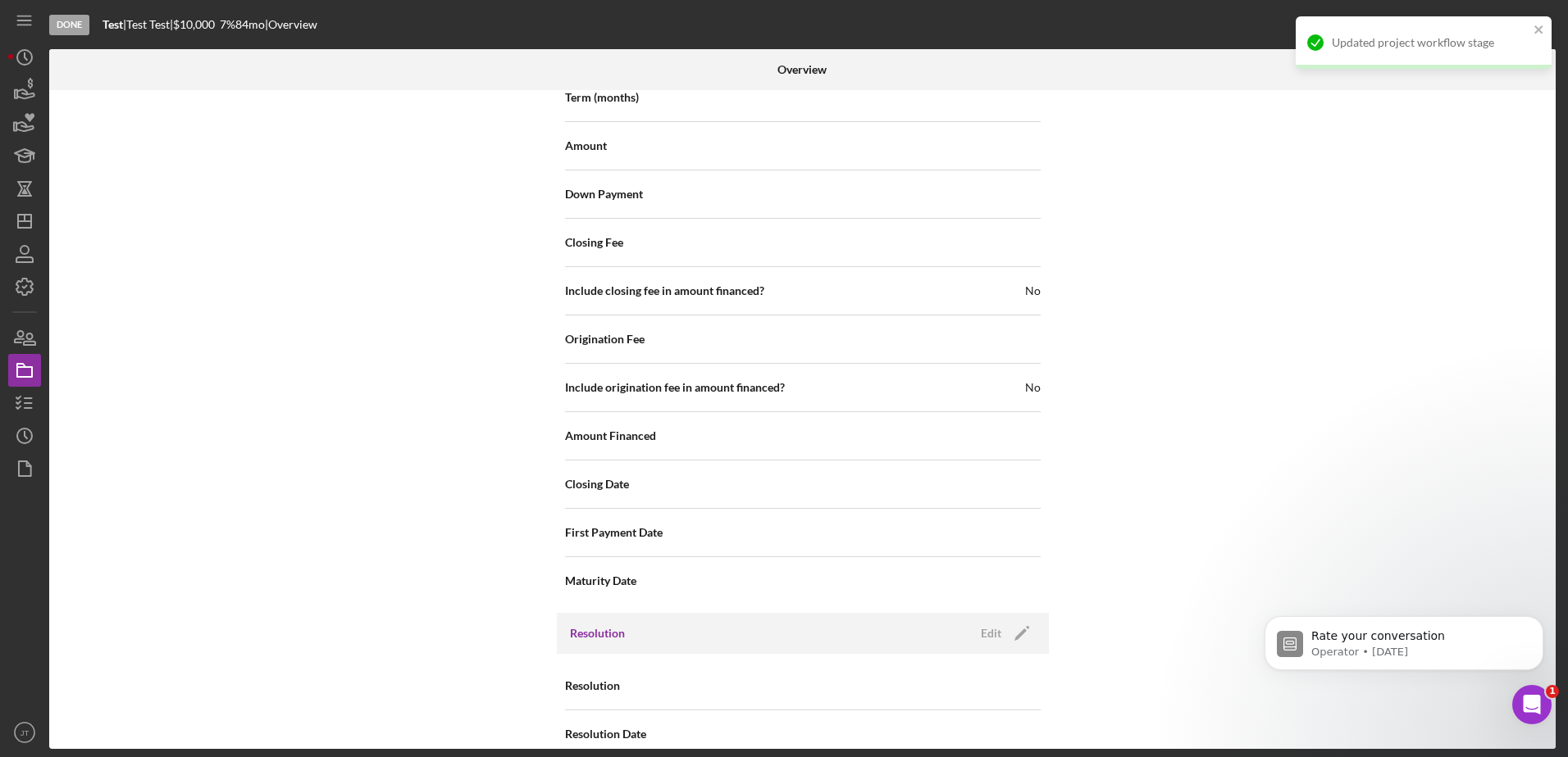
scroll to position [1792, 0]
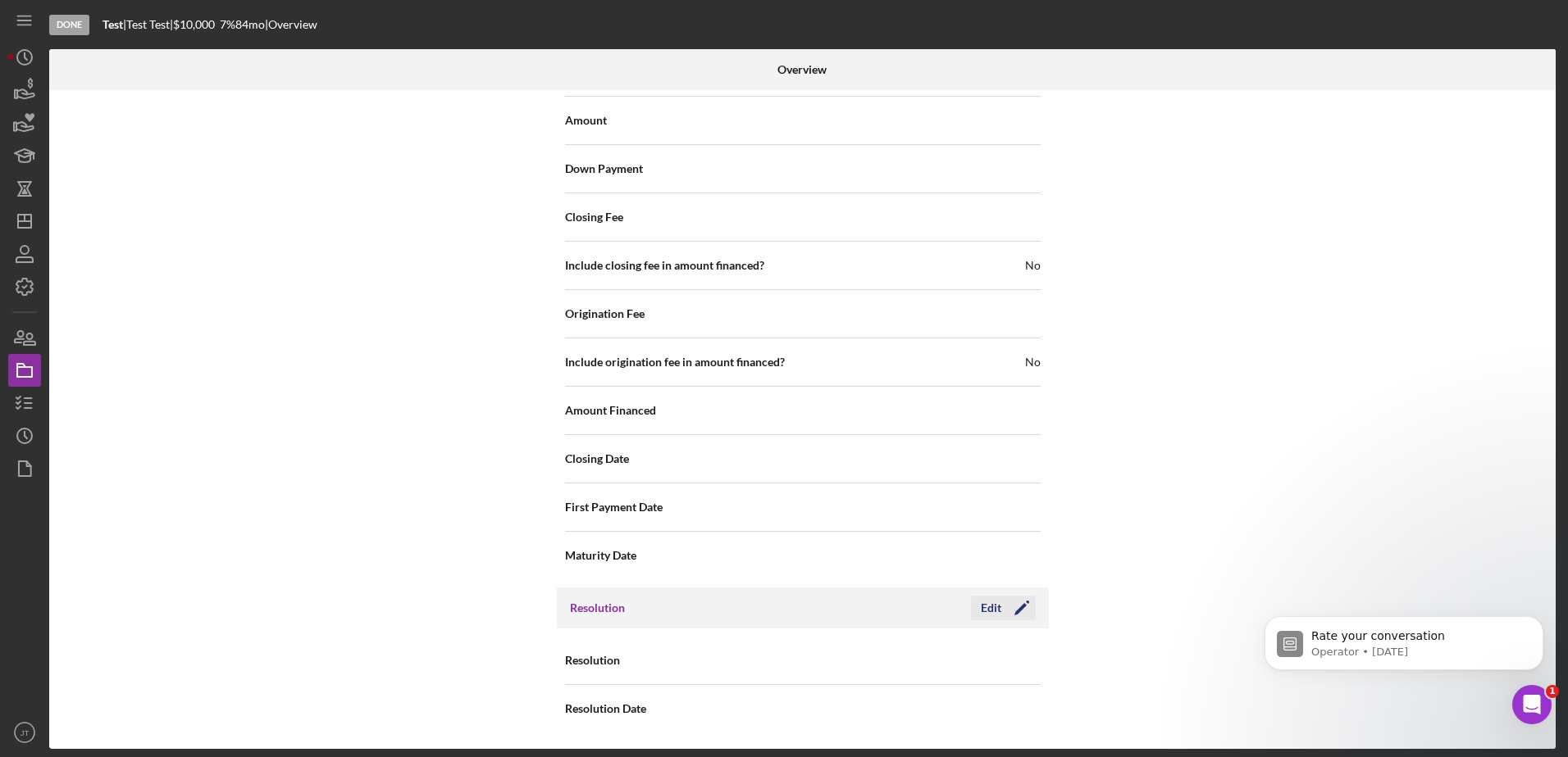
click at [1001, 601] on icon "Icon/Edit" at bounding box center [1021, 608] width 41 height 41
click at [1010, 659] on icon "Icon/Dropdown Arrow" at bounding box center [1019, 660] width 39 height 39
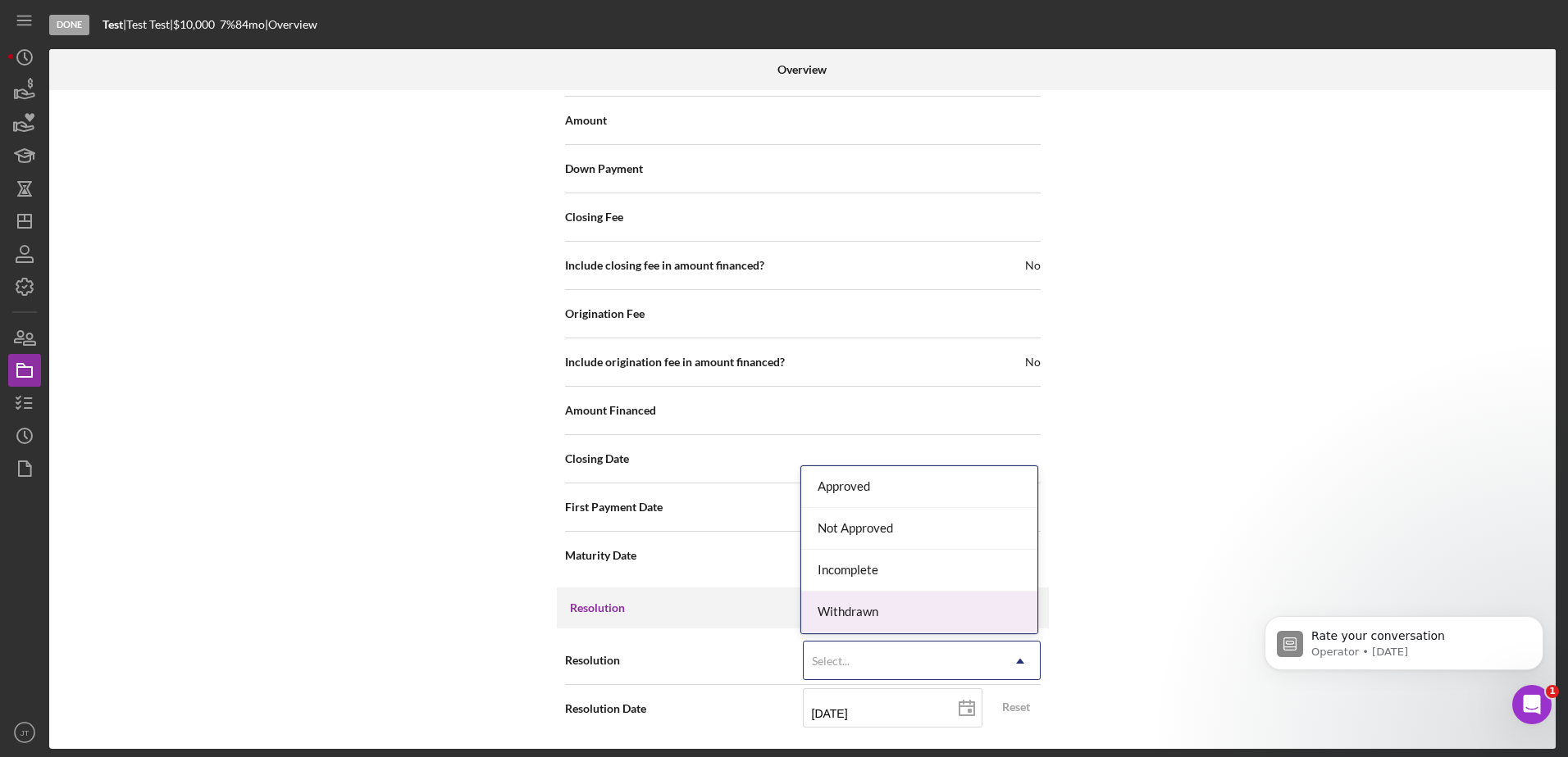
click at [950, 604] on div "Withdrawn" at bounding box center [919, 613] width 236 height 42
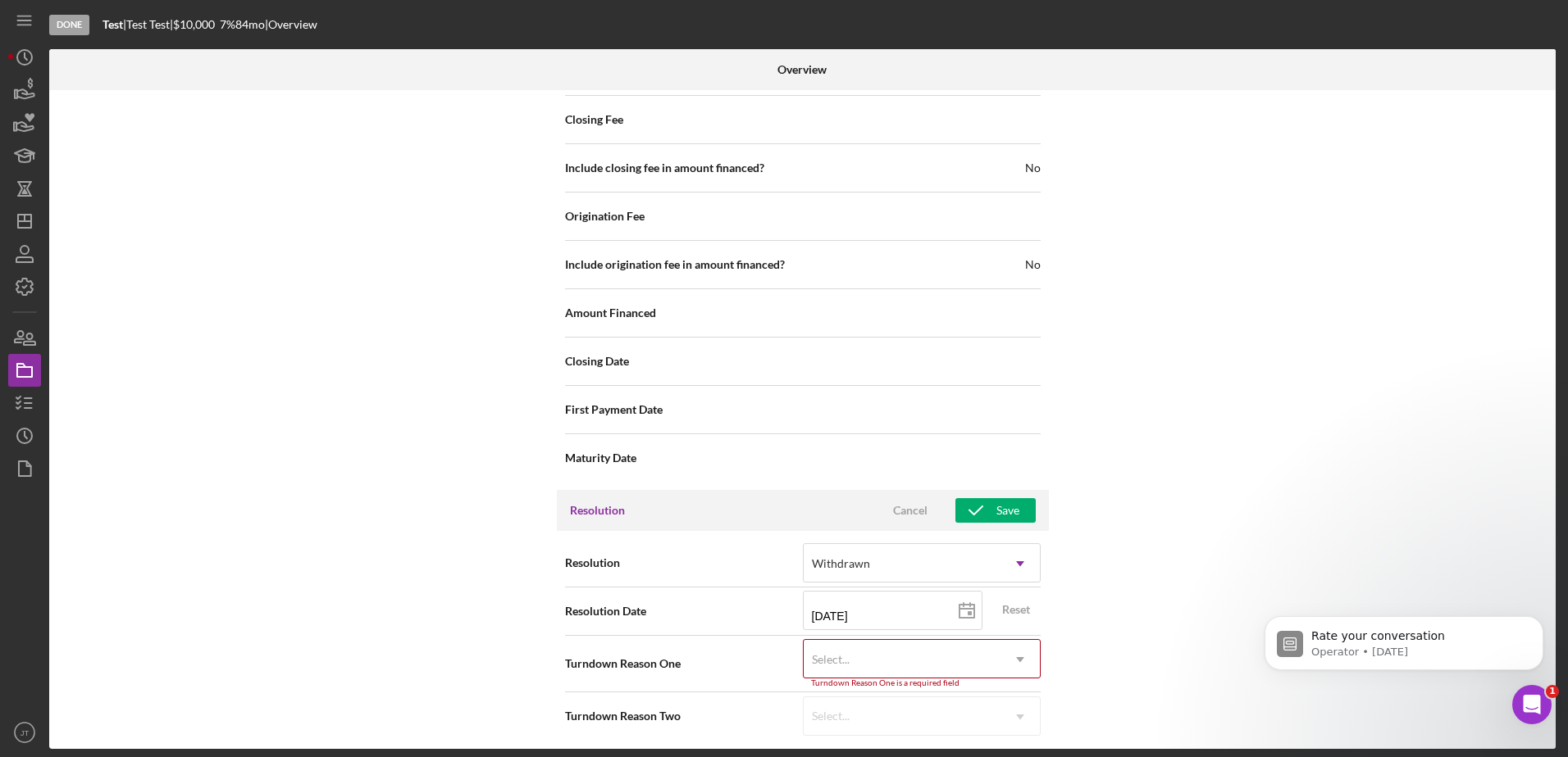
scroll to position [1897, 0]
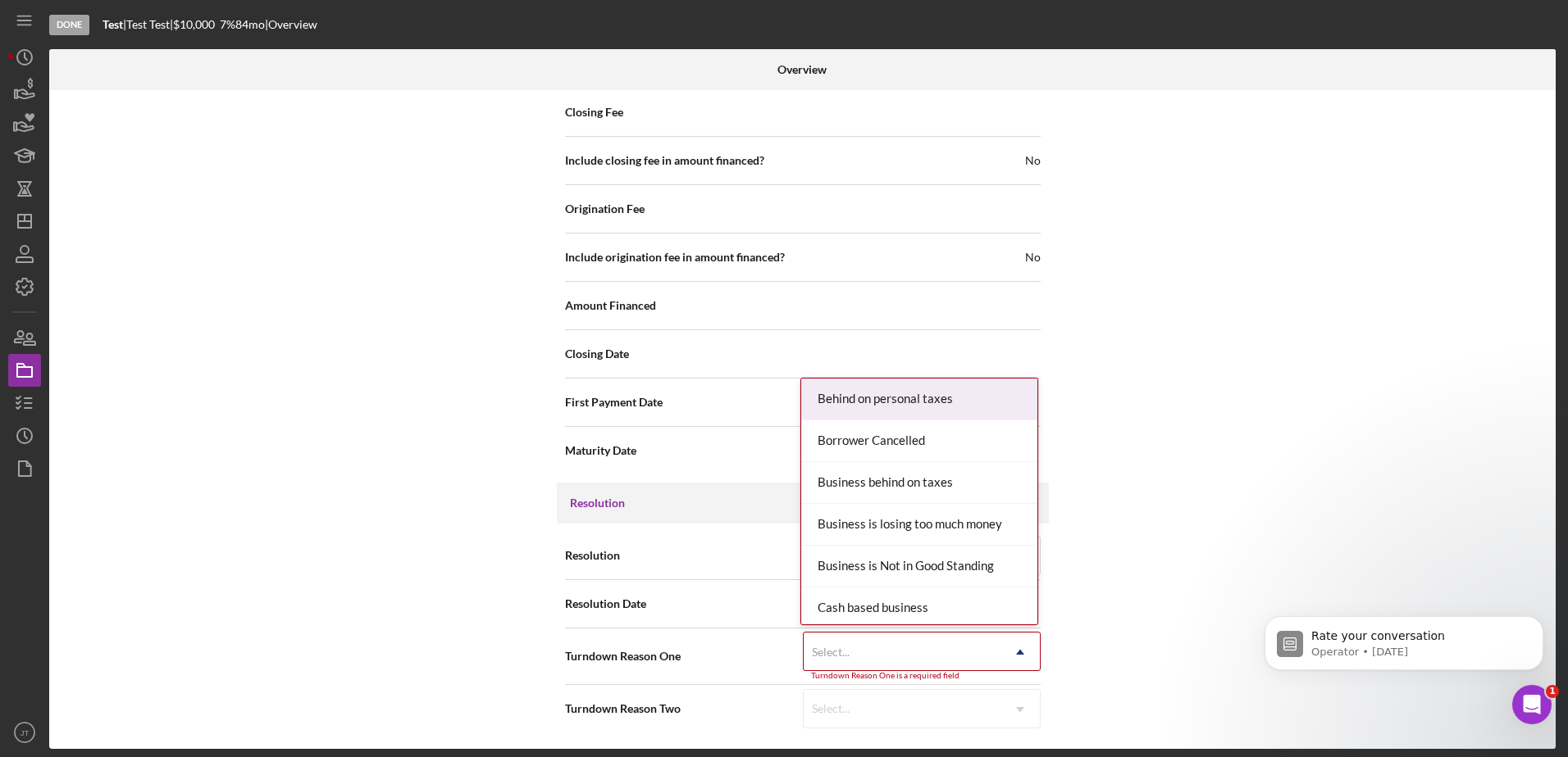
click at [1015, 656] on icon "Icon/Dropdown Arrow" at bounding box center [1019, 652] width 39 height 39
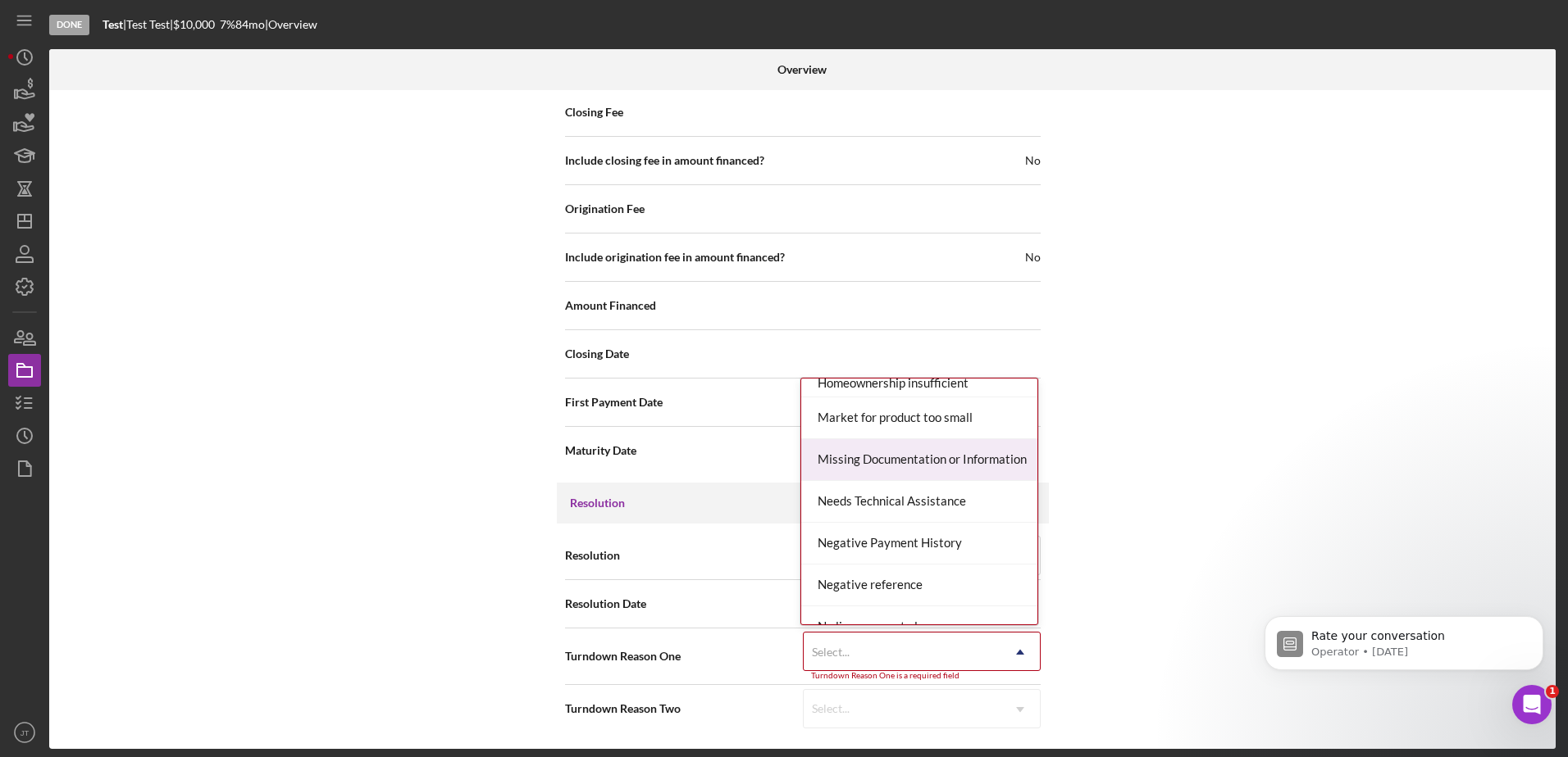
scroll to position [1229, 0]
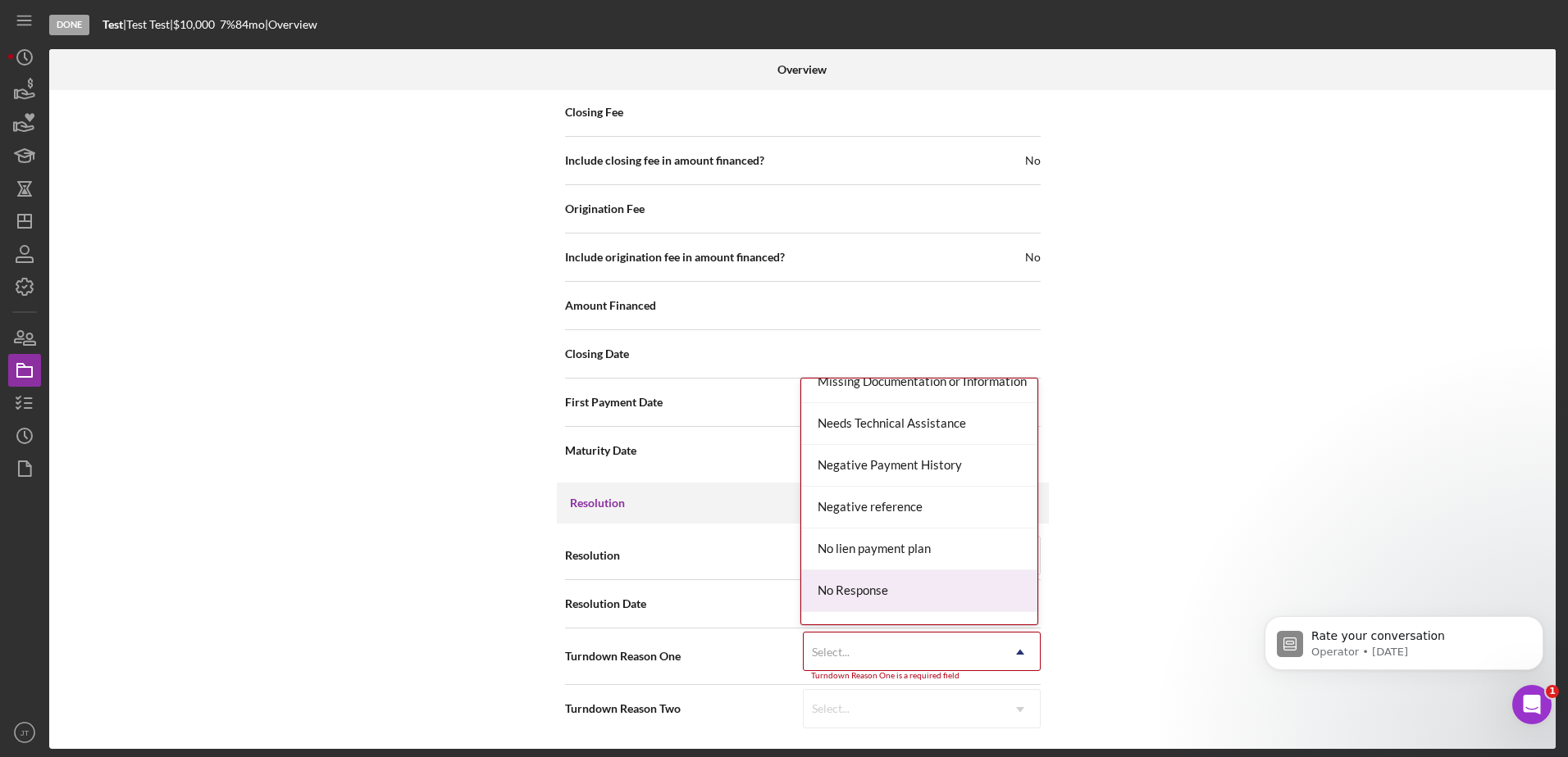
click at [896, 590] on div "No Response" at bounding box center [919, 592] width 236 height 42
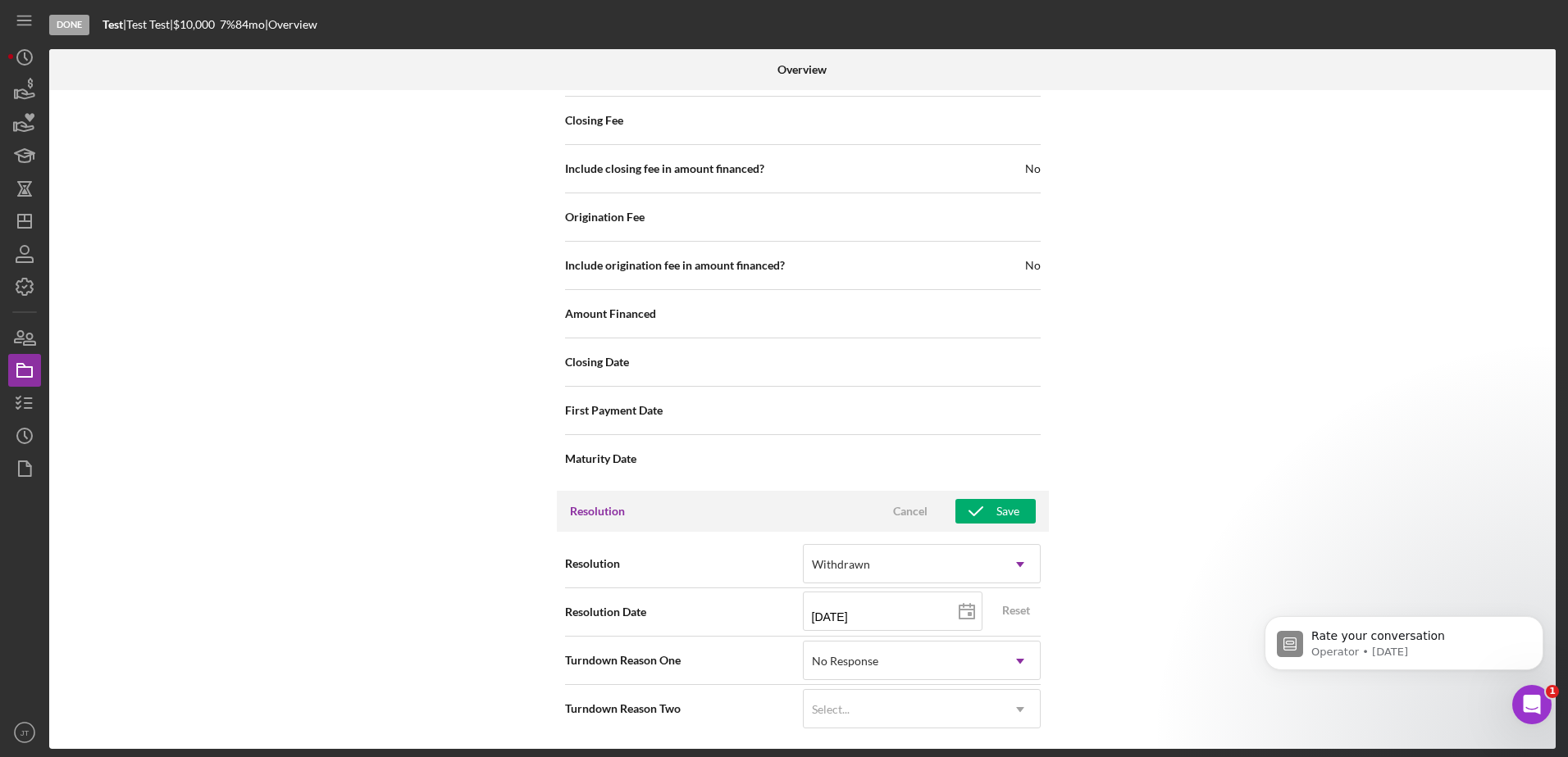
scroll to position [1890, 0]
click at [1003, 519] on div "Save" at bounding box center [1008, 511] width 23 height 25
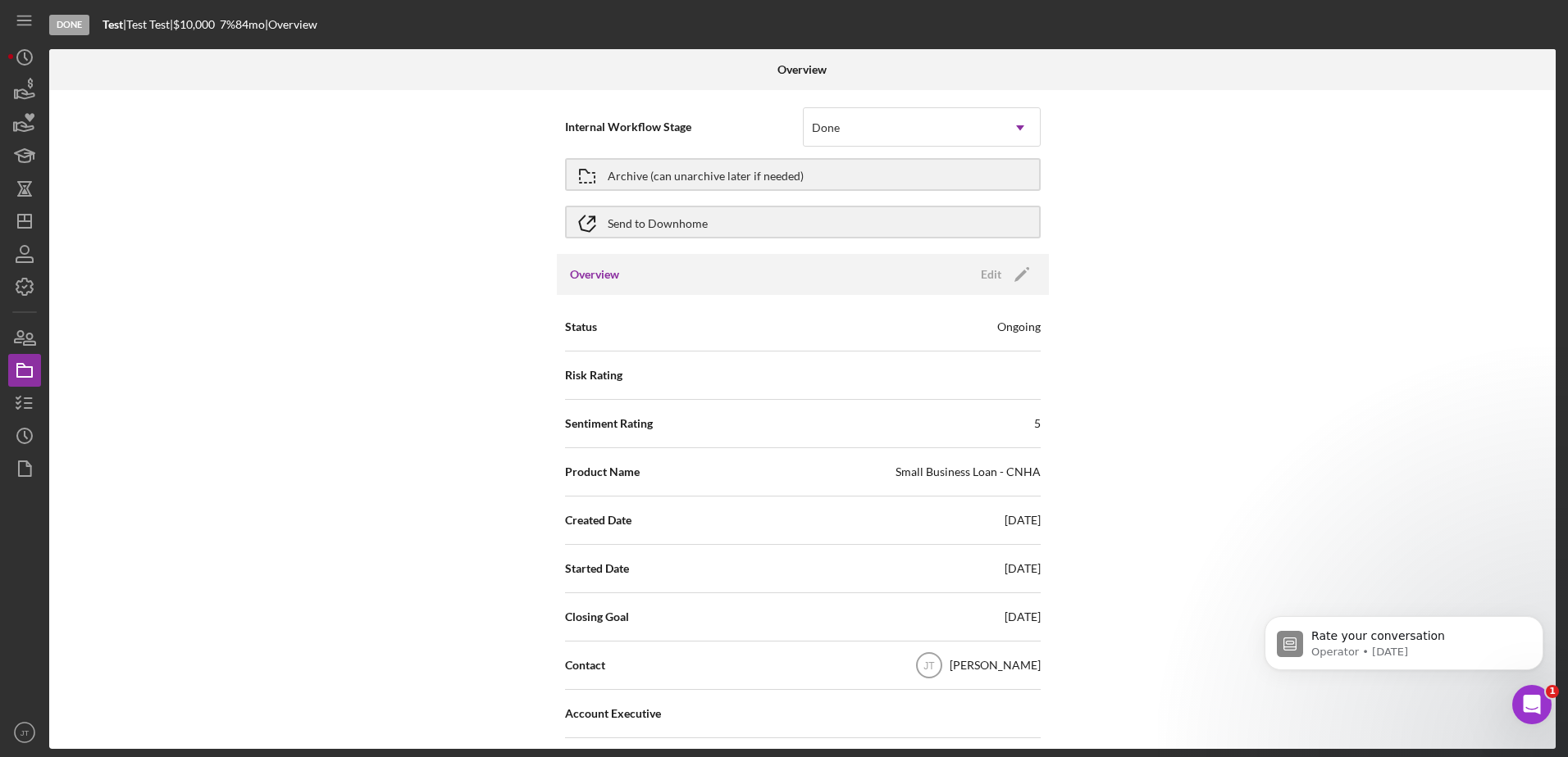
scroll to position [0, 0]
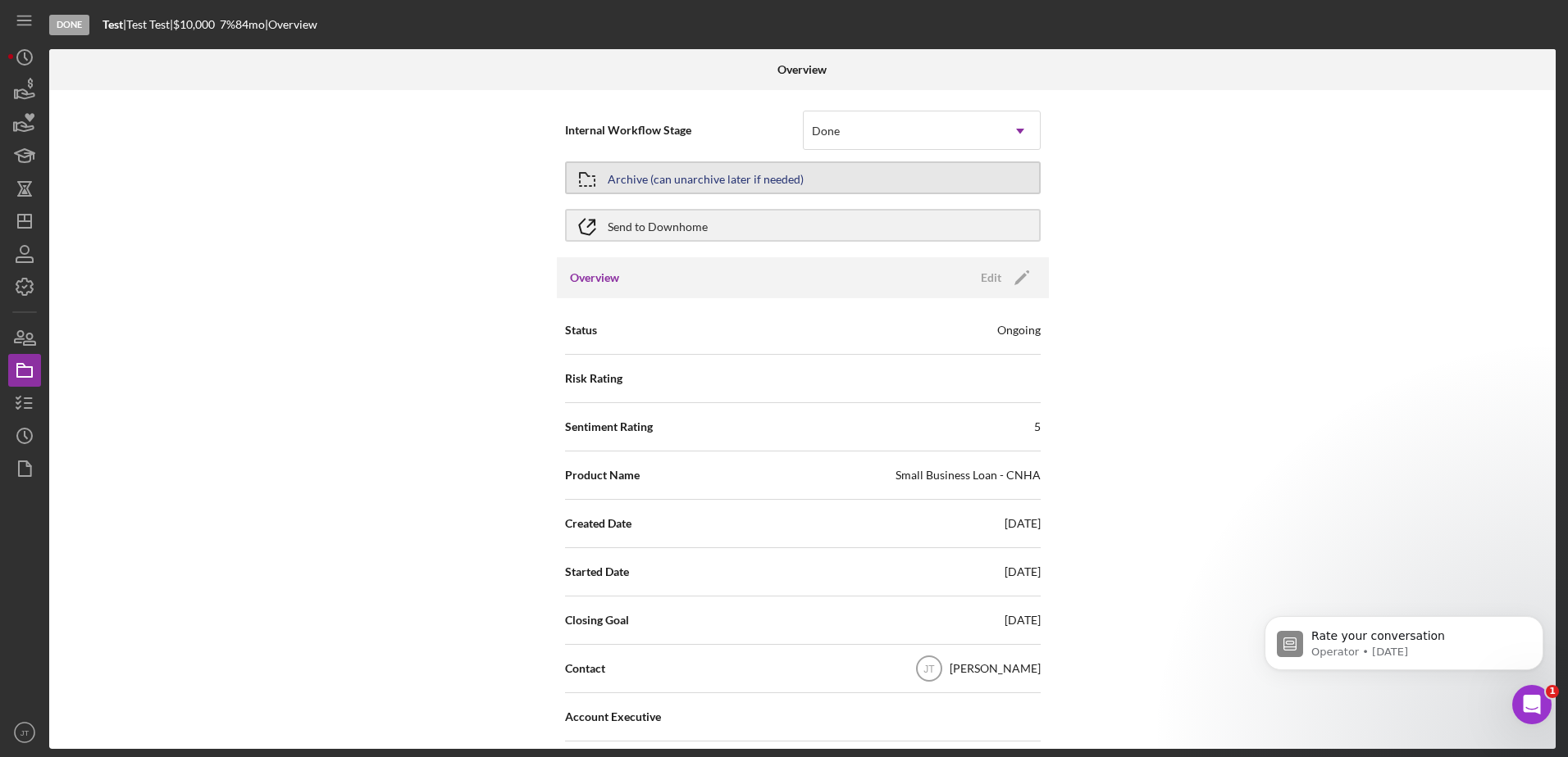
click at [710, 182] on div "Archive (can unarchive later if needed)" at bounding box center [705, 178] width 196 height 30
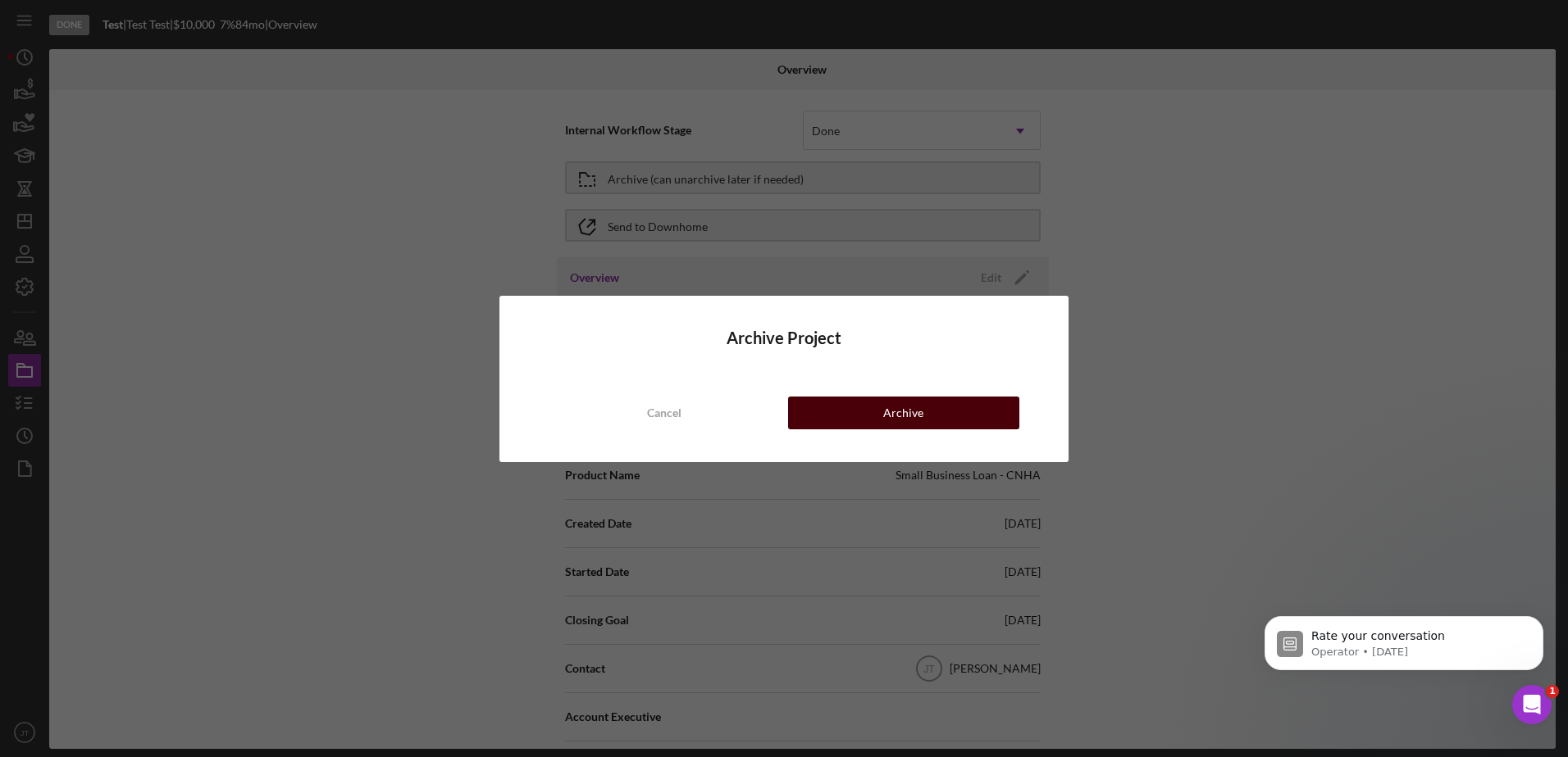
click at [886, 411] on div "Archive" at bounding box center [904, 413] width 40 height 32
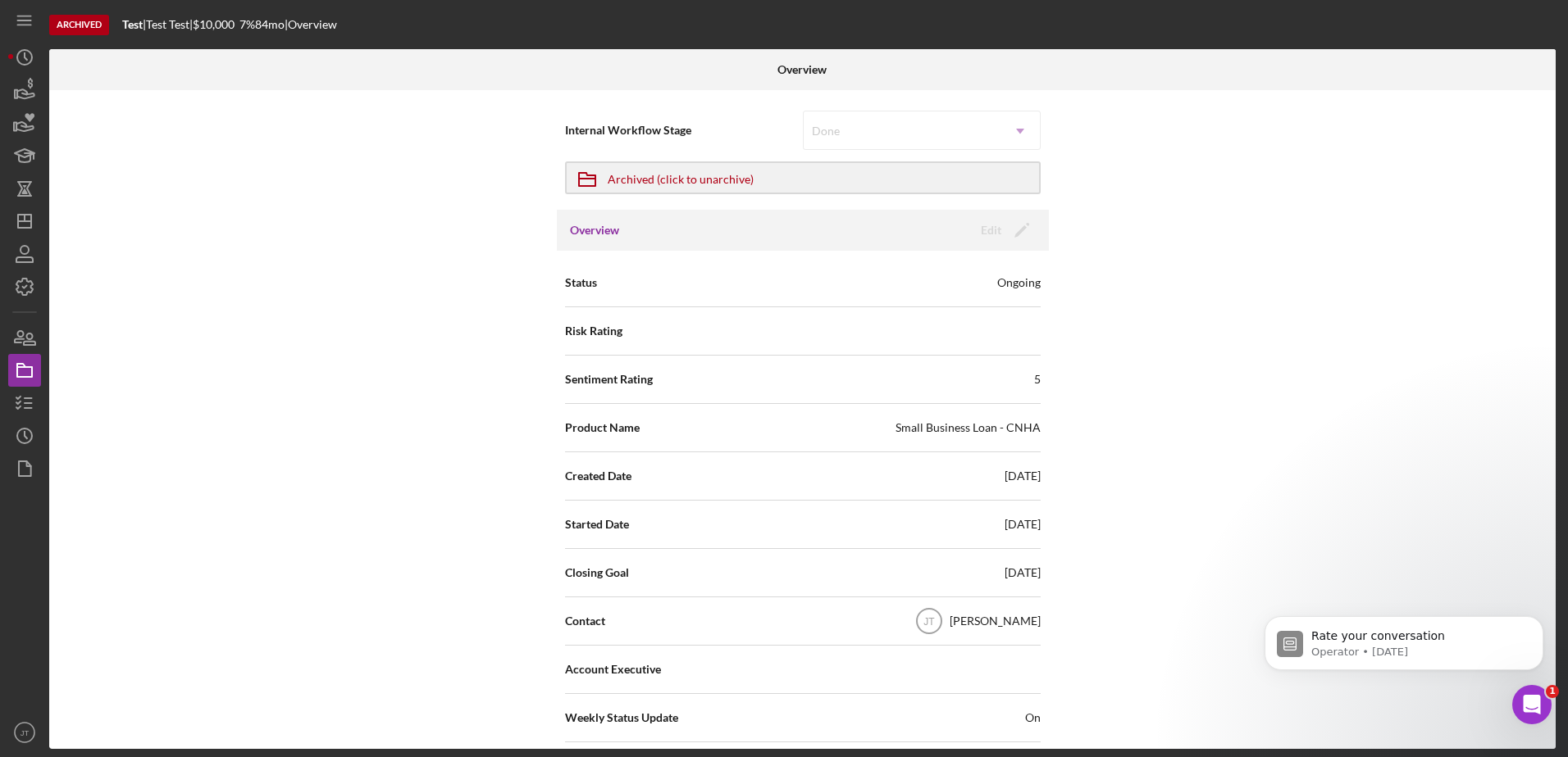
click at [415, 360] on div "Internal Workflow Stage Done Icon/Dropdown Arrow Icon/Archived Archived (click …" at bounding box center [801, 419] width 1506 height 659
click at [37, 233] on icon "Icon/Dashboard" at bounding box center [24, 221] width 41 height 41
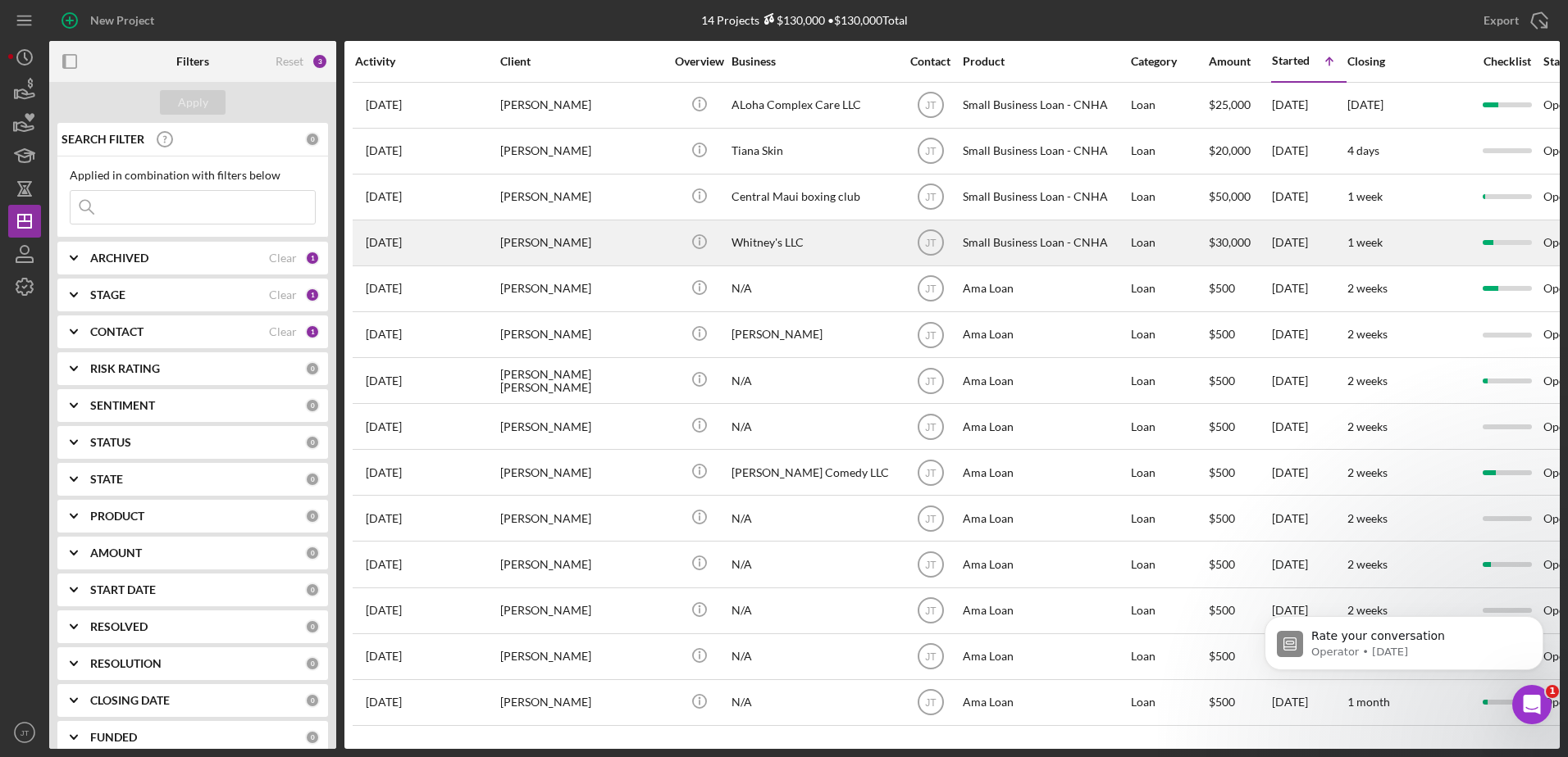
click at [538, 244] on div "[PERSON_NAME]" at bounding box center [582, 243] width 164 height 43
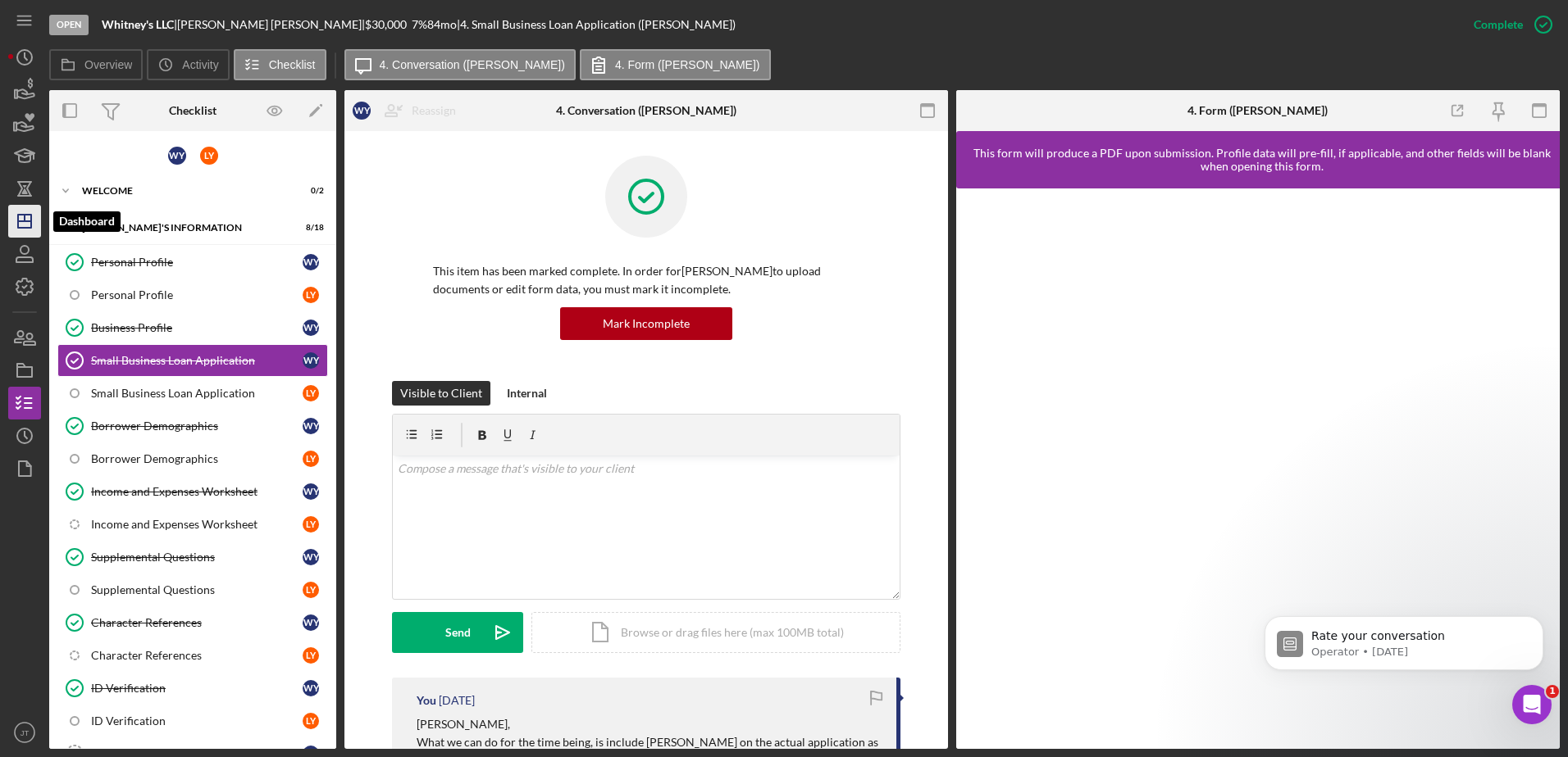
click at [23, 222] on line "button" at bounding box center [25, 222] width 13 height 0
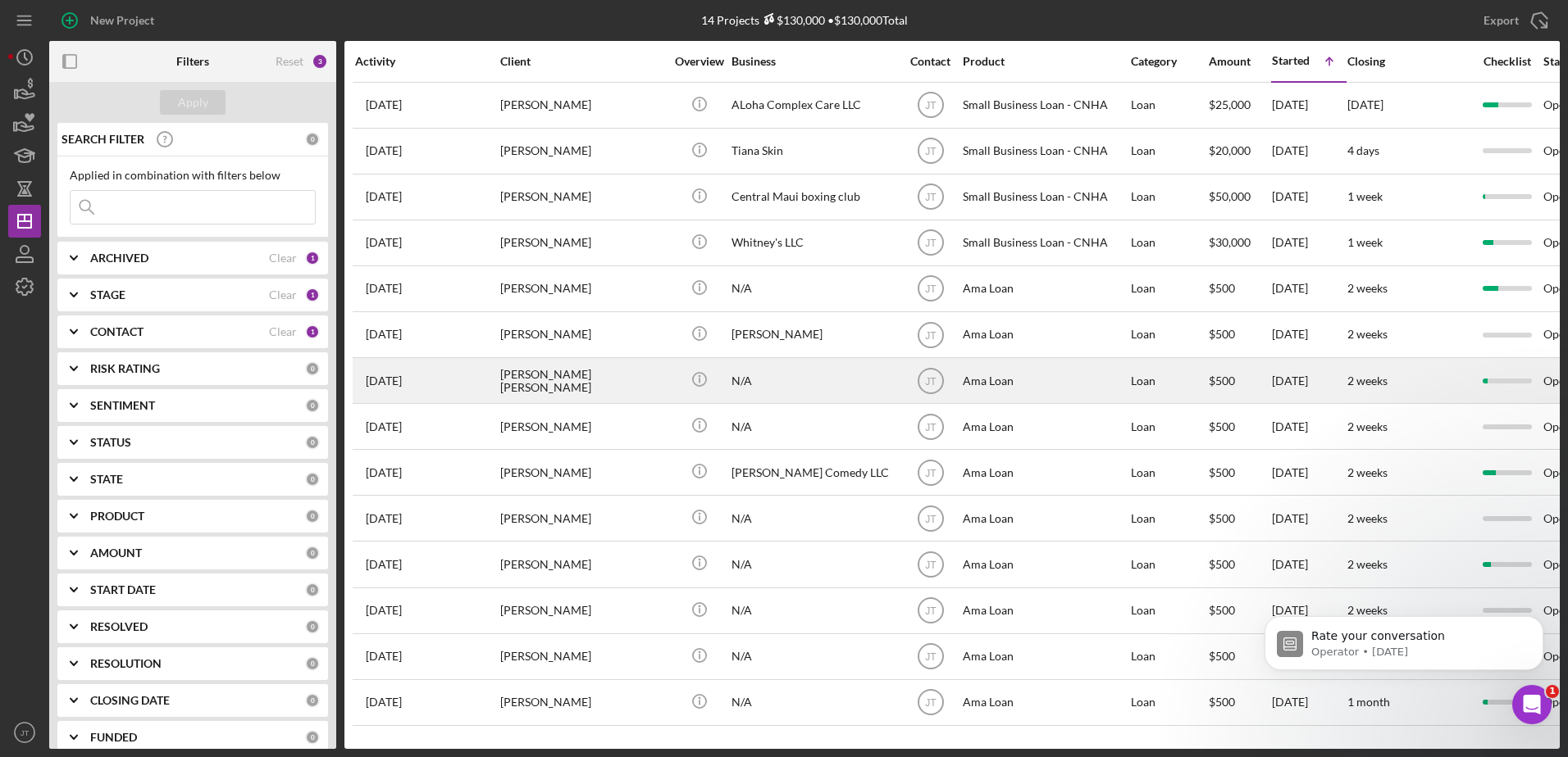
click at [534, 382] on div "[PERSON_NAME] [PERSON_NAME]" at bounding box center [582, 380] width 164 height 43
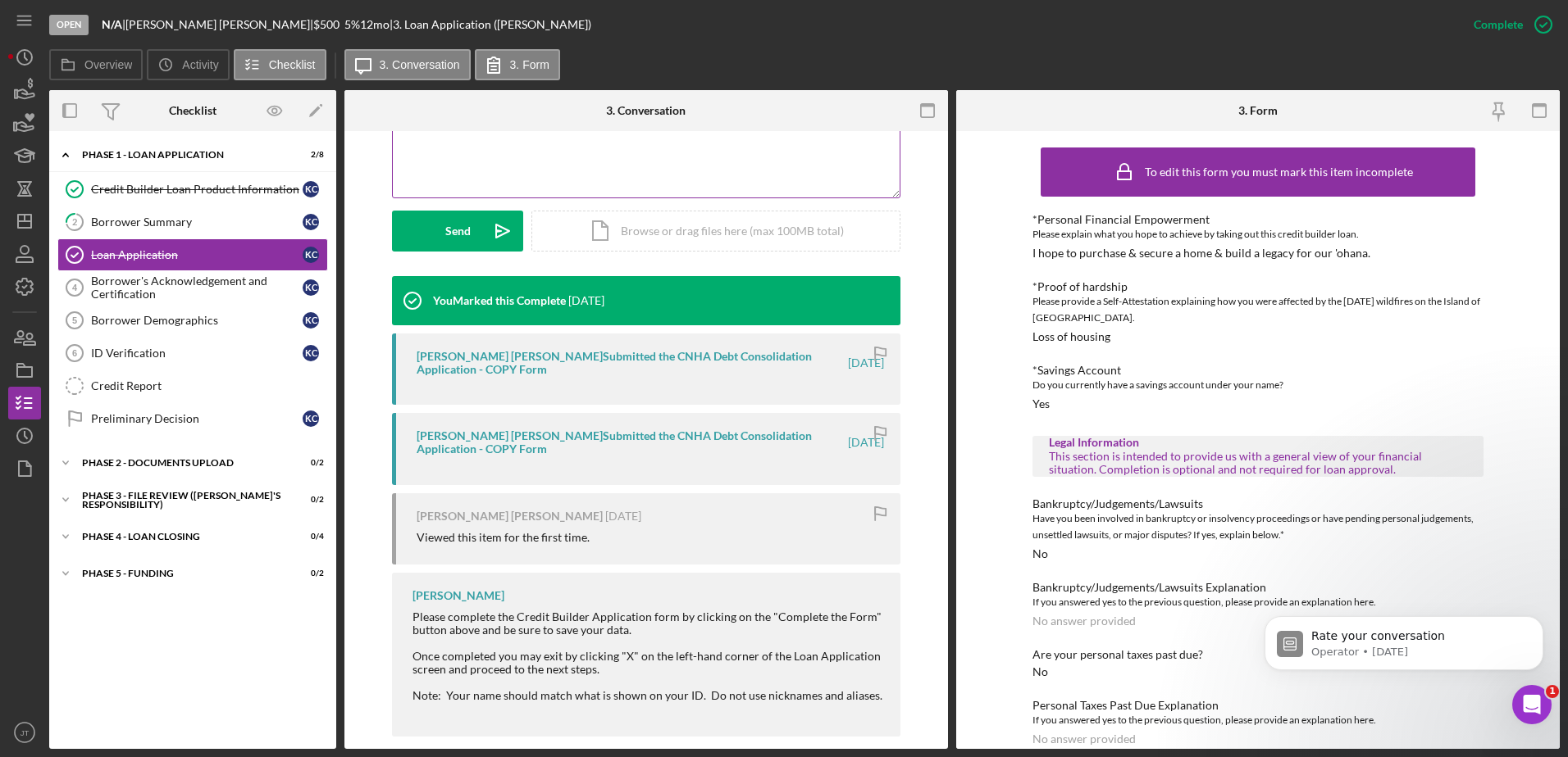
scroll to position [422, 0]
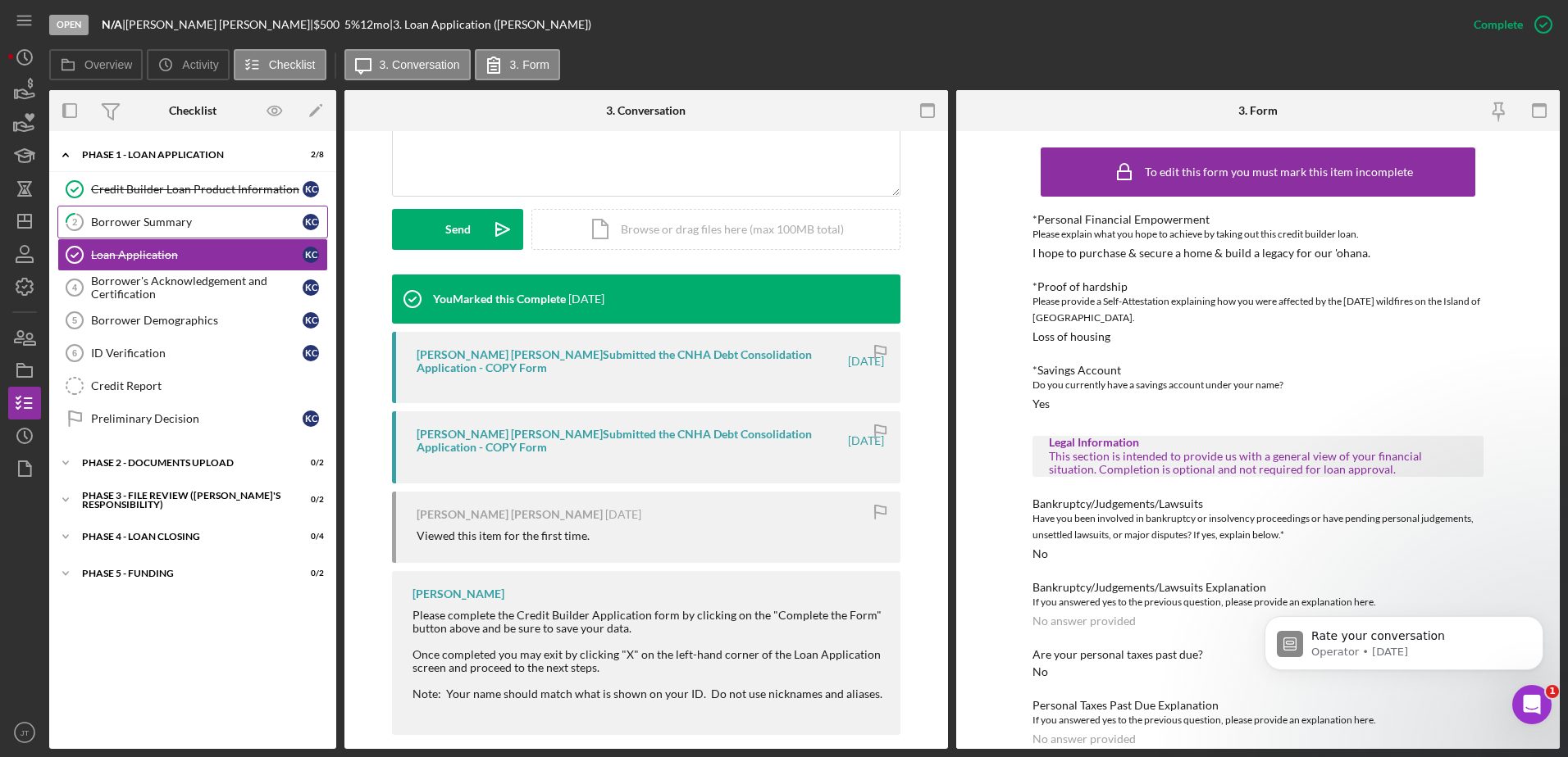
click at [143, 218] on div "Borrower Summary" at bounding box center [196, 223] width 211 height 13
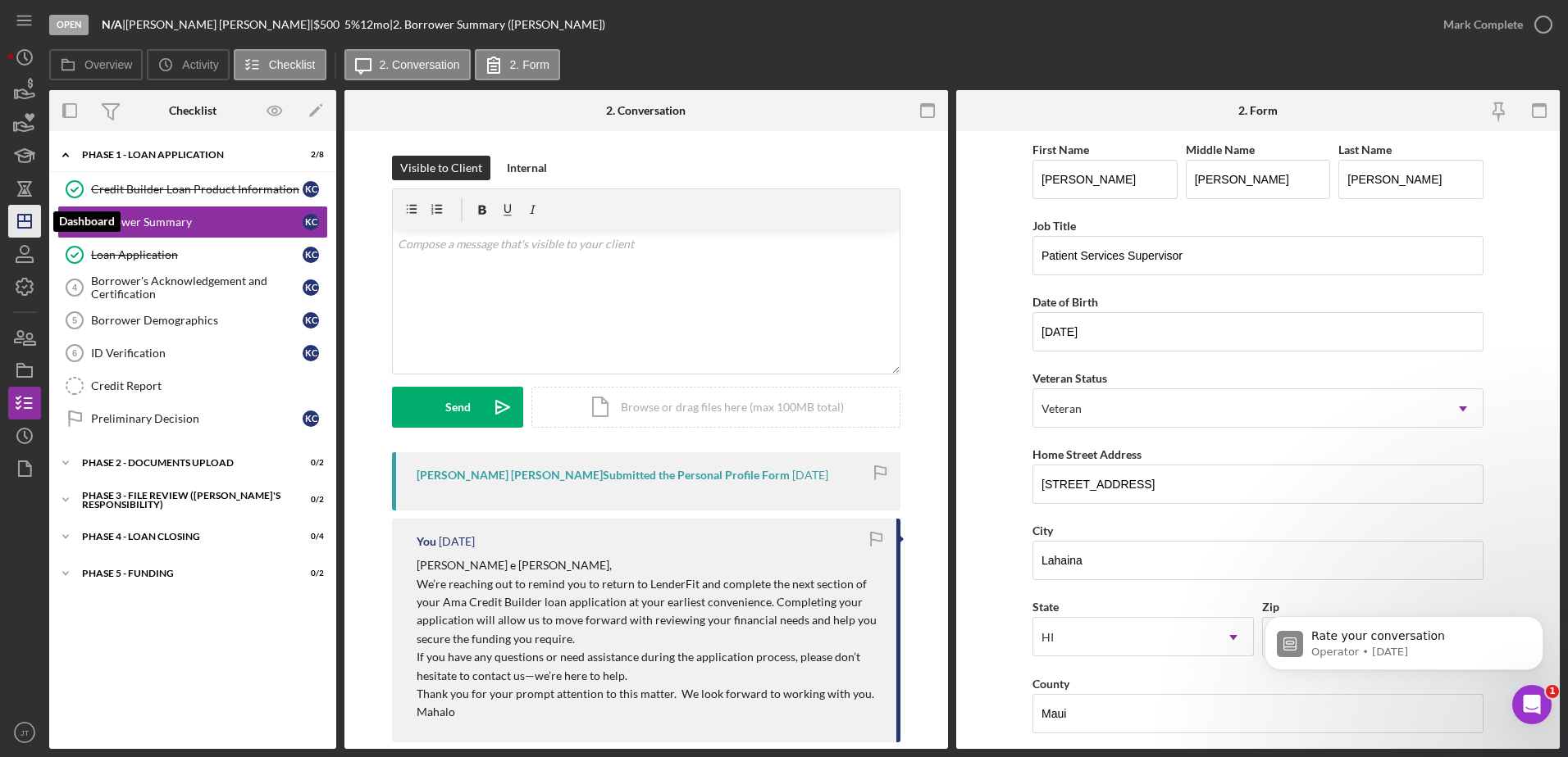
click at [31, 213] on icon "Icon/Dashboard" at bounding box center [24, 221] width 41 height 41
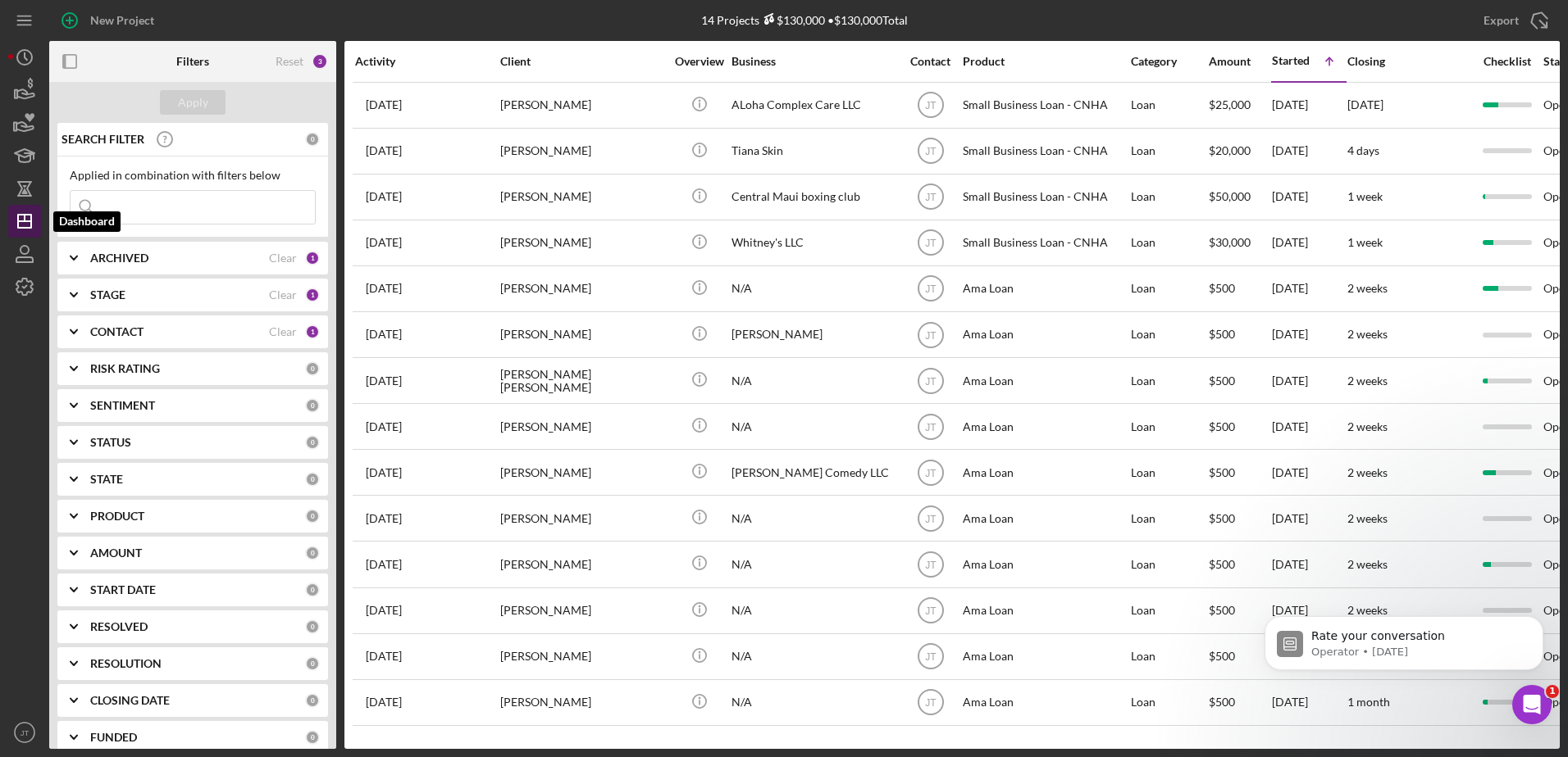
click at [18, 219] on polygon "button" at bounding box center [25, 222] width 13 height 13
click at [72, 66] on icon "button" at bounding box center [70, 61] width 37 height 37
